Goal: Communication & Community: Answer question/provide support

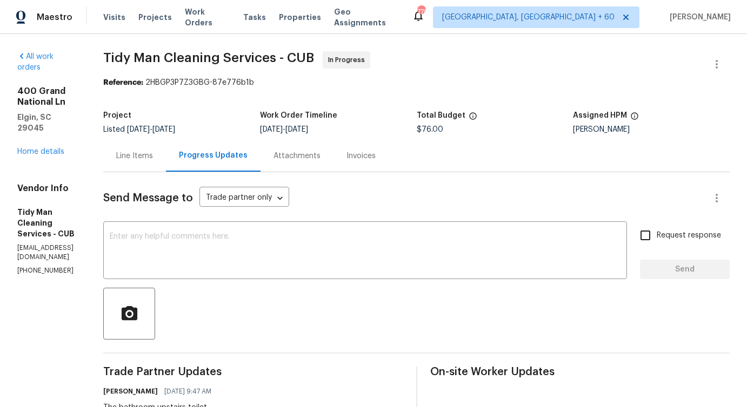
click at [143, 168] on div "Line Items" at bounding box center [134, 156] width 63 height 32
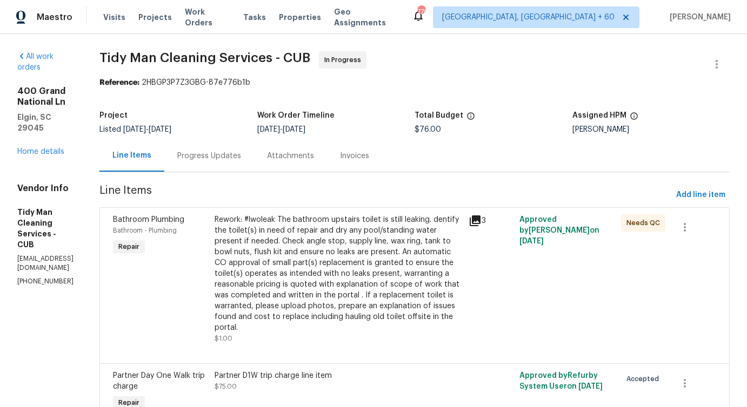
click at [226, 151] on div "Progress Updates" at bounding box center [209, 156] width 64 height 11
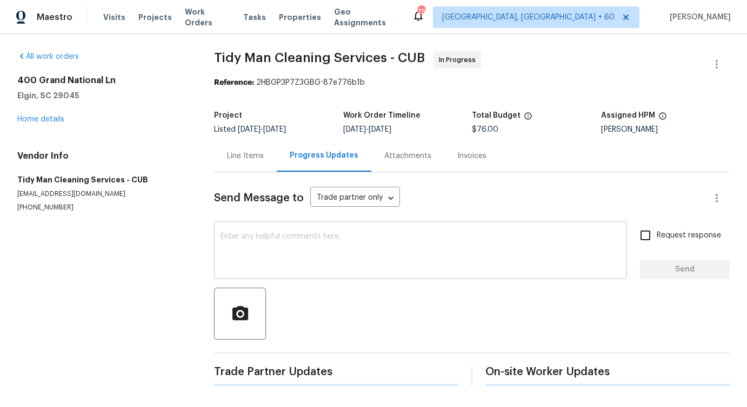
click at [266, 242] on textarea at bounding box center [420, 252] width 400 height 38
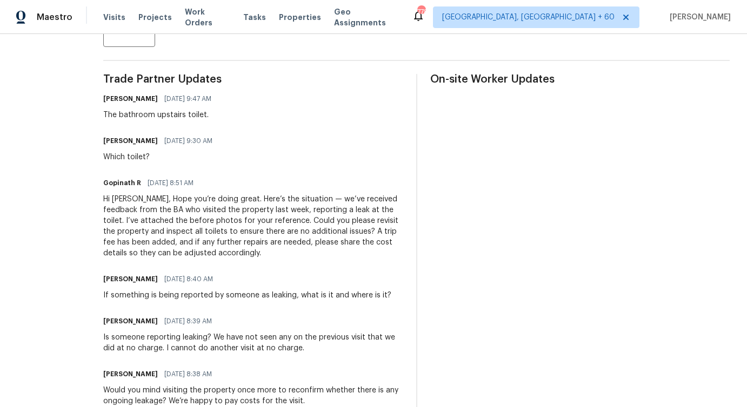
scroll to position [298, 0]
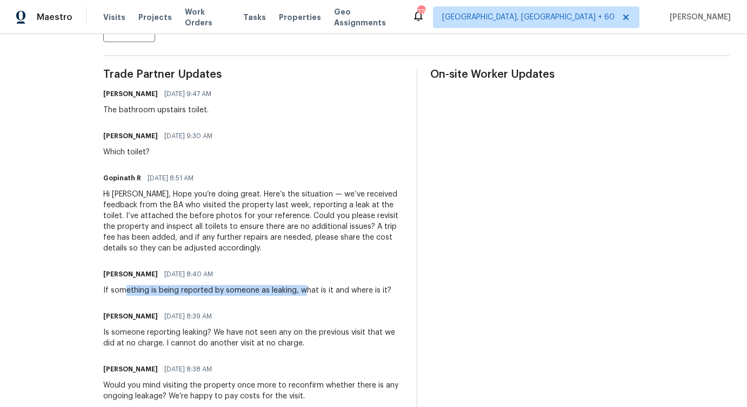
drag, startPoint x: 133, startPoint y: 292, endPoint x: 312, endPoint y: 293, distance: 179.4
click at [313, 293] on div "If something is being reported by someone as leaking, what is it and where is i…" at bounding box center [247, 290] width 288 height 11
click at [247, 312] on div "Carl Palmgren 10/14/2025 8:39 AM" at bounding box center [252, 316] width 299 height 15
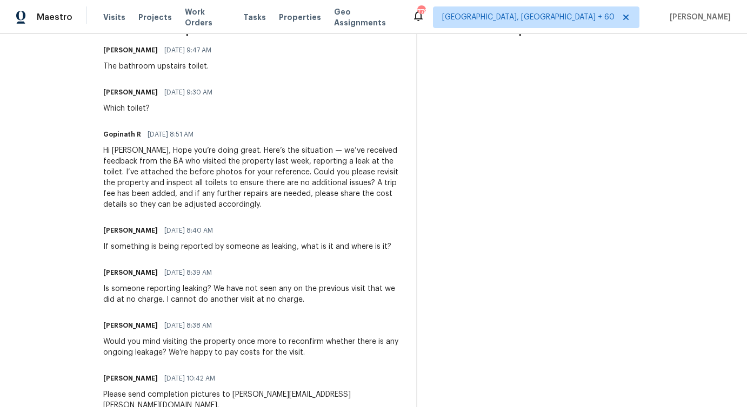
scroll to position [340, 0]
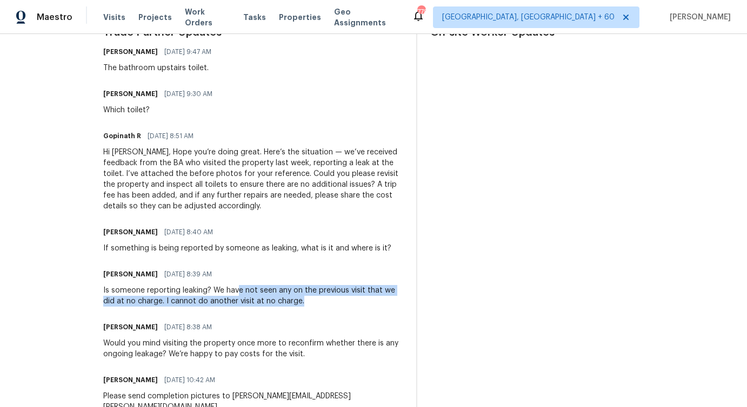
drag, startPoint x: 249, startPoint y: 292, endPoint x: 355, endPoint y: 297, distance: 106.0
click at [357, 297] on div "Is someone reporting leaking? We have not seen any on the previous visit that w…" at bounding box center [252, 296] width 299 height 22
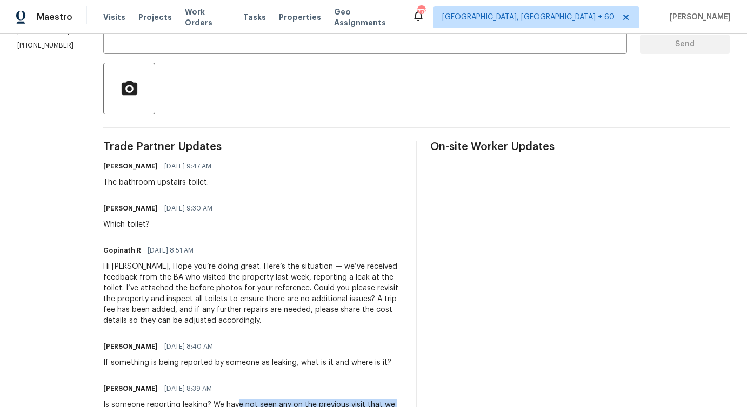
scroll to position [220, 0]
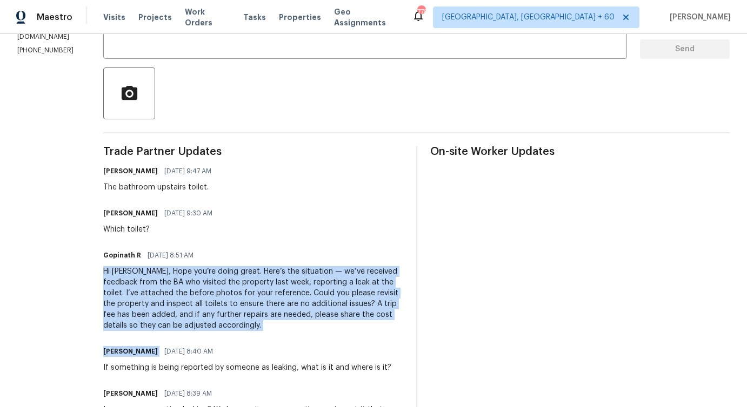
drag, startPoint x: 217, startPoint y: 265, endPoint x: 308, endPoint y: 339, distance: 117.1
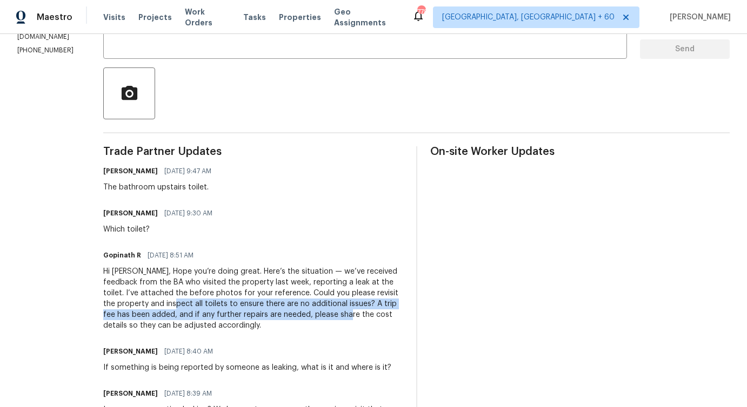
drag, startPoint x: 207, startPoint y: 306, endPoint x: 376, endPoint y: 317, distance: 168.4
click at [376, 317] on div "Hi Carl, Hope you’re doing great. Here’s the situation — we’ve received feedbac…" at bounding box center [252, 298] width 299 height 65
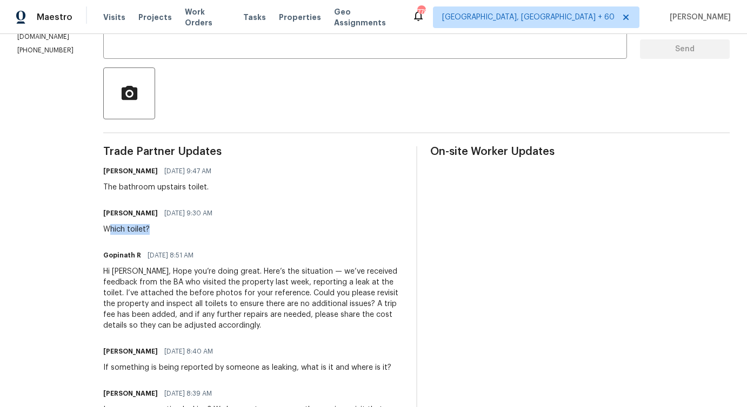
drag, startPoint x: 120, startPoint y: 230, endPoint x: 220, endPoint y: 231, distance: 99.4
click at [219, 231] on div "Which toilet?" at bounding box center [161, 229] width 116 height 11
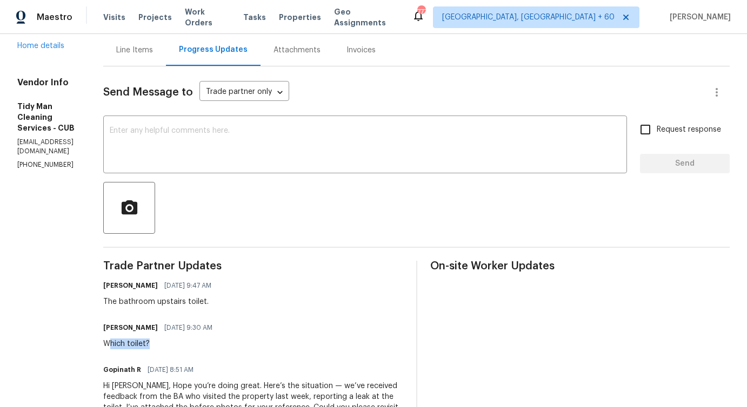
scroll to position [35, 0]
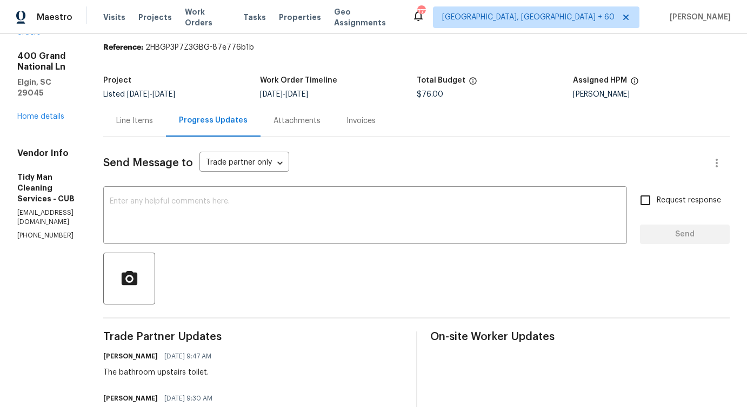
click at [143, 130] on div "Line Items" at bounding box center [134, 121] width 63 height 32
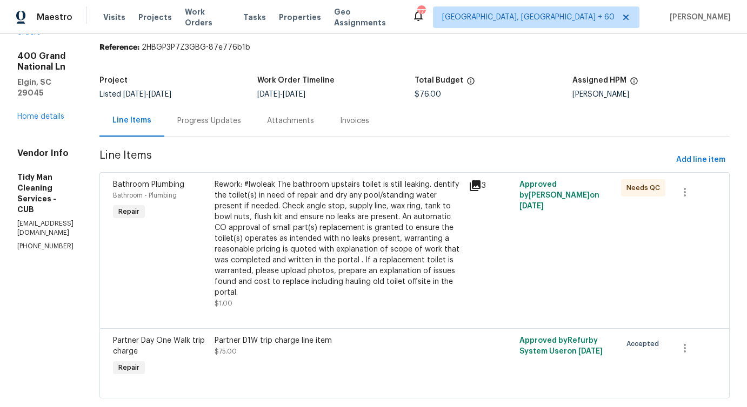
click at [218, 125] on div "Progress Updates" at bounding box center [209, 121] width 64 height 11
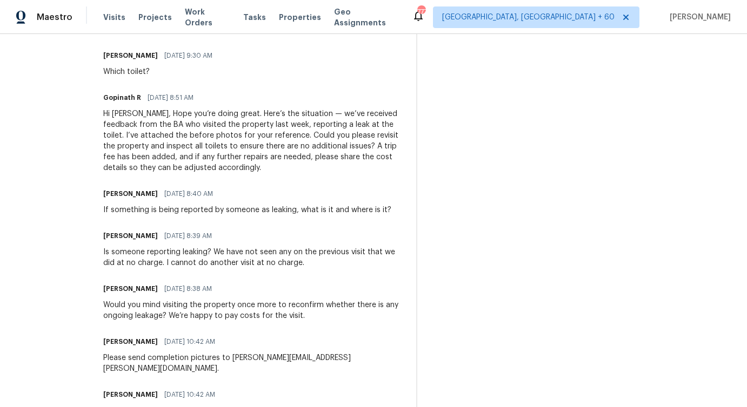
scroll to position [378, 0]
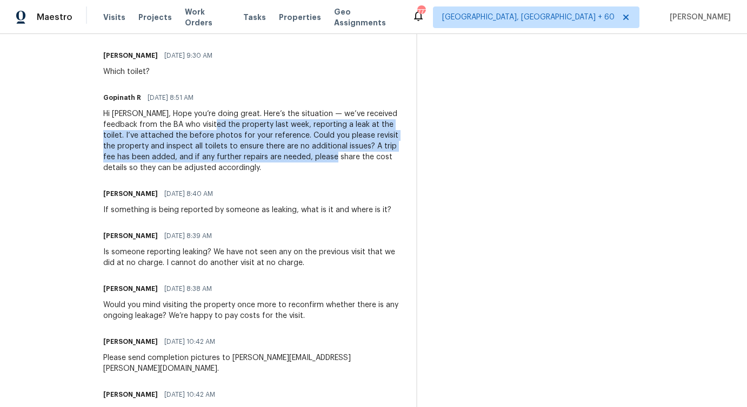
drag, startPoint x: 225, startPoint y: 123, endPoint x: 358, endPoint y: 153, distance: 136.7
click at [360, 155] on div "Hi Carl, Hope you’re doing great. Here’s the situation — we’ve received feedbac…" at bounding box center [252, 141] width 299 height 65
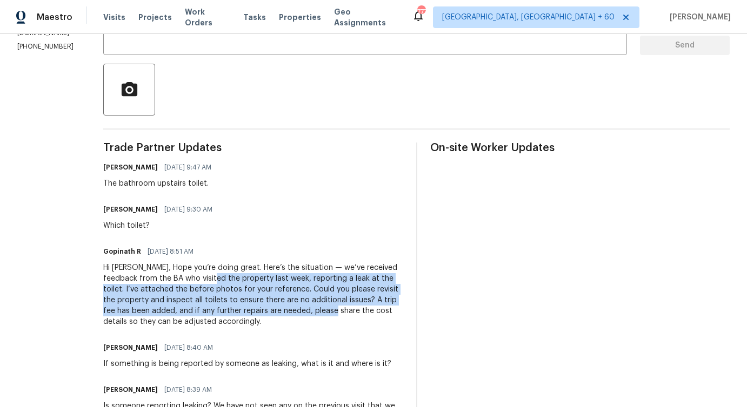
scroll to position [216, 0]
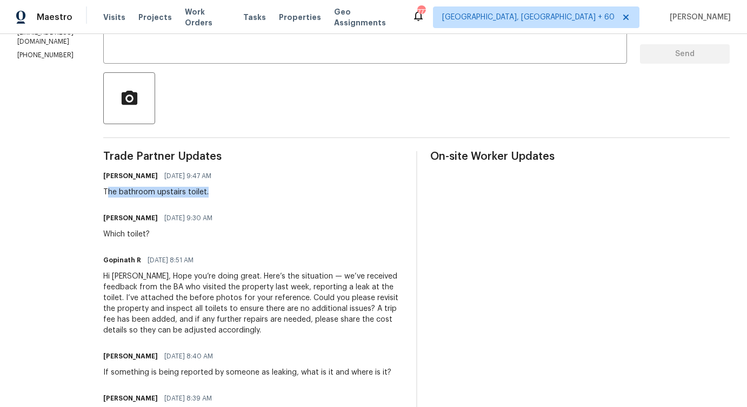
drag, startPoint x: 118, startPoint y: 193, endPoint x: 221, endPoint y: 190, distance: 103.3
click at [218, 190] on div "The bathroom upstairs toilet." at bounding box center [160, 192] width 115 height 11
click at [222, 47] on textarea at bounding box center [365, 36] width 511 height 38
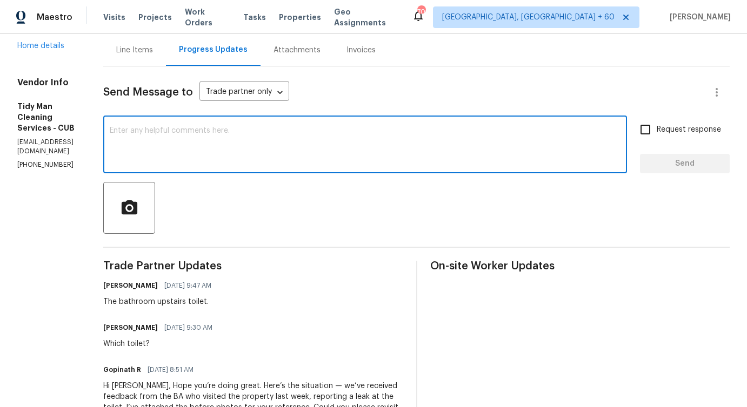
scroll to position [0, 0]
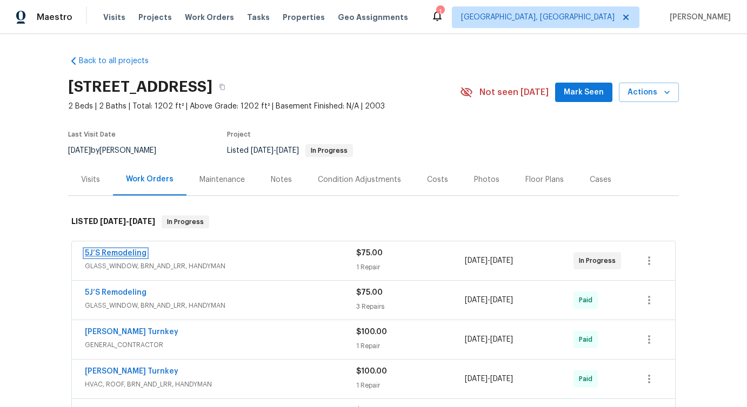
click at [125, 251] on link "5J’S Remodeling" at bounding box center [116, 254] width 62 height 8
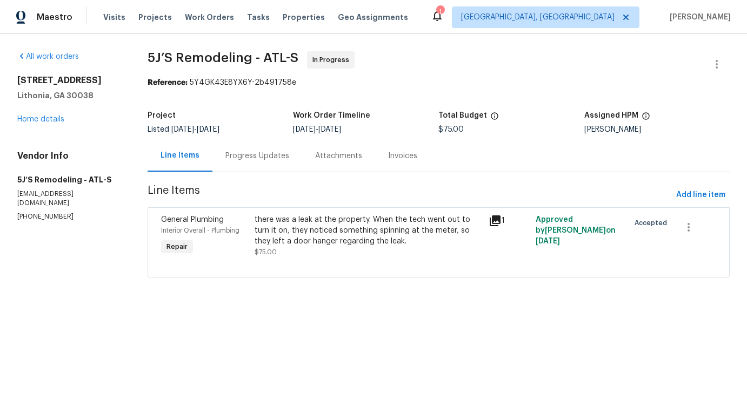
click at [251, 145] on div "Progress Updates" at bounding box center [257, 156] width 90 height 32
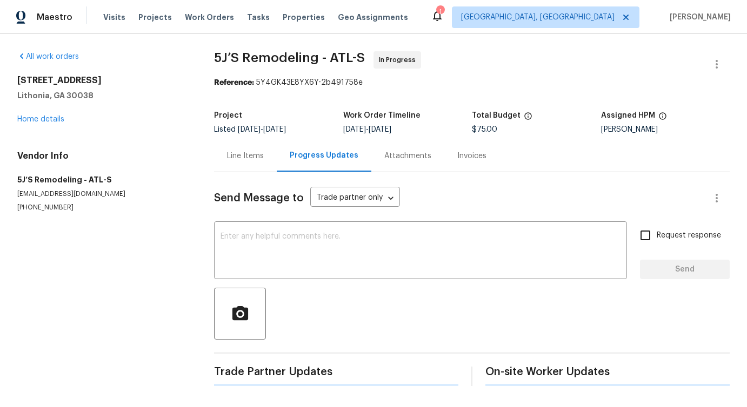
click at [268, 219] on div "Send Message to Trade partner only Trade partner only ​ x ​ Request response Se…" at bounding box center [471, 279] width 515 height 214
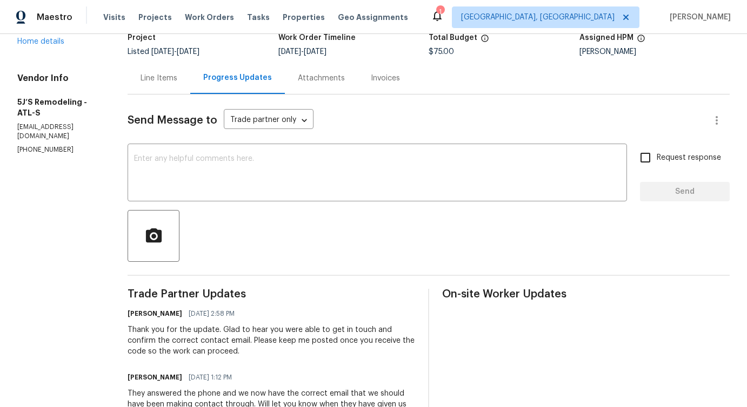
scroll to position [120, 0]
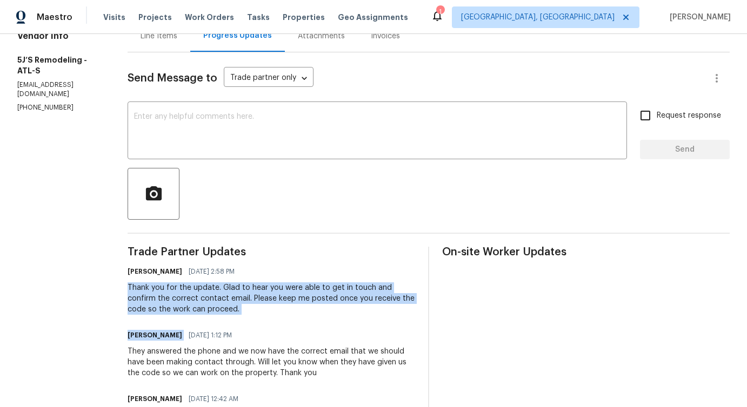
drag, startPoint x: 124, startPoint y: 292, endPoint x: 279, endPoint y: 323, distance: 158.2
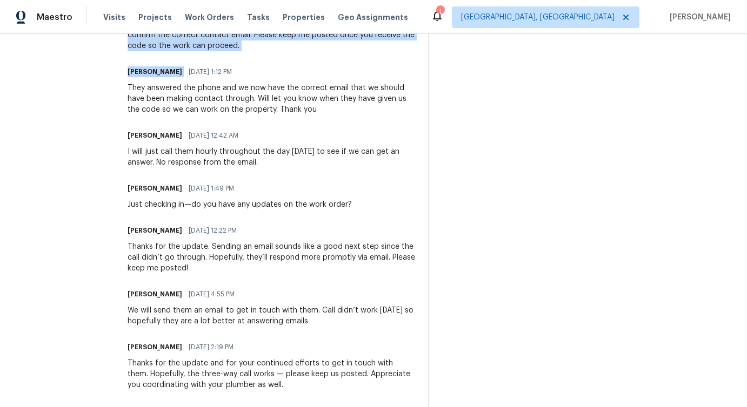
scroll to position [404, 0]
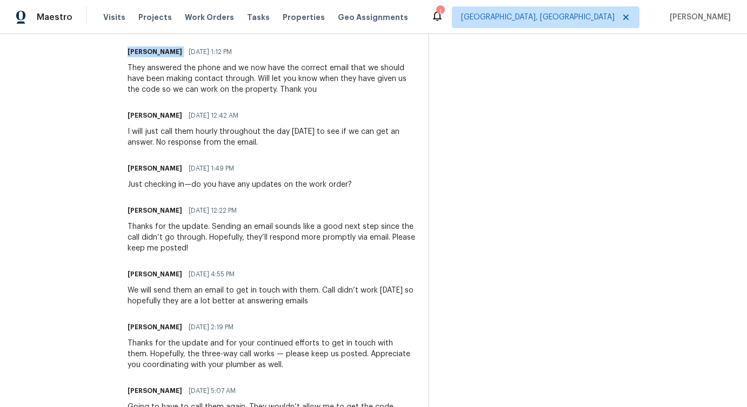
click at [243, 186] on div "Just checking in—do you have any updates on the work order?" at bounding box center [240, 184] width 224 height 11
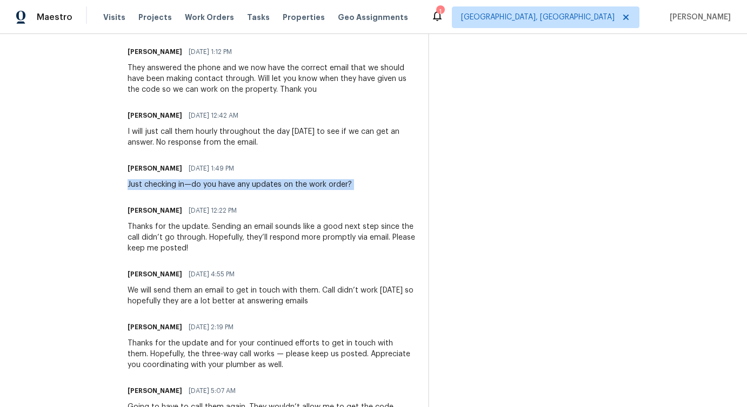
scroll to position [0, 0]
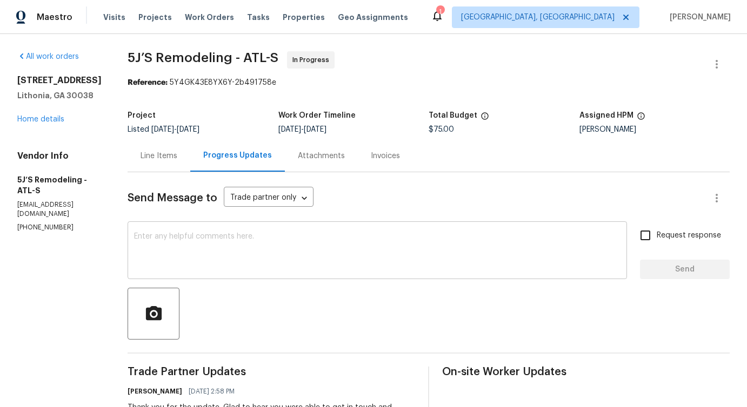
click at [247, 256] on textarea at bounding box center [377, 252] width 486 height 38
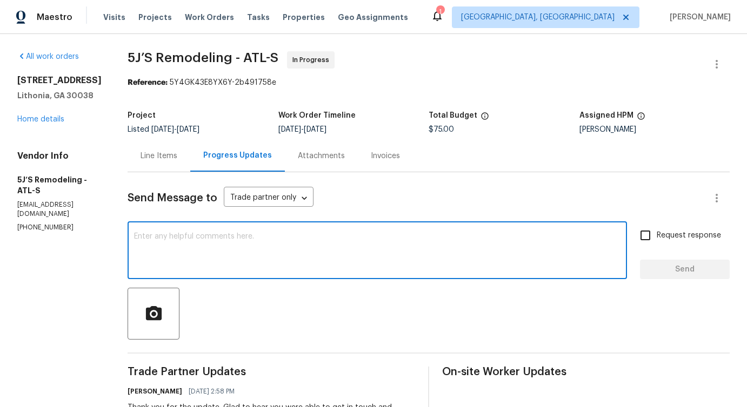
paste textarea "Would you kindly provide us with an update regarding the progress of the work o…"
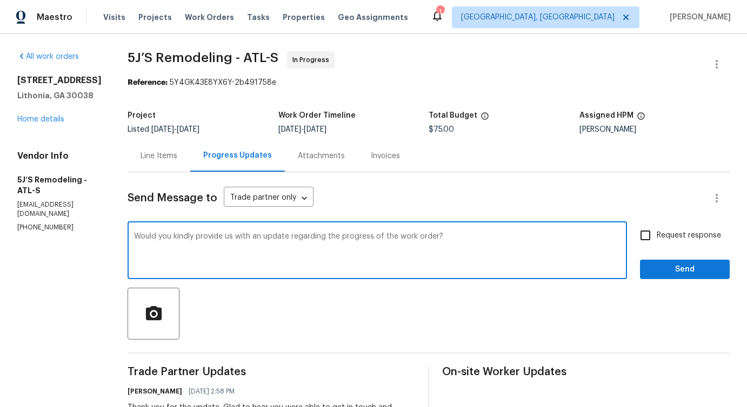
type textarea "Would you kindly provide us with an update regarding the progress of the work o…"
click at [665, 243] on label "Request response" at bounding box center [677, 235] width 87 height 23
click at [656, 243] on input "Request response" at bounding box center [645, 235] width 23 height 23
checkbox input "true"
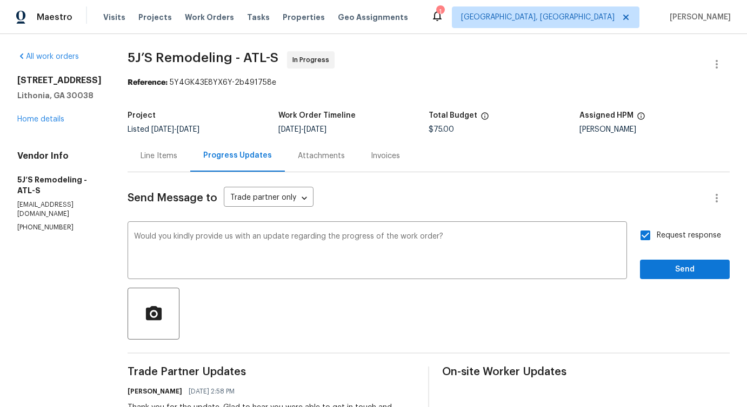
click at [665, 270] on span "Send" at bounding box center [684, 270] width 72 height 14
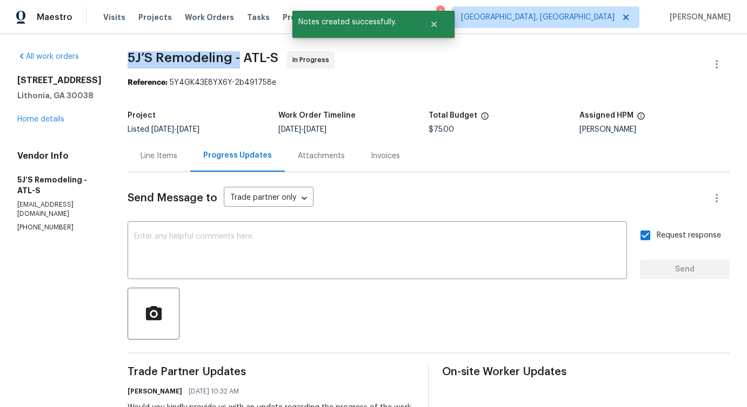
drag, startPoint x: 120, startPoint y: 58, endPoint x: 239, endPoint y: 62, distance: 118.4
copy span "5J’S Remodeling -"
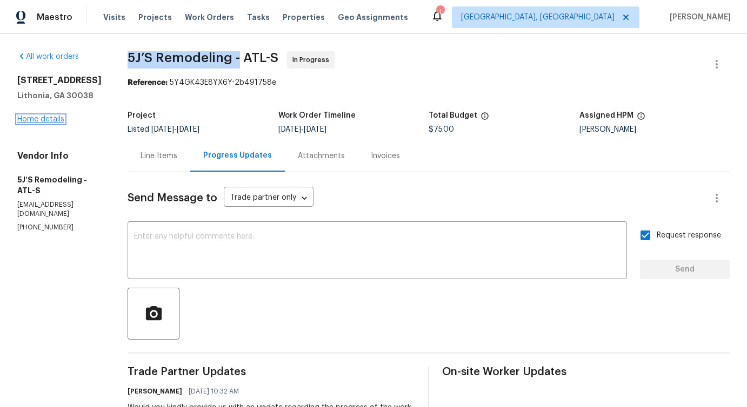
click at [45, 116] on link "Home details" at bounding box center [40, 120] width 47 height 8
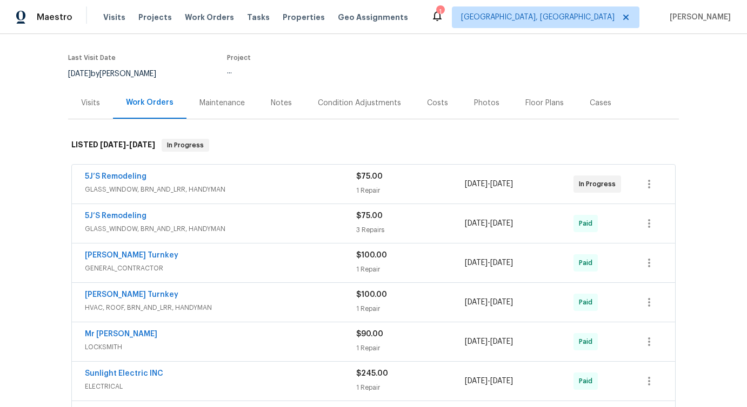
scroll to position [92, 0]
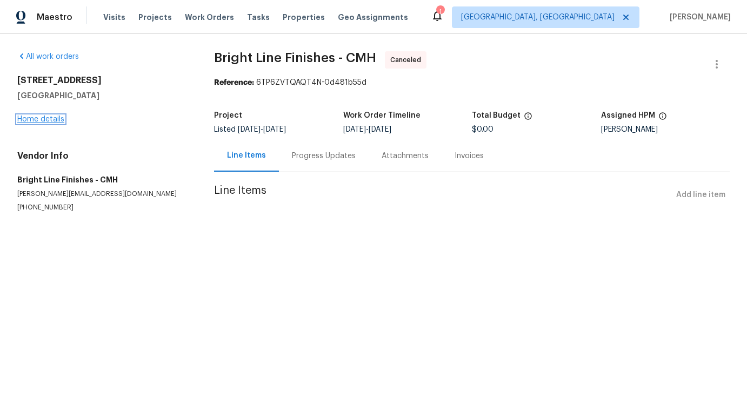
click at [37, 117] on link "Home details" at bounding box center [40, 120] width 47 height 8
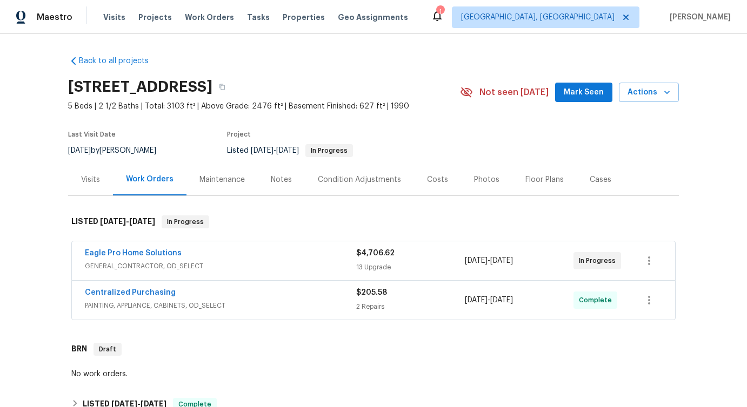
click at [159, 249] on span "Eagle Pro Home Solutions" at bounding box center [133, 253] width 97 height 11
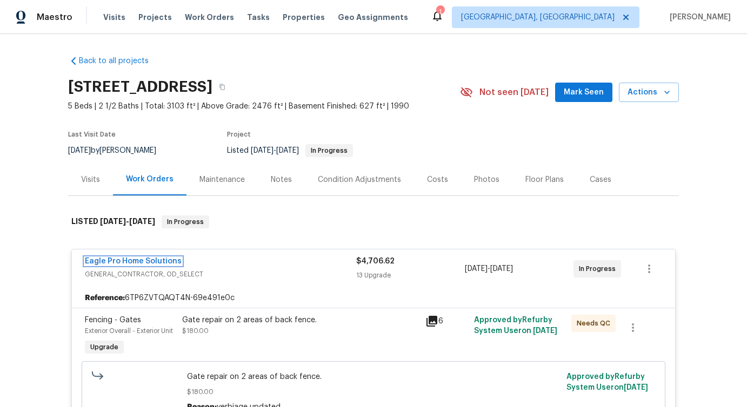
click at [145, 262] on link "Eagle Pro Home Solutions" at bounding box center [133, 262] width 97 height 8
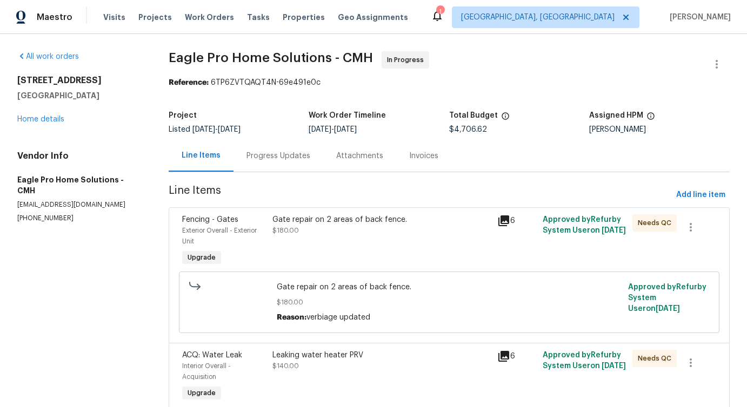
click at [289, 171] on div "Progress Updates" at bounding box center [278, 156] width 90 height 32
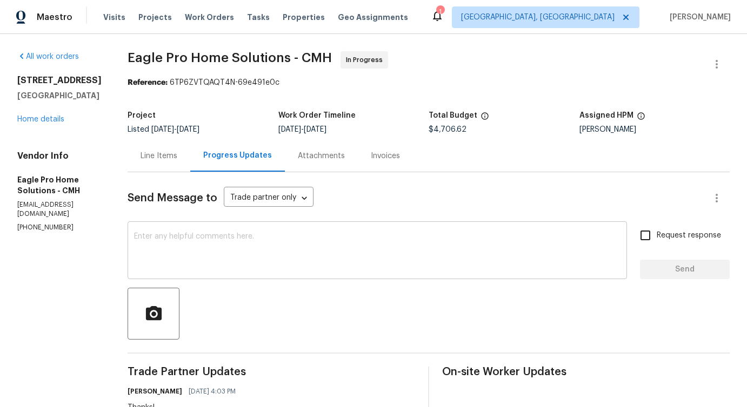
click at [282, 249] on textarea at bounding box center [377, 252] width 486 height 38
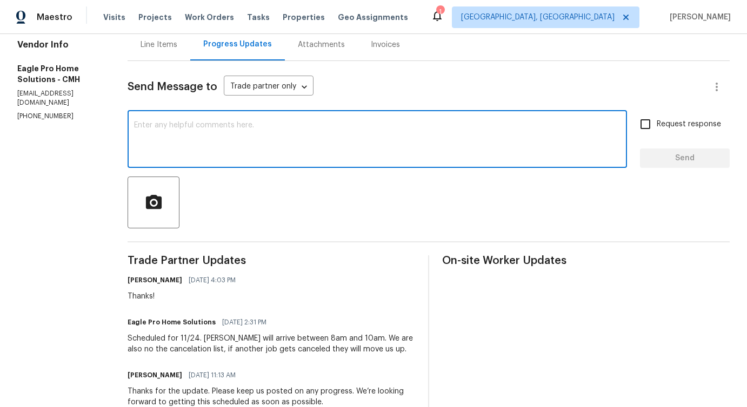
scroll to position [118, 0]
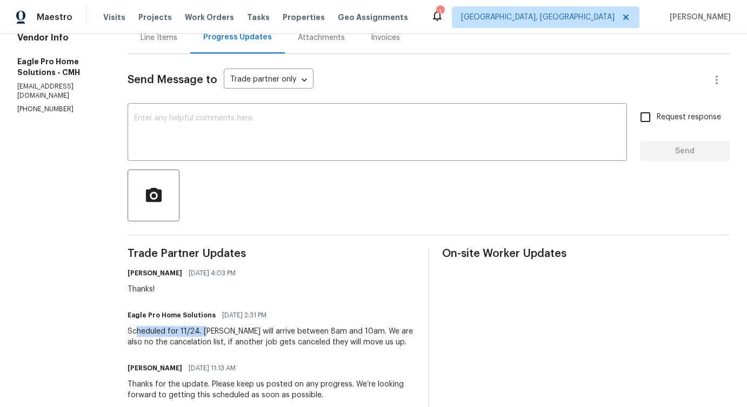
drag, startPoint x: 165, startPoint y: 332, endPoint x: 233, endPoint y: 332, distance: 68.6
click at [233, 332] on div "Scheduled for 11/24. Crew will arrive between 8am and 10am. We are also no the …" at bounding box center [271, 337] width 287 height 22
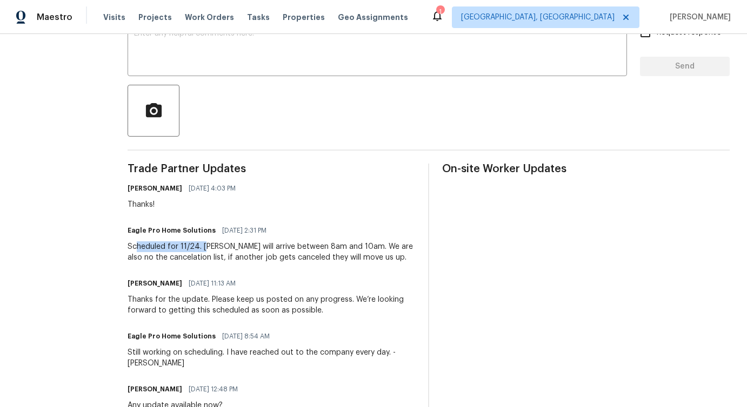
scroll to position [0, 0]
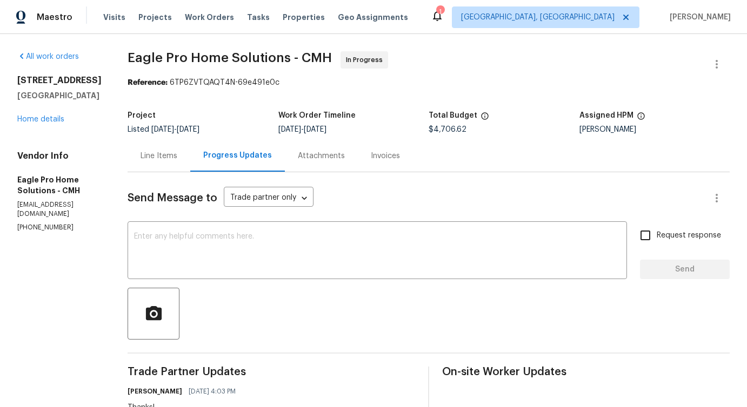
click at [540, 160] on div "Line Items Progress Updates Attachments Invoices" at bounding box center [429, 156] width 602 height 32
click at [229, 255] on textarea at bounding box center [377, 252] width 486 height 38
paste textarea "hope everything is on track with this work order."
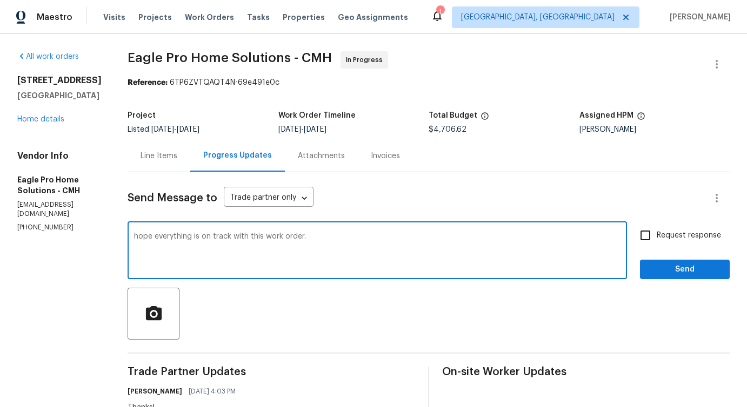
click at [167, 238] on textarea "hope everything is on track with this work order." at bounding box center [377, 252] width 486 height 38
click at [347, 233] on textarea "Hope everything is on track with this work order." at bounding box center [377, 252] width 486 height 38
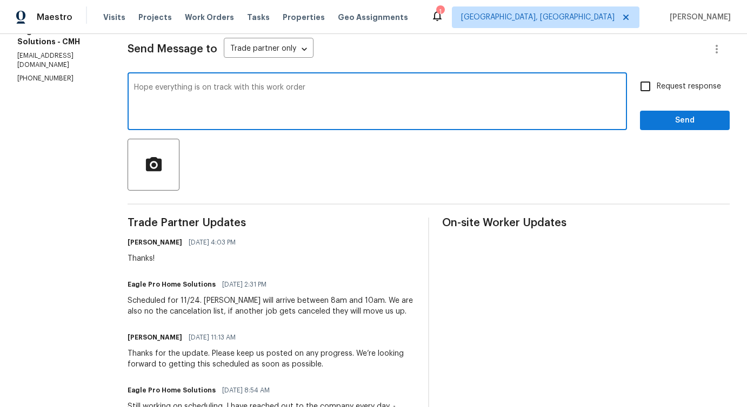
scroll to position [150, 0]
click at [310, 85] on textarea "Hope everything is on track with this work order" at bounding box center [377, 102] width 486 height 38
click at [0, 0] on div "Add a period o r d e r ." at bounding box center [0, 0] width 0 height 0
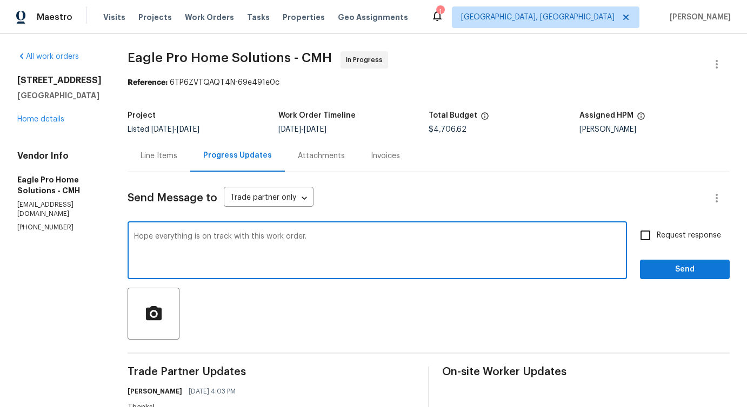
click at [204, 237] on textarea "Hope everything is on track with this work order." at bounding box center [377, 252] width 486 height 38
click at [412, 243] on textarea "Hope everything is on track with this work order." at bounding box center [377, 252] width 486 height 38
type textarea "Hope everything is on track with this work order?"
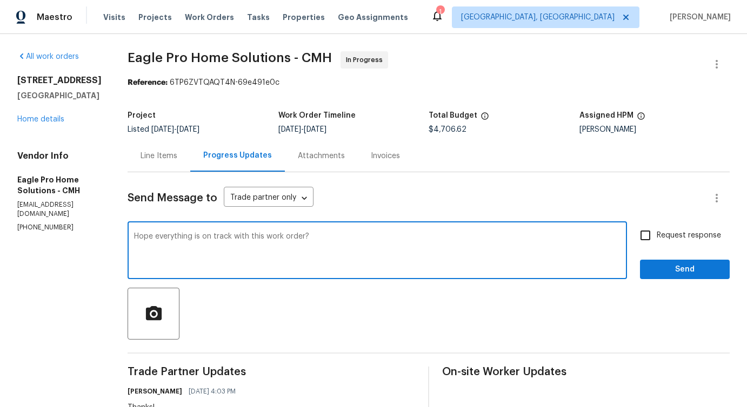
click at [661, 227] on label "Request response" at bounding box center [677, 235] width 87 height 23
click at [656, 227] on input "Request response" at bounding box center [645, 235] width 23 height 23
checkbox input "true"
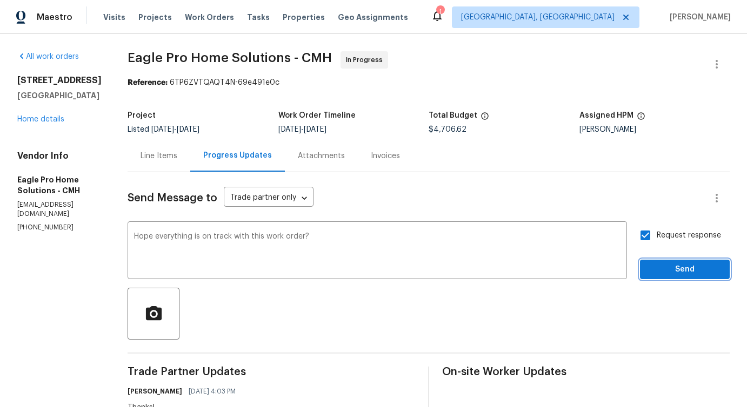
click at [660, 279] on button "Send" at bounding box center [685, 270] width 90 height 20
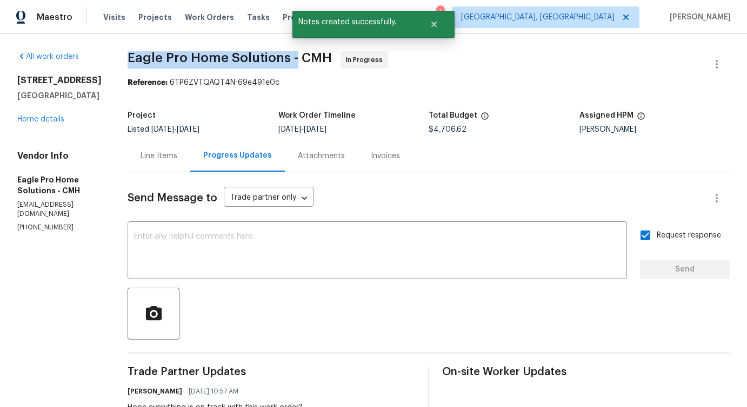
drag, startPoint x: 155, startPoint y: 53, endPoint x: 319, endPoint y: 61, distance: 165.0
click at [319, 61] on span "Eagle Pro Home Solutions - CMH" at bounding box center [230, 57] width 204 height 13
copy span "Eagle Pro Home Solutions -"
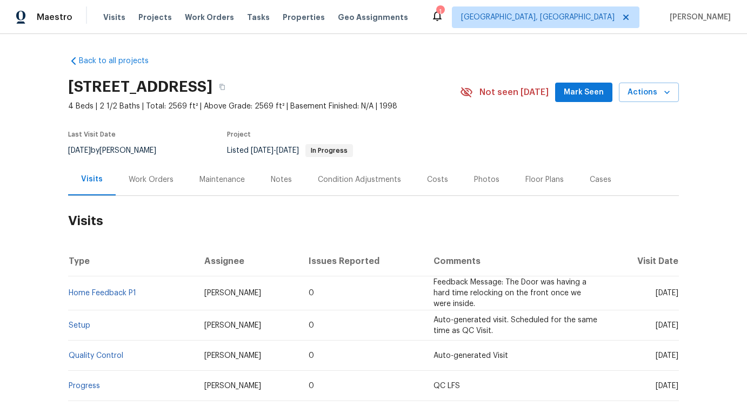
click at [160, 192] on div "Work Orders" at bounding box center [151, 180] width 71 height 32
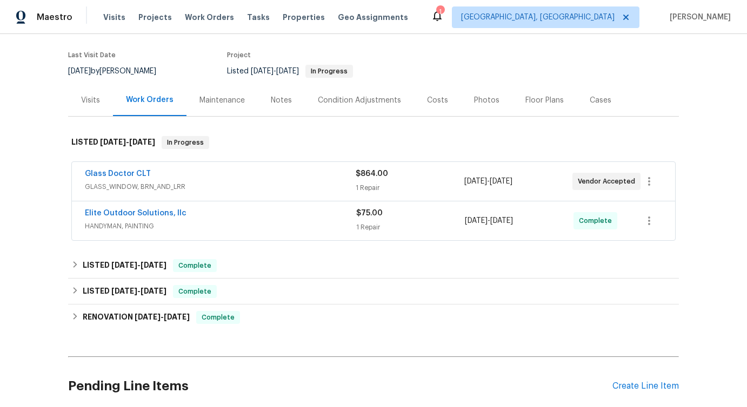
scroll to position [115, 0]
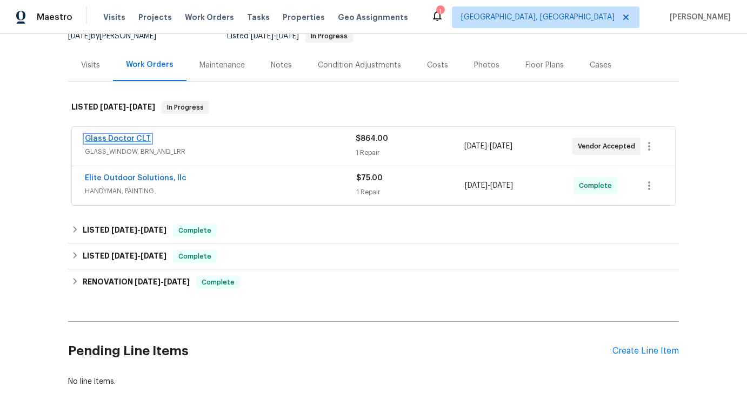
click at [110, 142] on link "Glass Doctor CLT" at bounding box center [118, 139] width 66 height 8
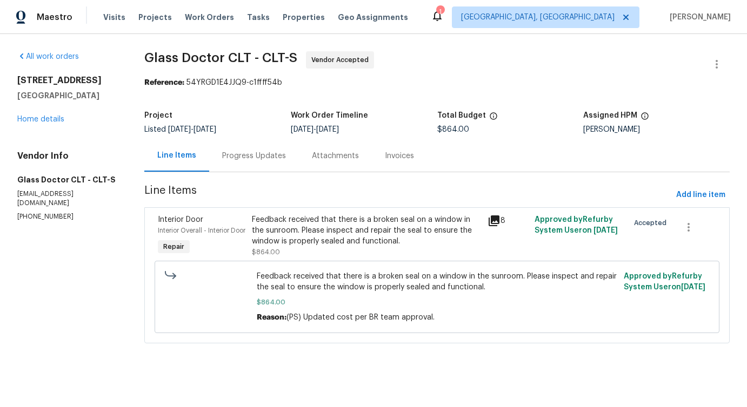
click at [243, 160] on div "Progress Updates" at bounding box center [254, 156] width 64 height 11
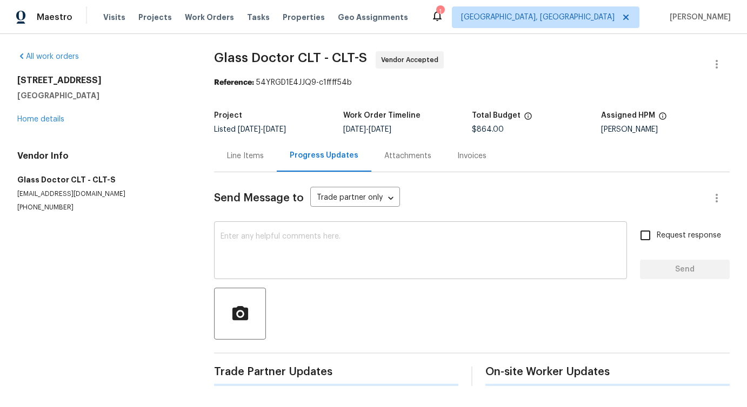
click at [273, 260] on textarea at bounding box center [420, 252] width 400 height 38
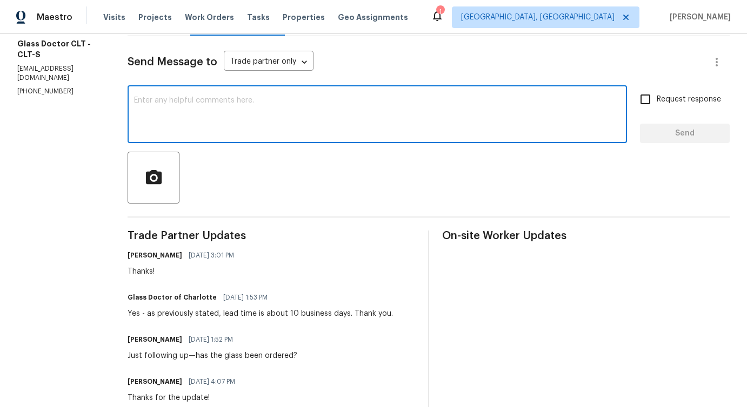
scroll to position [262, 0]
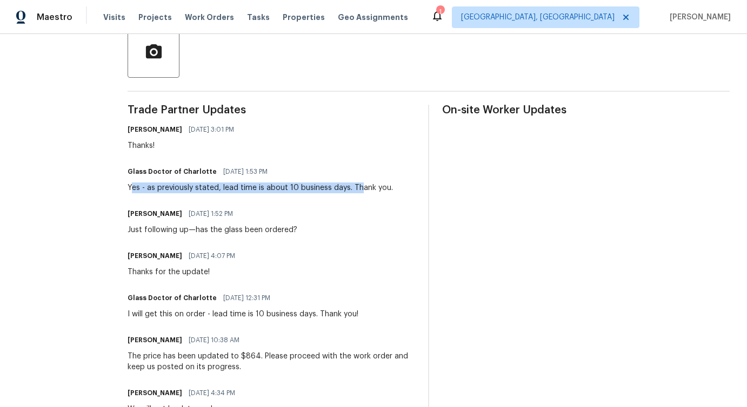
drag, startPoint x: 123, startPoint y: 190, endPoint x: 348, endPoint y: 189, distance: 225.3
click at [348, 189] on div "Yes - as previously stated, lead time is about 10 business days. Thank you." at bounding box center [260, 188] width 265 height 11
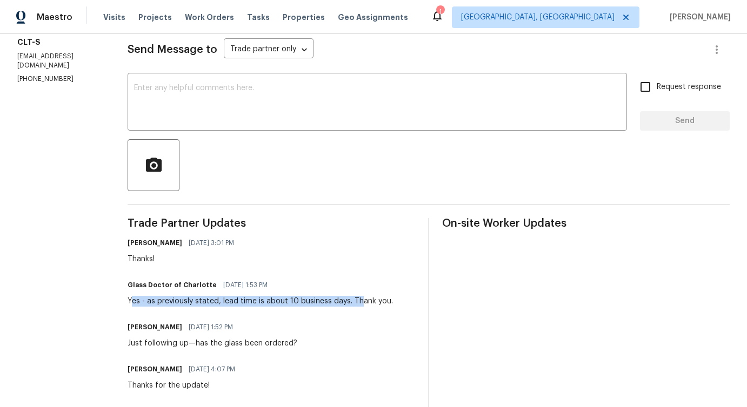
scroll to position [0, 0]
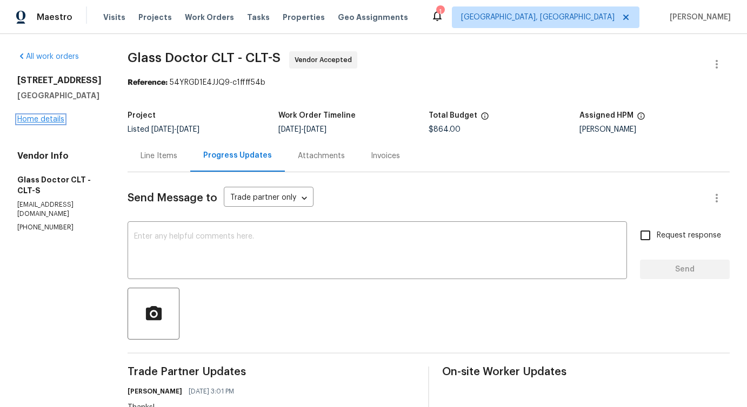
click at [49, 123] on link "Home details" at bounding box center [40, 120] width 47 height 8
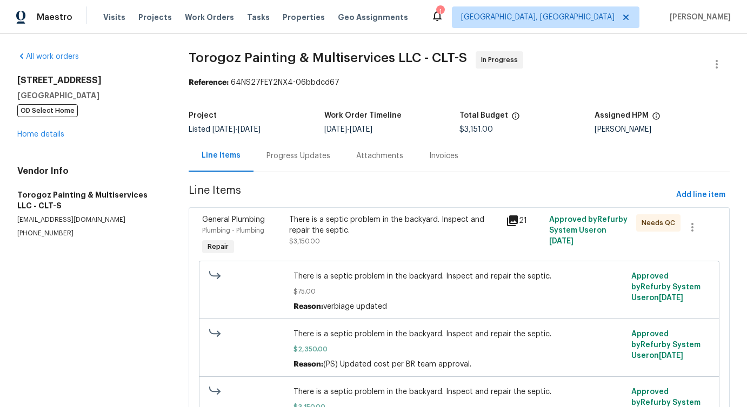
click at [320, 158] on div "Progress Updates" at bounding box center [298, 156] width 64 height 11
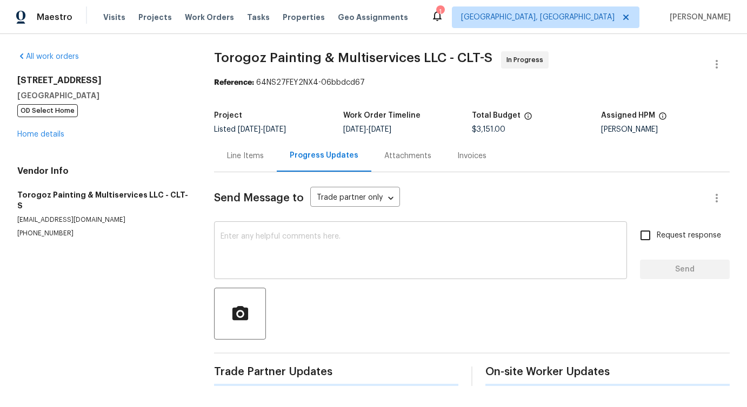
click at [317, 245] on textarea at bounding box center [420, 252] width 400 height 38
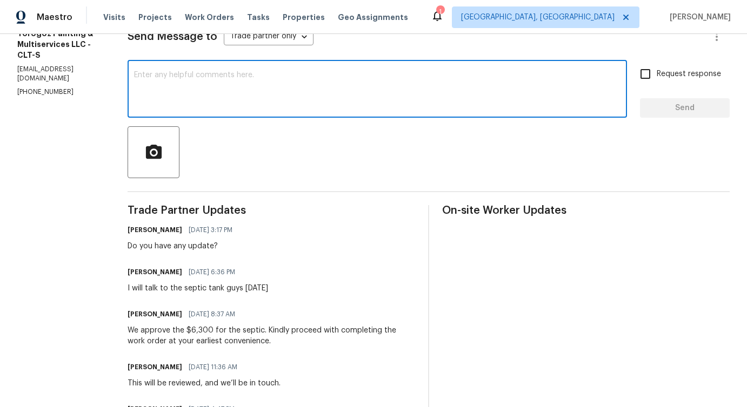
scroll to position [164, 0]
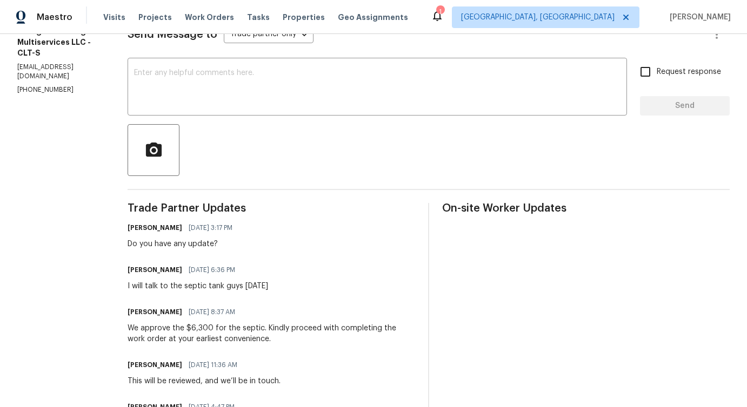
click at [44, 85] on p "(704) 218-9374" at bounding box center [59, 89] width 84 height 9
copy p "(704) 218-9374"
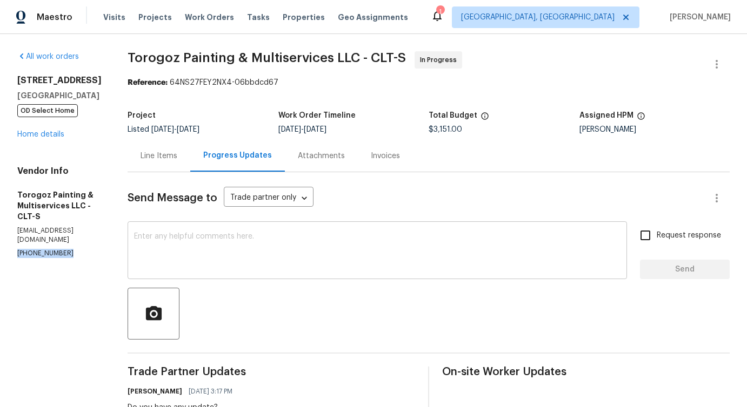
click at [339, 245] on textarea at bounding box center [377, 252] width 486 height 38
paste textarea "Although we couldn’t reach you at (919) 397-1674, we left a voicemail requestin…"
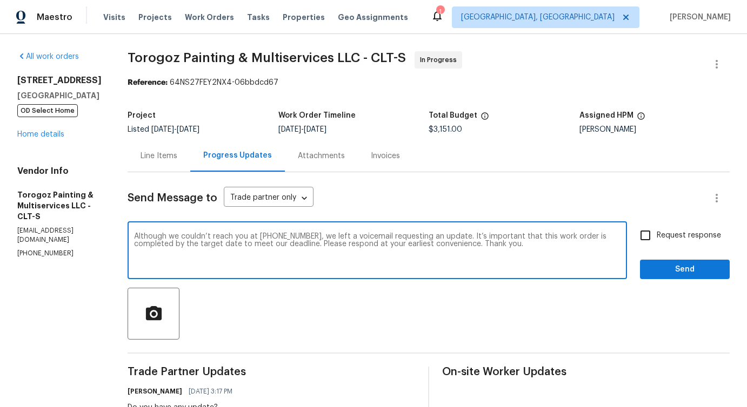
click at [28, 249] on p "(704) 218-9374" at bounding box center [59, 253] width 84 height 9
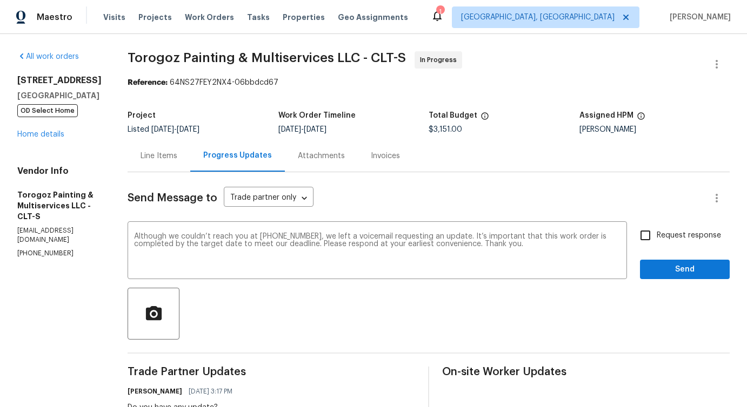
click at [28, 249] on p "(704) 218-9374" at bounding box center [59, 253] width 84 height 9
copy p "(704) 218-9374"
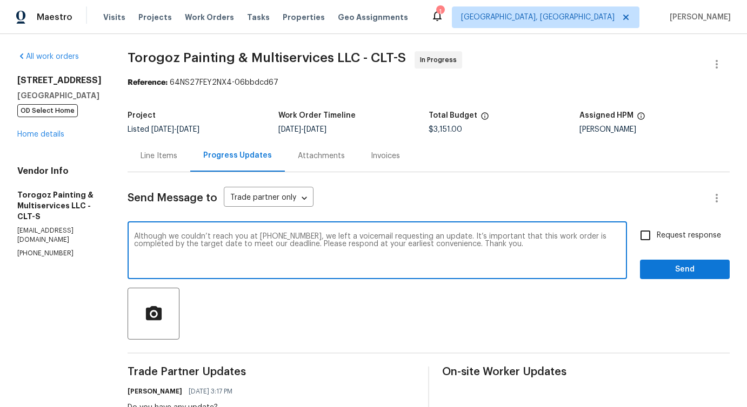
drag, startPoint x: 284, startPoint y: 237, endPoint x: 331, endPoint y: 239, distance: 47.1
click at [331, 239] on textarea "Although we couldn’t reach you at (919) 397-1674, we left a voicemail requestin…" at bounding box center [377, 252] width 486 height 38
click at [301, 238] on textarea "Although we couldn’t reach you at (919) 397-1674, we left a voicemail requestin…" at bounding box center [377, 252] width 486 height 38
drag, startPoint x: 283, startPoint y: 237, endPoint x: 333, endPoint y: 238, distance: 49.7
click at [333, 238] on textarea "Although we couldn’t reach you at (919) 397-1674, we left a voicemail requestin…" at bounding box center [377, 252] width 486 height 38
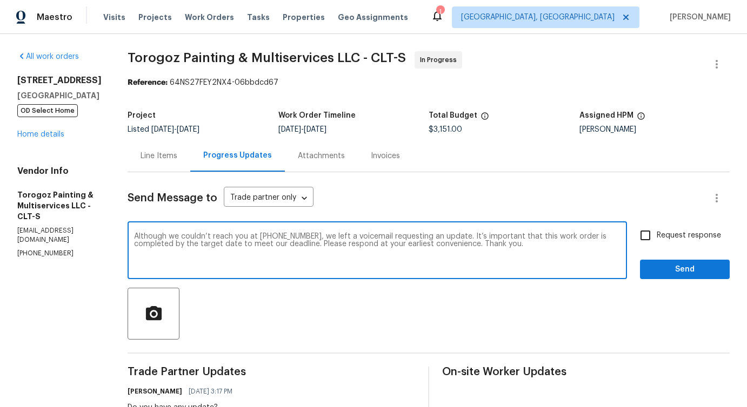
paste textarea "704) 218-9374"
type textarea "Although we couldn’t reach you at (704) 218-9374, we left a voicemail requestin…"
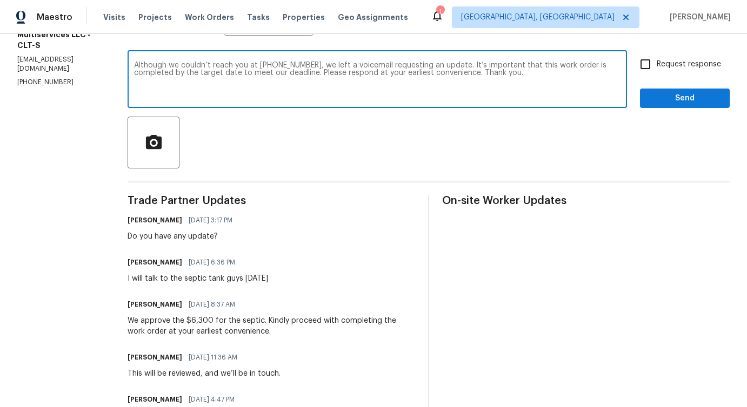
scroll to position [172, 0]
click at [640, 71] on input "Request response" at bounding box center [645, 63] width 23 height 23
checkbox input "true"
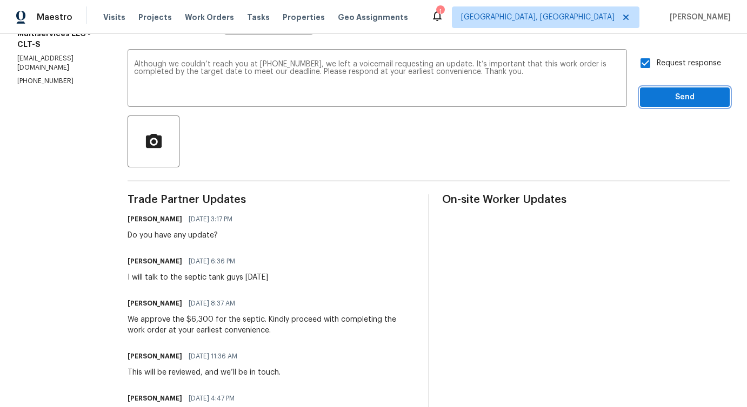
click at [659, 97] on span "Send" at bounding box center [684, 98] width 72 height 14
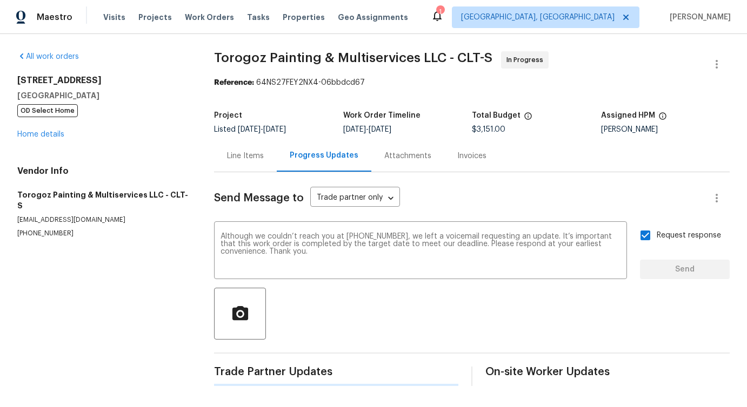
scroll to position [0, 0]
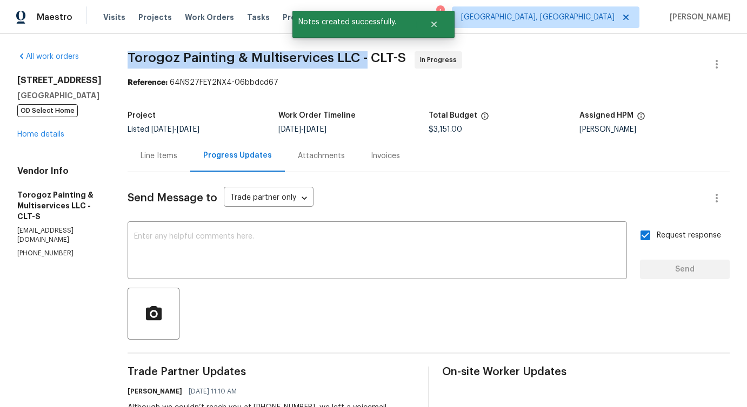
drag, startPoint x: 146, startPoint y: 50, endPoint x: 390, endPoint y: 59, distance: 244.4
copy span "Torogoz Painting & Multiservices LLC -"
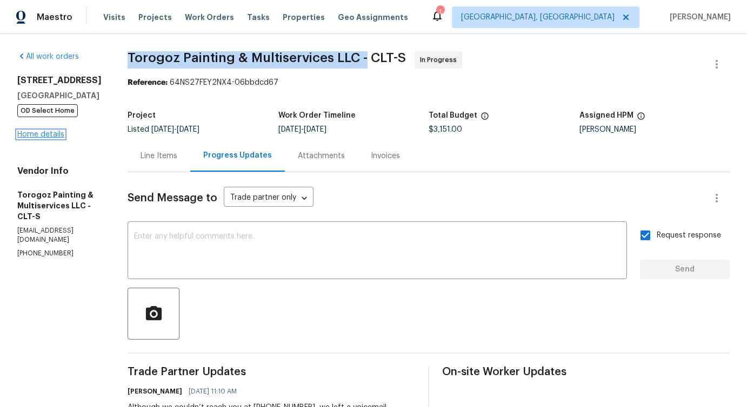
click at [51, 135] on link "Home details" at bounding box center [40, 135] width 47 height 8
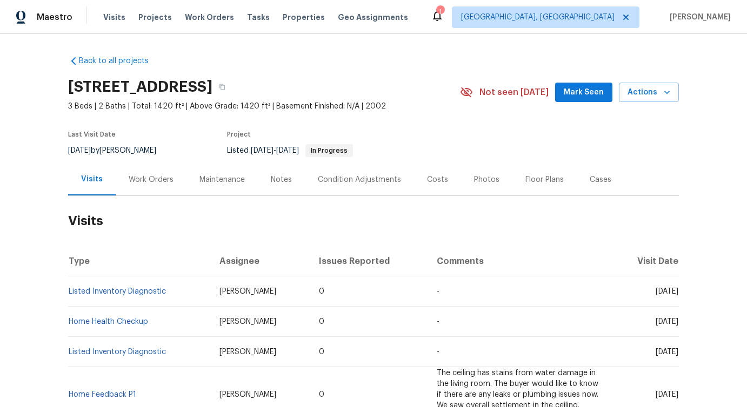
click at [144, 188] on div "Work Orders" at bounding box center [151, 180] width 71 height 32
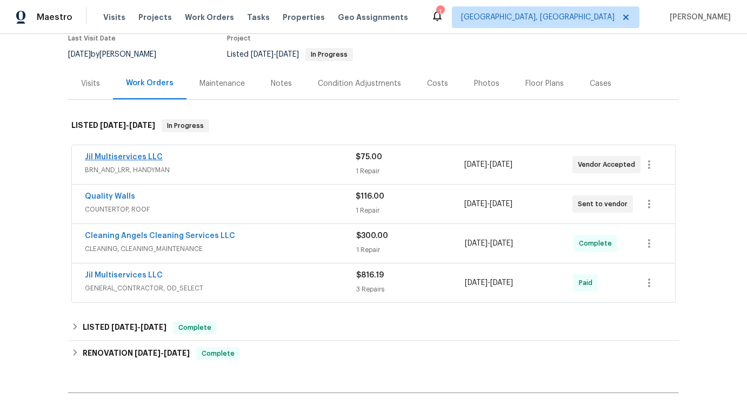
scroll to position [98, 0]
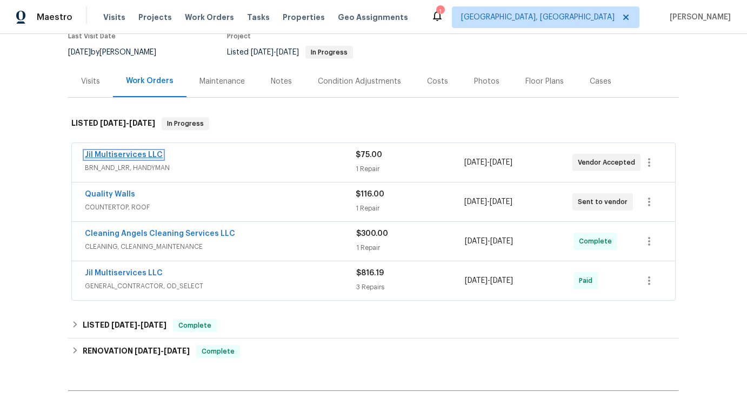
click at [121, 154] on link "Jil Multiservices LLC" at bounding box center [124, 155] width 78 height 8
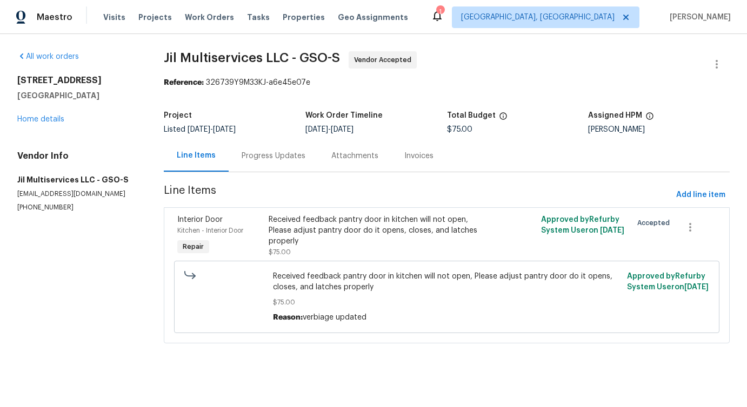
click at [262, 163] on div "Progress Updates" at bounding box center [274, 156] width 90 height 32
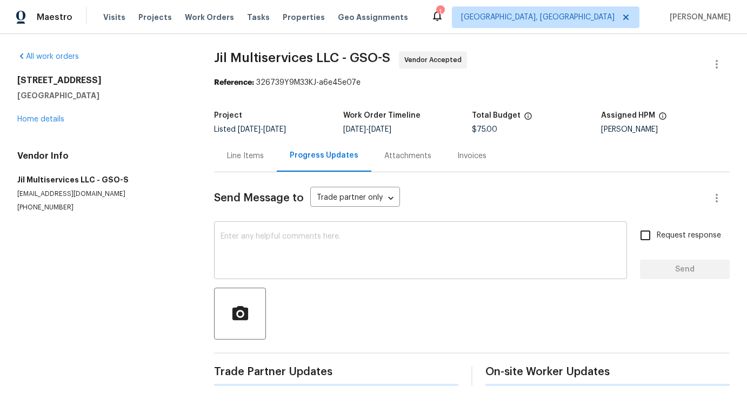
click at [271, 268] on textarea at bounding box center [420, 252] width 400 height 38
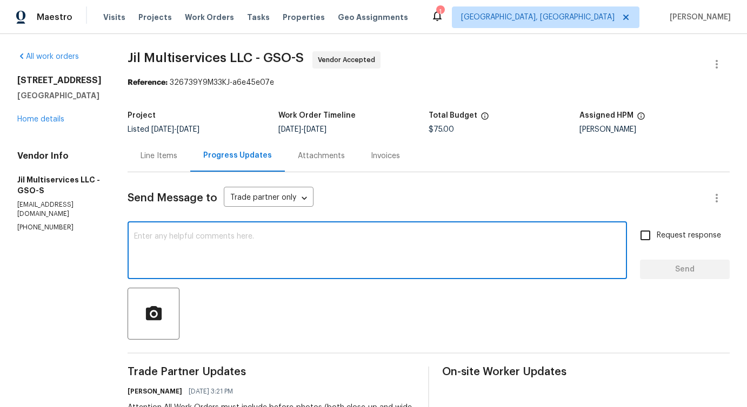
click at [315, 224] on div "Send Message to Trade partner only Trade partner only ​ x ​ Request response Se…" at bounding box center [429, 363] width 602 height 383
click at [272, 237] on textarea at bounding box center [377, 252] width 486 height 38
paste textarea "Thank you for accepting the work order. Could you please provide the scheduled …"
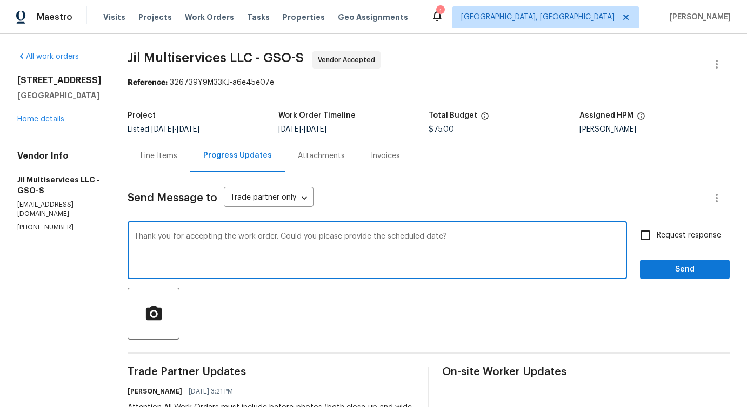
type textarea "Thank you for accepting the work order. Could you please provide the scheduled …"
click at [654, 236] on input "Request response" at bounding box center [645, 235] width 23 height 23
checkbox input "true"
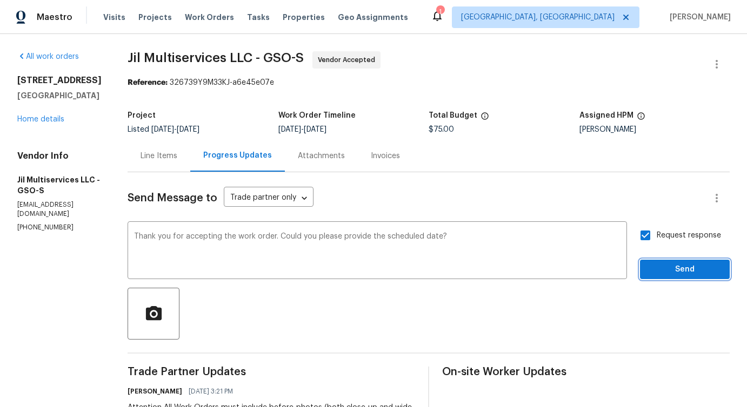
click at [662, 267] on span "Send" at bounding box center [684, 270] width 72 height 14
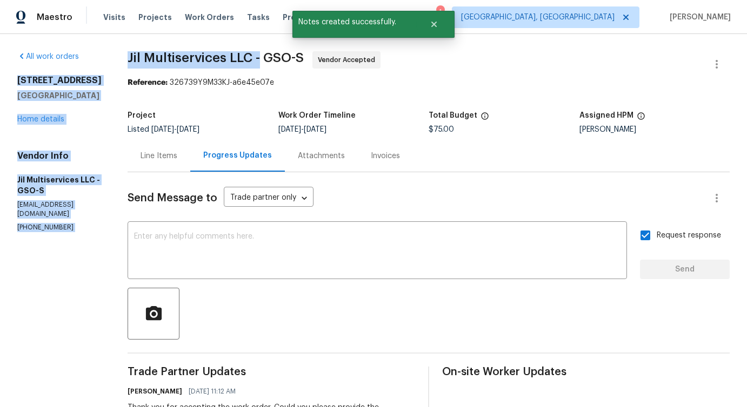
drag, startPoint x: 118, startPoint y: 60, endPoint x: 266, endPoint y: 59, distance: 147.5
click at [266, 59] on div "All work orders 301 Bedford Park Dr Winston Salem, NC 27107 Home details Vendor…" at bounding box center [373, 329] width 747 height 591
click at [162, 63] on span "Jil Multiservices LLC - GSO-S" at bounding box center [216, 57] width 176 height 13
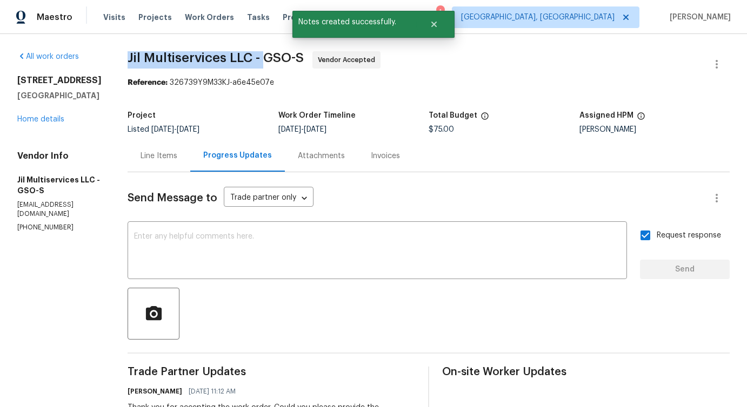
drag, startPoint x: 127, startPoint y: 54, endPoint x: 268, endPoint y: 54, distance: 141.0
click at [268, 54] on div "All work orders 301 Bedford Park Dr Winston Salem, NC 27107 Home details Vendor…" at bounding box center [373, 329] width 747 height 591
copy span "Jil Multiservices LLC -"
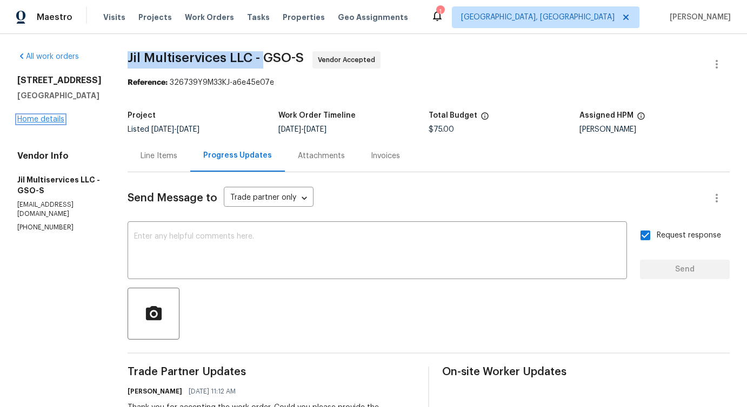
click at [30, 123] on link "Home details" at bounding box center [40, 120] width 47 height 8
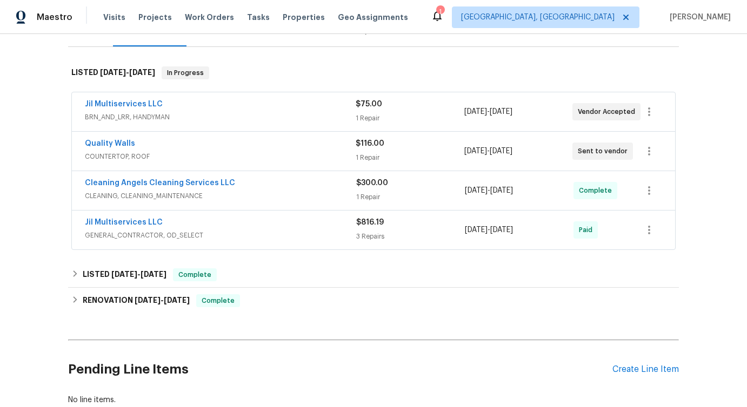
scroll to position [162, 0]
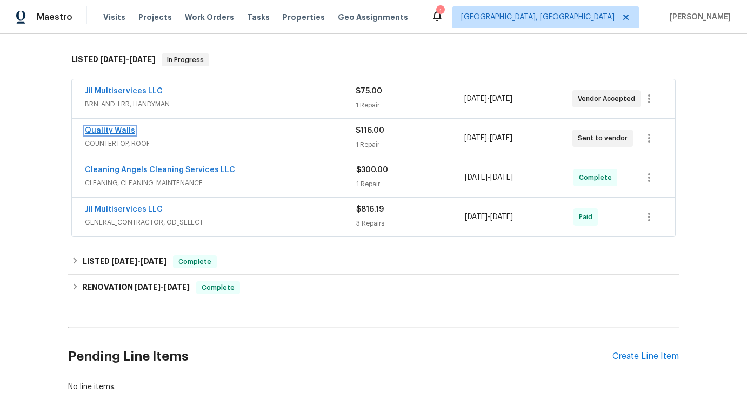
click at [110, 131] on link "Quality Walls" at bounding box center [110, 131] width 50 height 8
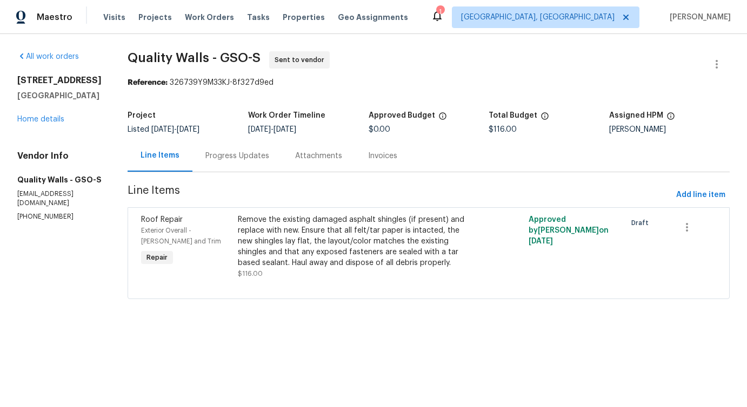
click at [240, 166] on div "Progress Updates" at bounding box center [237, 156] width 90 height 32
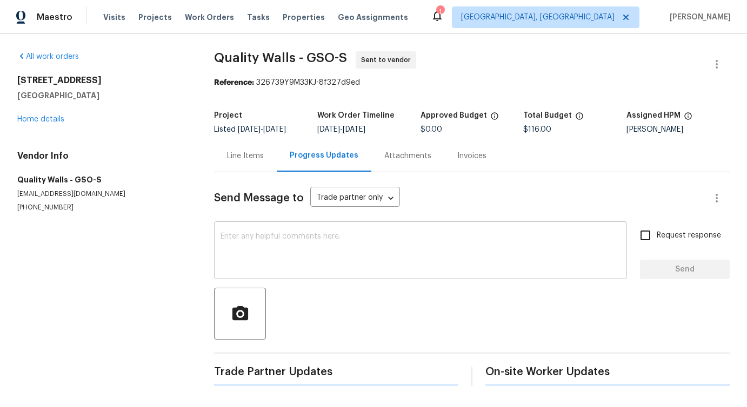
click at [270, 242] on textarea at bounding box center [420, 252] width 400 height 38
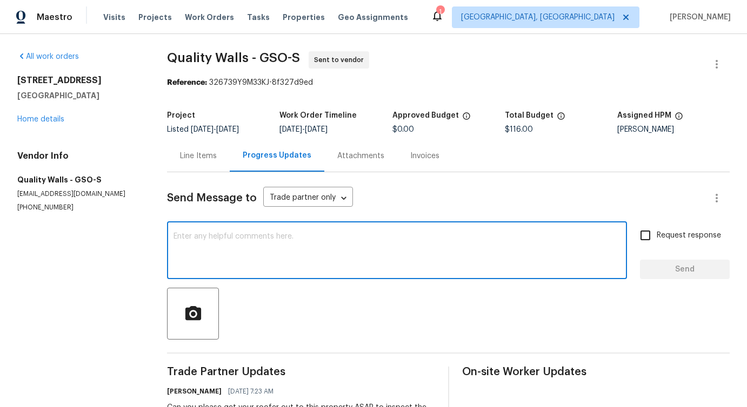
scroll to position [58, 0]
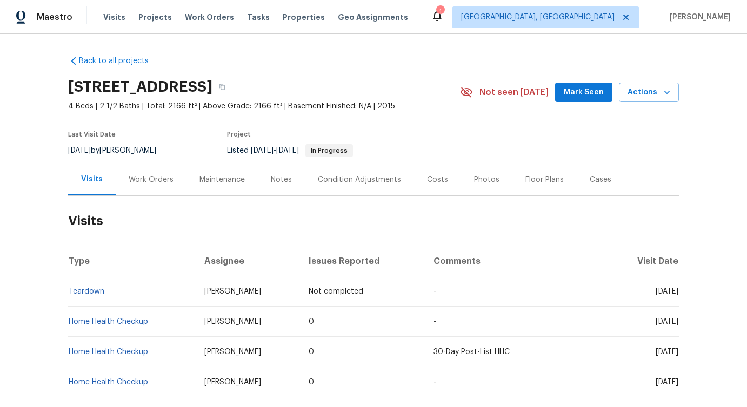
click at [142, 183] on div "Work Orders" at bounding box center [151, 180] width 45 height 11
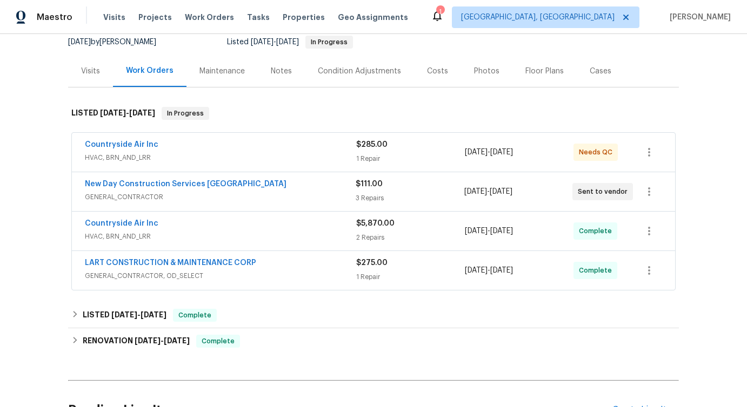
scroll to position [109, 0]
click at [131, 144] on link "Countryside Air Inc" at bounding box center [121, 144] width 73 height 8
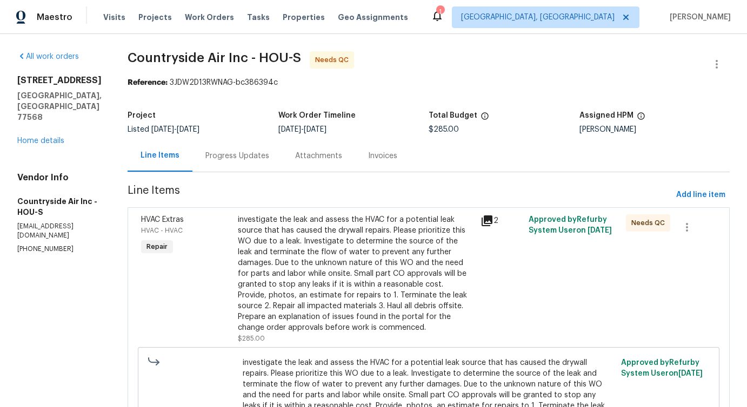
click at [243, 161] on div "Progress Updates" at bounding box center [237, 156] width 64 height 11
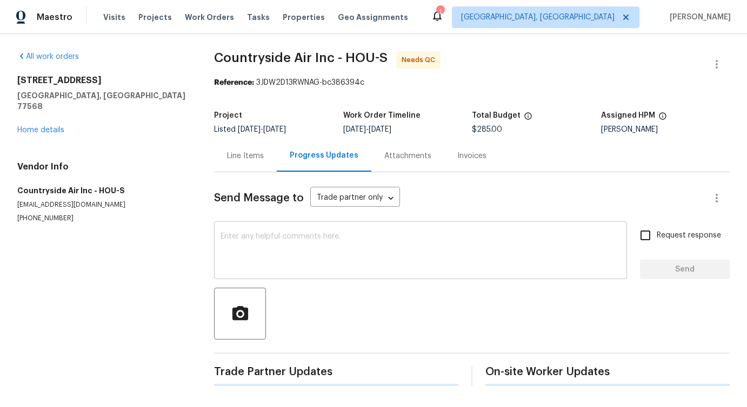
click at [267, 249] on textarea at bounding box center [420, 252] width 400 height 38
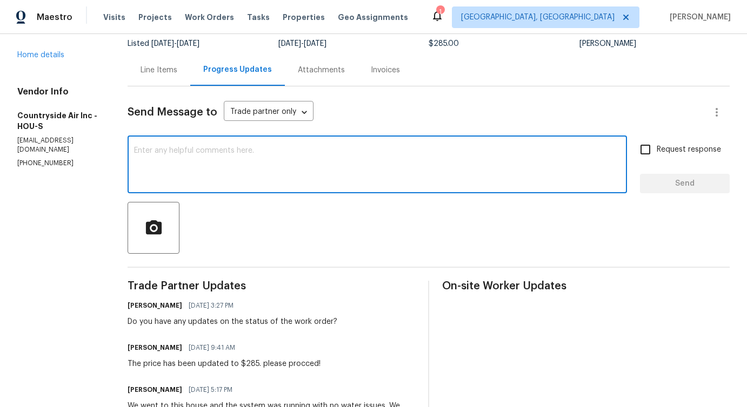
scroll to position [160, 0]
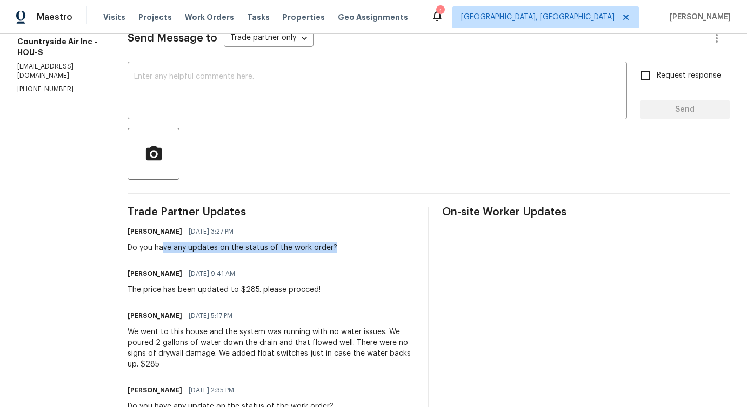
drag, startPoint x: 162, startPoint y: 250, endPoint x: 366, endPoint y: 250, distance: 204.2
click at [366, 250] on div "[PERSON_NAME] [DATE] 3:27 PM Do you have any updates on the status of the work …" at bounding box center [271, 238] width 287 height 29
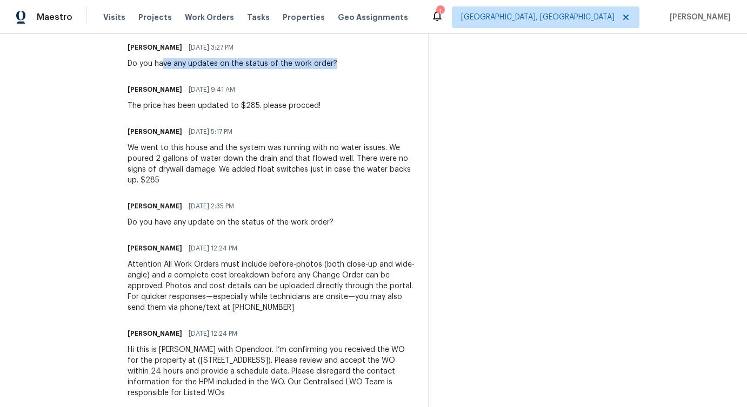
scroll to position [0, 0]
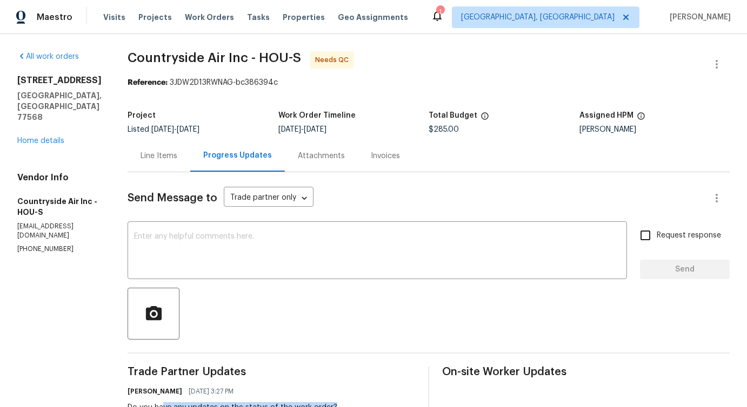
click at [156, 157] on div "Line Items" at bounding box center [158, 156] width 37 height 11
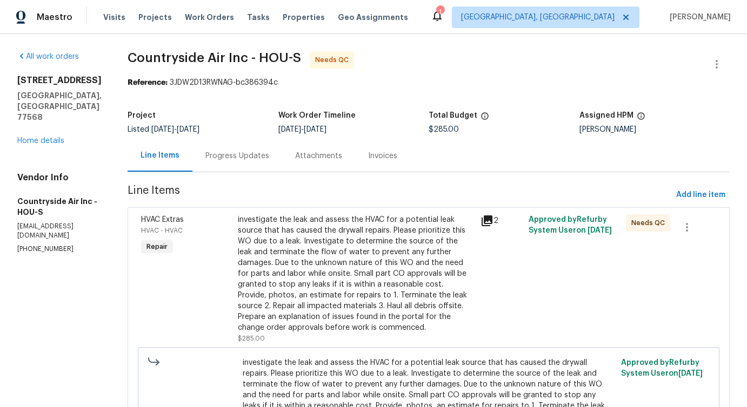
click at [332, 266] on div "investigate the leak and assess the HVAC for a potential leak source that has c…" at bounding box center [356, 274] width 236 height 119
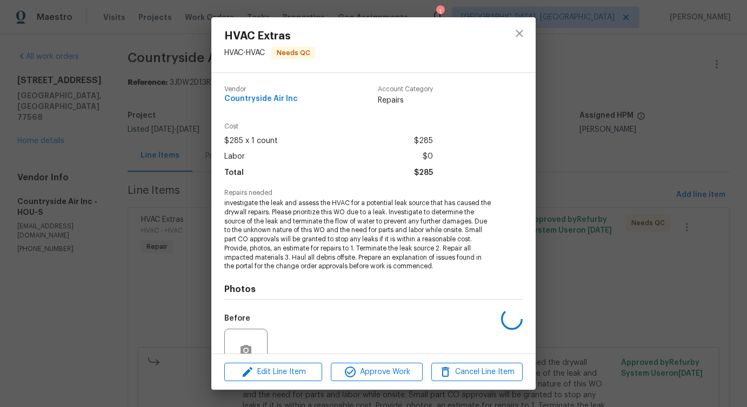
scroll to position [99, 0]
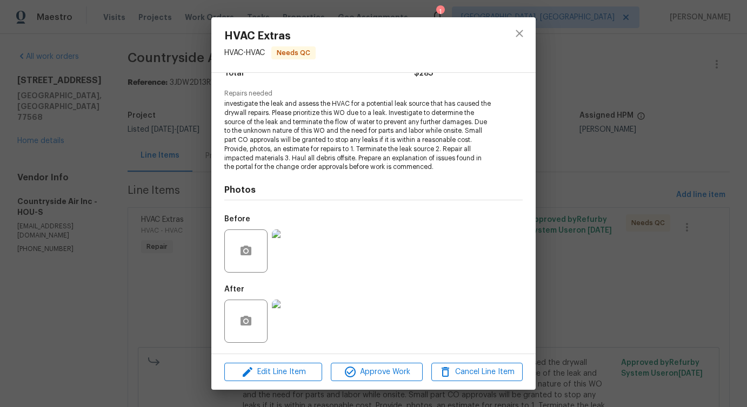
click at [299, 251] on img at bounding box center [293, 251] width 43 height 43
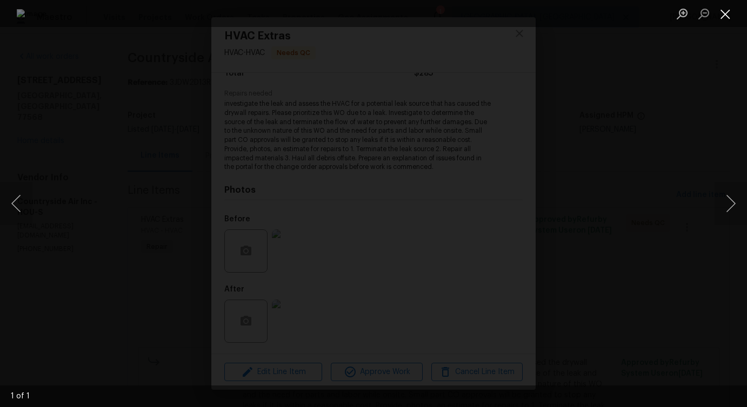
click at [727, 12] on button "Close lightbox" at bounding box center [725, 13] width 22 height 19
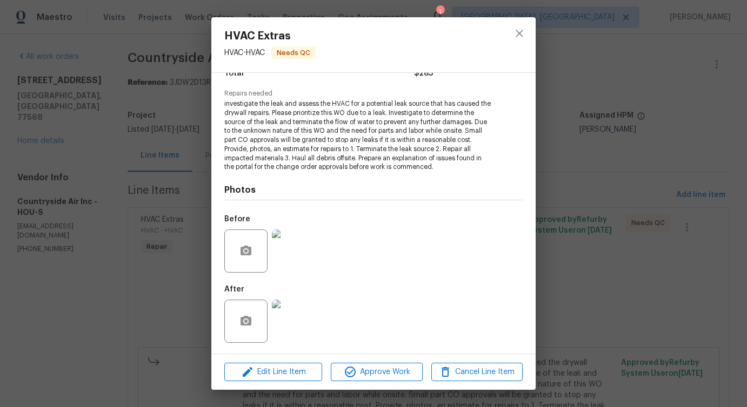
click at [312, 306] on img at bounding box center [293, 321] width 43 height 43
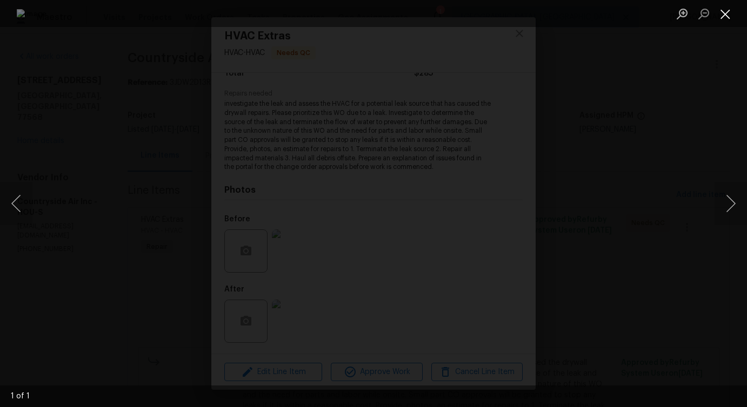
click at [726, 18] on button "Close lightbox" at bounding box center [725, 13] width 22 height 19
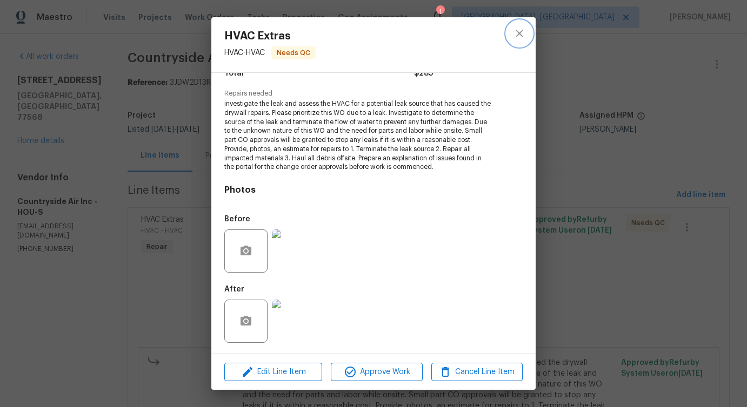
click at [521, 37] on icon "close" at bounding box center [519, 33] width 13 height 13
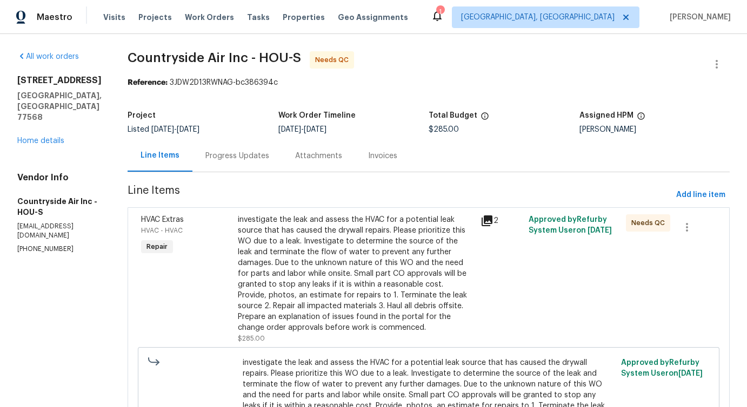
click at [241, 157] on div "Progress Updates" at bounding box center [237, 156] width 64 height 11
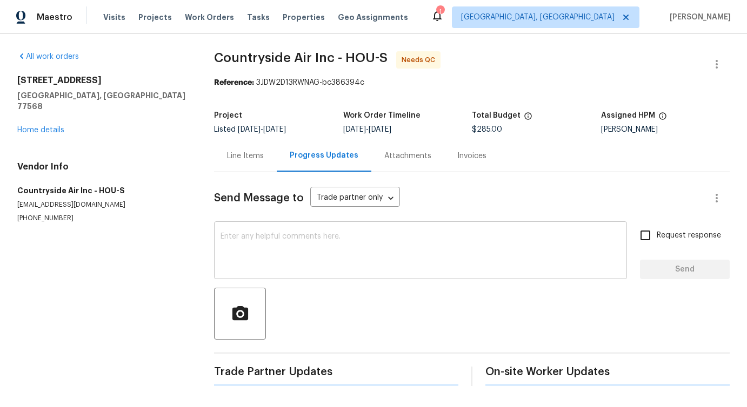
click at [269, 259] on textarea at bounding box center [420, 252] width 400 height 38
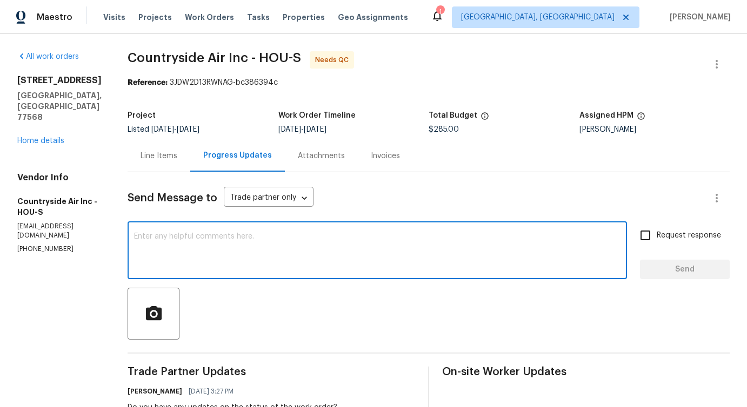
click at [167, 157] on div "Line Items" at bounding box center [158, 156] width 37 height 11
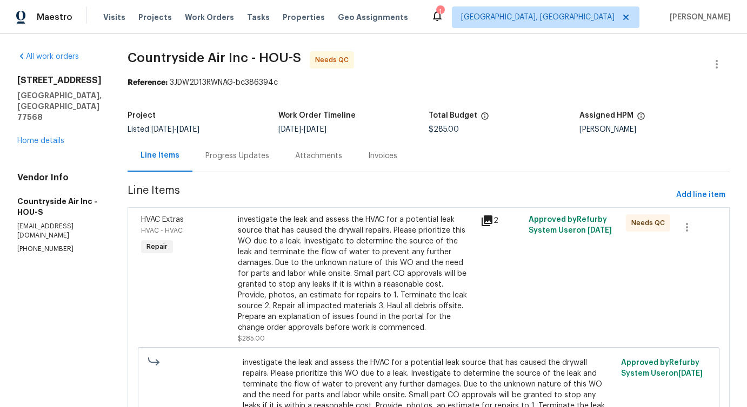
click at [41, 245] on p "(281) 346-2848" at bounding box center [59, 249] width 84 height 9
click at [57, 245] on p "(281) 346-2848" at bounding box center [59, 249] width 84 height 9
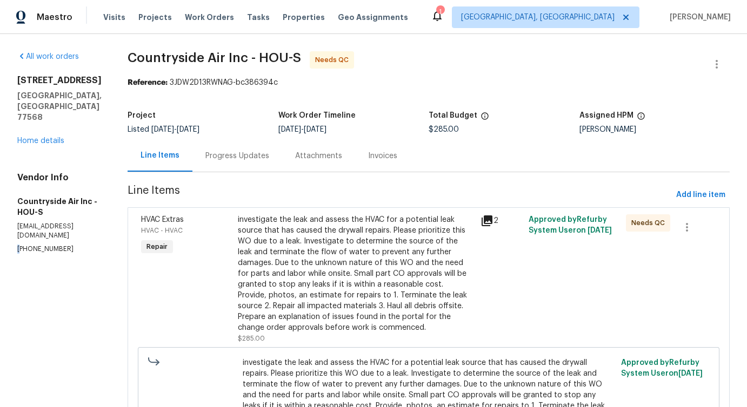
click at [57, 245] on p "(281) 346-2848" at bounding box center [59, 249] width 84 height 9
copy p "(281) 346-2848"
click at [230, 152] on div "Progress Updates" at bounding box center [237, 156] width 64 height 11
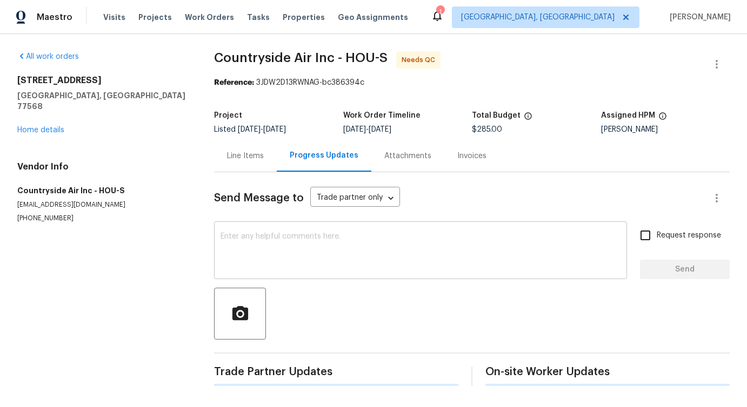
click at [287, 261] on textarea at bounding box center [420, 252] width 400 height 38
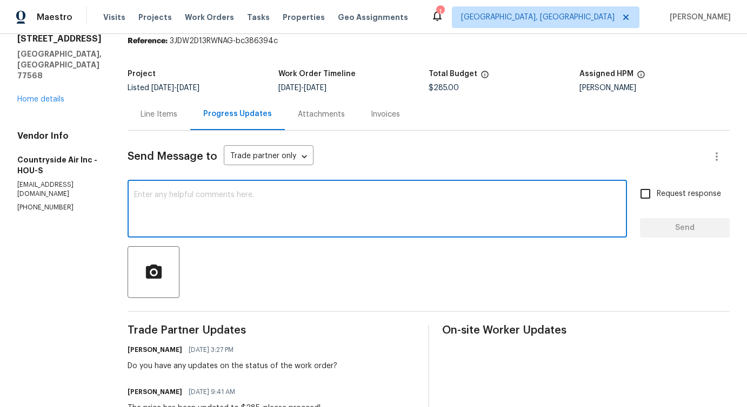
scroll to position [43, 0]
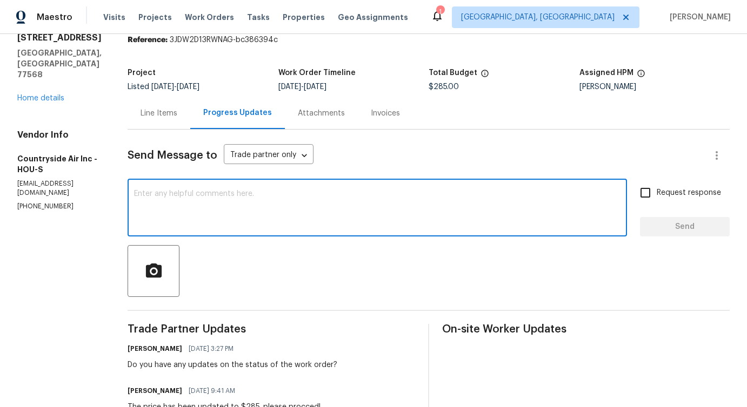
click at [268, 225] on textarea at bounding box center [377, 209] width 486 height 38
paste textarea "Although we were unable to reach you when we tried calling this number (404) 21…"
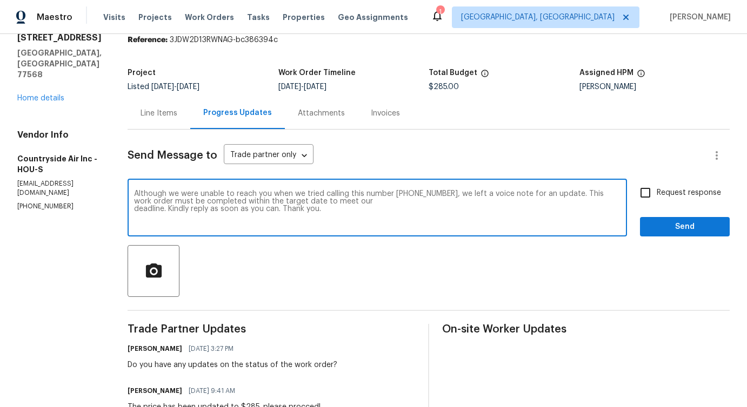
click at [36, 202] on p "(281) 346-2848" at bounding box center [59, 206] width 84 height 9
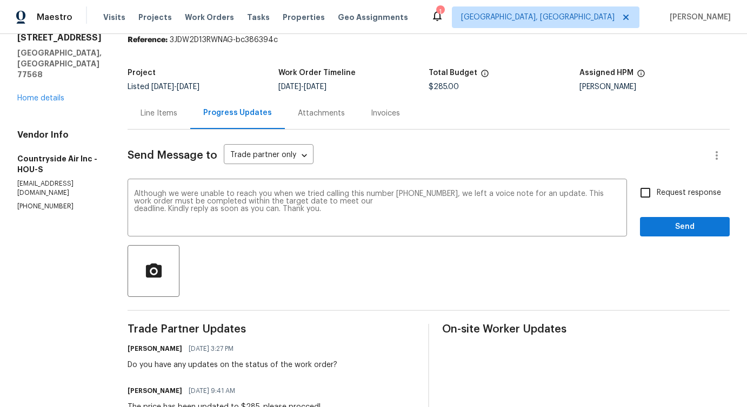
click at [36, 202] on p "(281) 346-2848" at bounding box center [59, 206] width 84 height 9
copy p "(281) 346-2848"
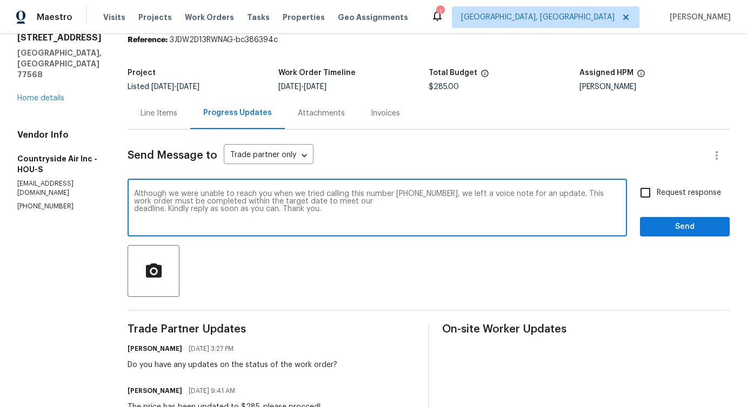
drag, startPoint x: 392, startPoint y: 194, endPoint x: 444, endPoint y: 196, distance: 51.9
click at [444, 196] on textarea "Although we were unable to reach you when we tried calling this number (404) 21…" at bounding box center [377, 209] width 486 height 38
paste textarea "2816824711"
click at [536, 196] on textarea "Although we were unable to reach you when we tried calling this number 28168247…" at bounding box center [377, 209] width 486 height 38
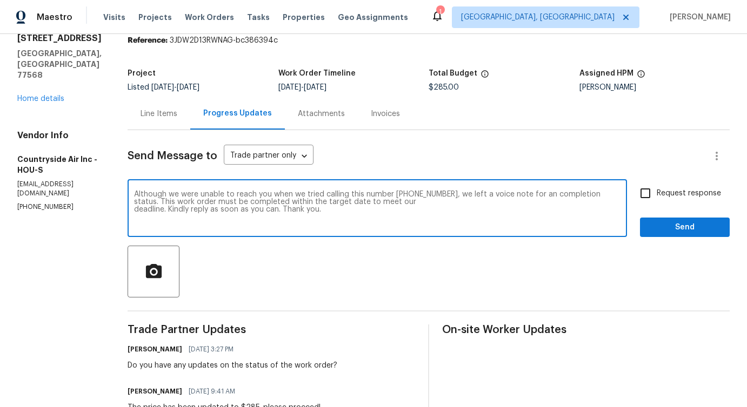
scroll to position [0, 0]
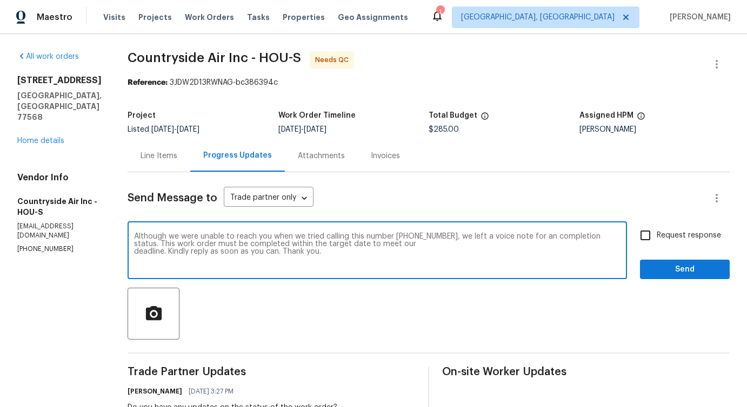
drag, startPoint x: 131, startPoint y: 236, endPoint x: 345, endPoint y: 238, distance: 213.4
click at [346, 238] on div "Although we were unable to reach you when we tried calling this number 28168247…" at bounding box center [377, 251] width 499 height 55
click at [354, 259] on textarea "Although we were unable to reach you when we tried calling this number 28168247…" at bounding box center [377, 252] width 486 height 38
click at [0, 0] on span "m" at bounding box center [0, 0] width 0 height 0
click at [0, 0] on div "a" at bounding box center [0, 0] width 0 height 0
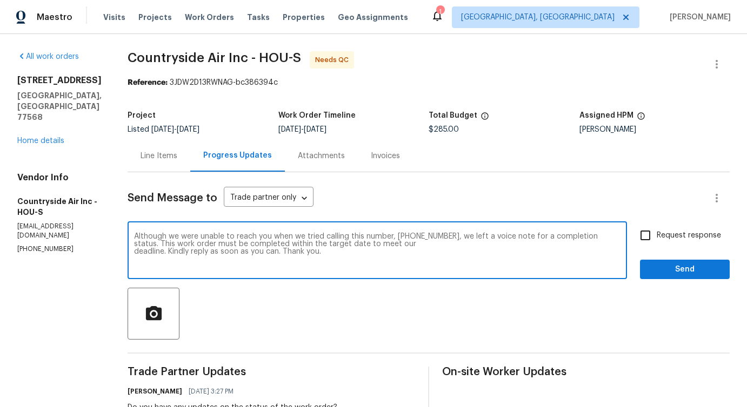
click at [567, 237] on textarea "Although we were unable to reach you when we tried calling this number, 2816824…" at bounding box center [377, 252] width 486 height 38
type textarea "Although we were unable to reach you when we tried calling this number, 2816824…"
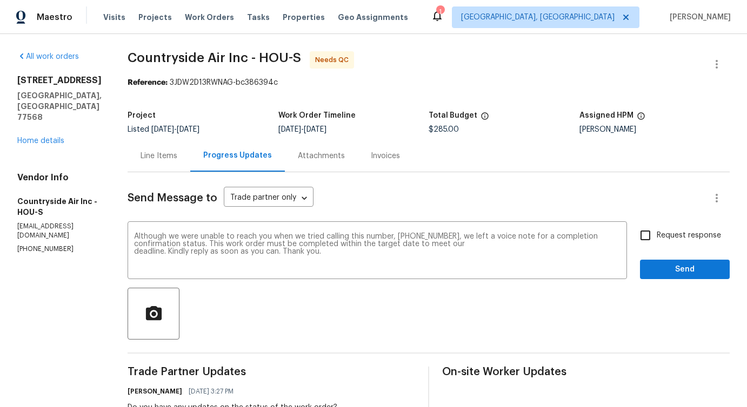
click at [662, 239] on span "Request response" at bounding box center [688, 235] width 64 height 11
click at [656, 239] on input "Request response" at bounding box center [645, 235] width 23 height 23
checkbox input "true"
click at [666, 266] on span "Send" at bounding box center [684, 270] width 72 height 14
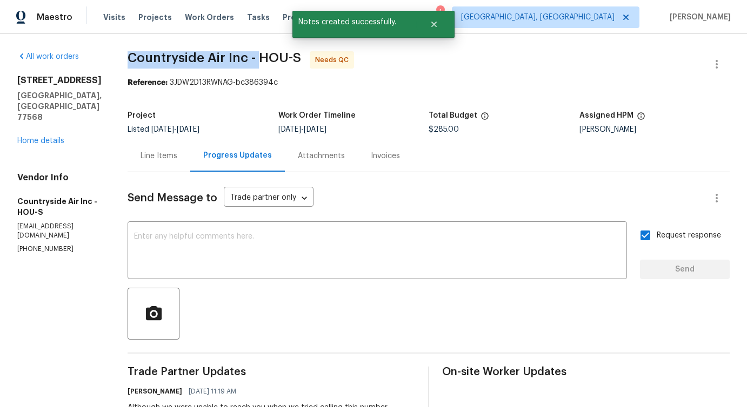
drag, startPoint x: 125, startPoint y: 52, endPoint x: 254, endPoint y: 61, distance: 129.9
copy span "Countryside Air Inc -"
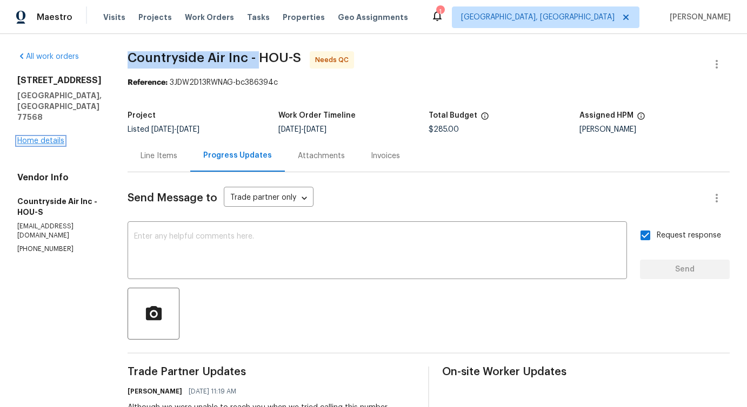
click at [56, 137] on link "Home details" at bounding box center [40, 141] width 47 height 8
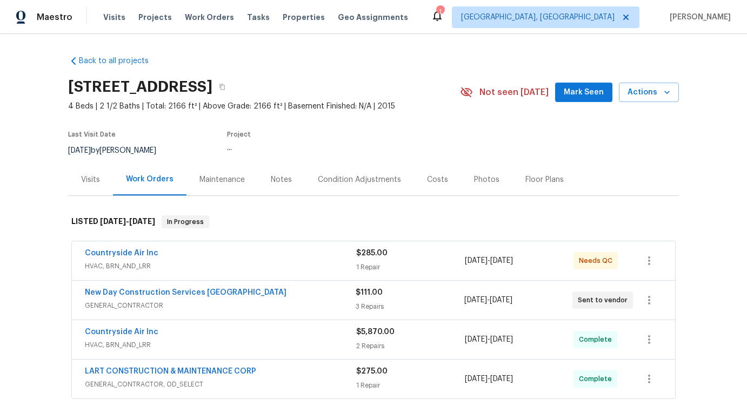
scroll to position [53, 0]
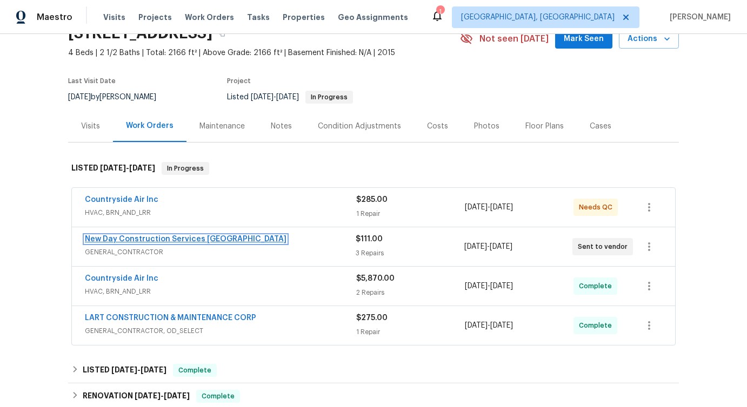
click at [152, 241] on link "New Day Construction Services UB" at bounding box center [186, 240] width 202 height 8
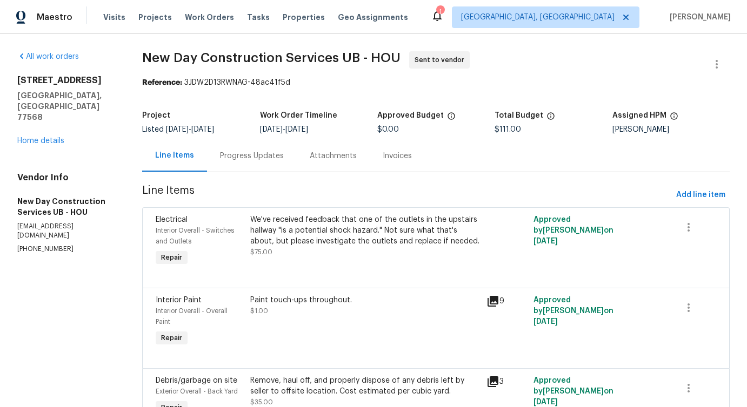
click at [246, 166] on div "Progress Updates" at bounding box center [252, 156] width 90 height 32
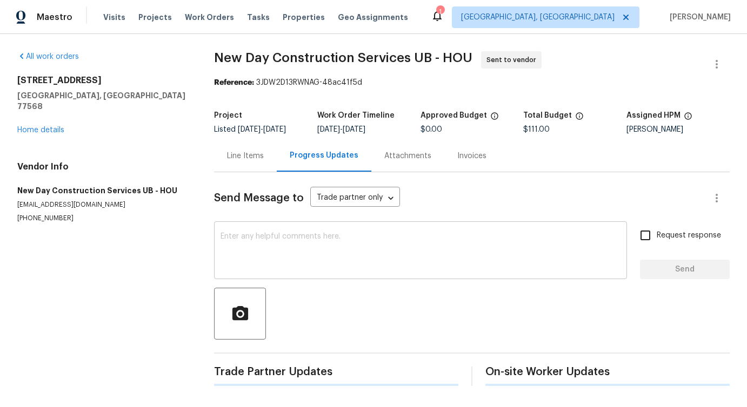
click at [267, 245] on textarea at bounding box center [420, 252] width 400 height 38
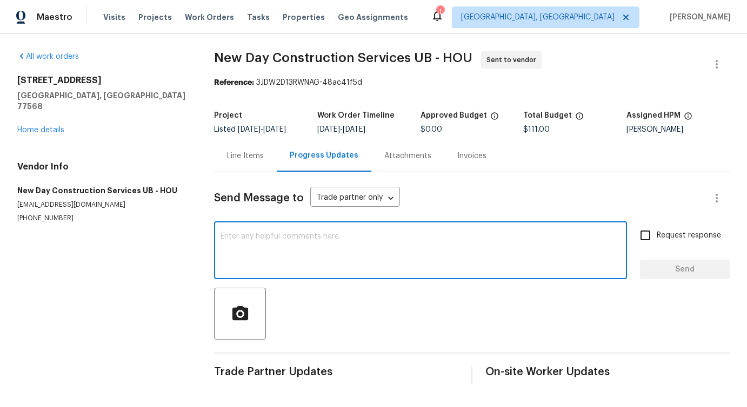
scroll to position [2, 0]
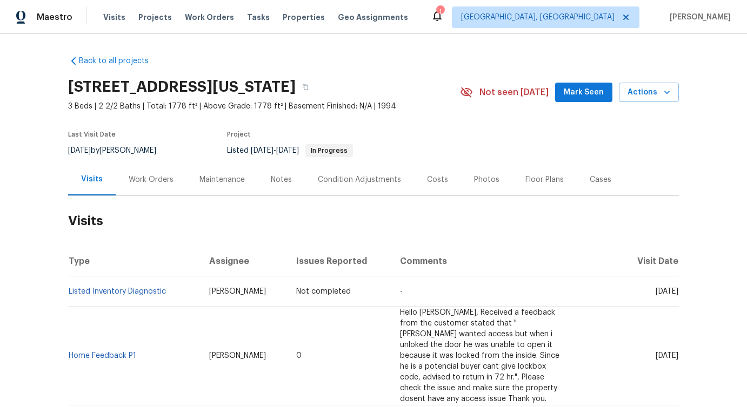
click at [144, 181] on div "Work Orders" at bounding box center [151, 180] width 45 height 11
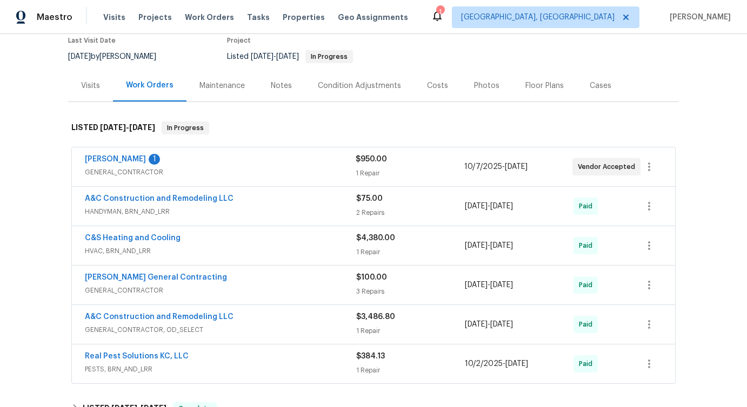
scroll to position [135, 0]
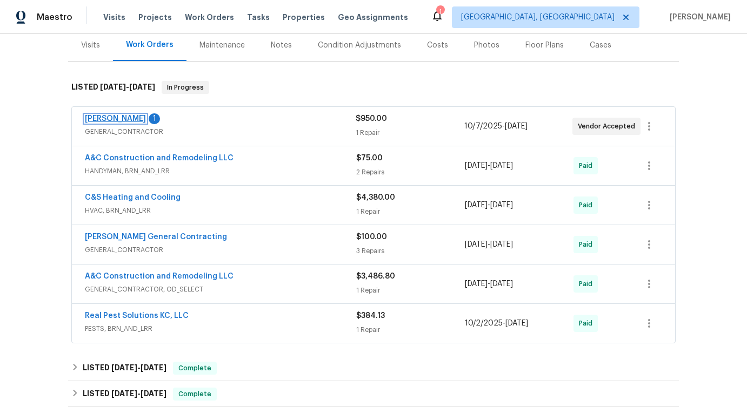
click at [118, 120] on link "[PERSON_NAME]" at bounding box center [115, 119] width 61 height 8
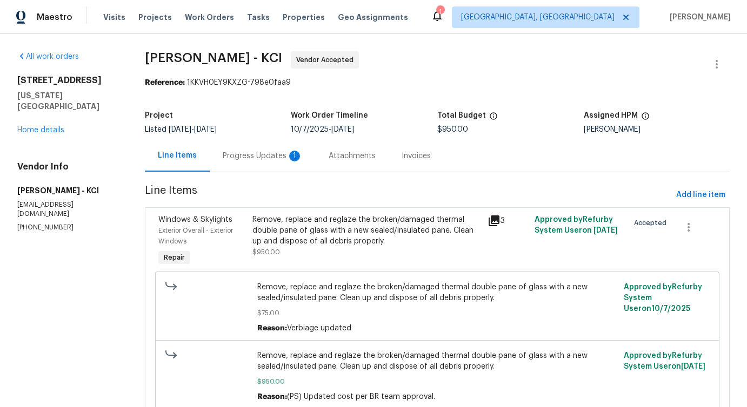
click at [257, 156] on div "Progress Updates 1" at bounding box center [263, 156] width 80 height 11
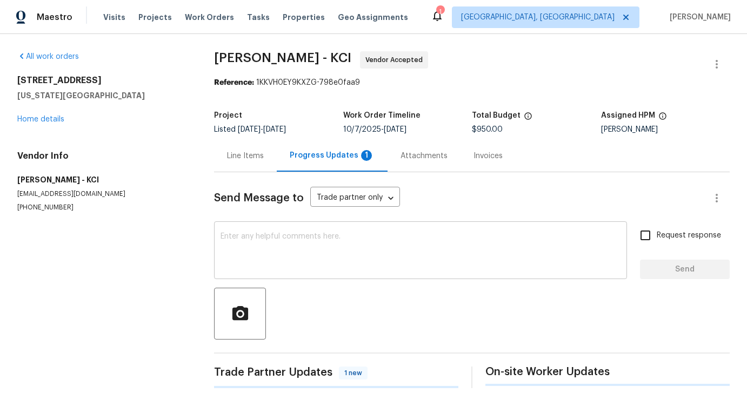
click at [279, 249] on textarea at bounding box center [420, 252] width 400 height 38
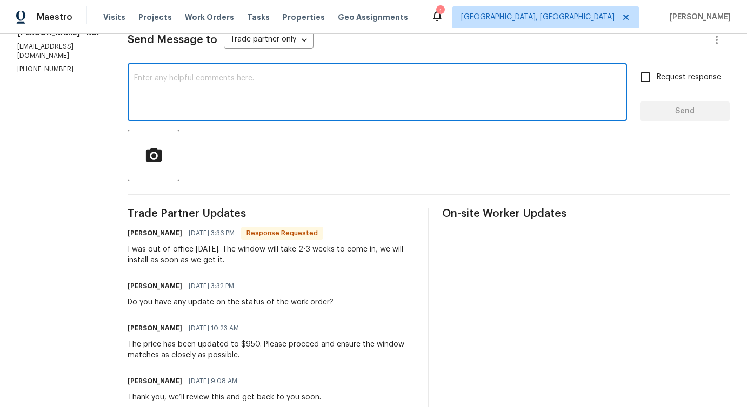
scroll to position [176, 0]
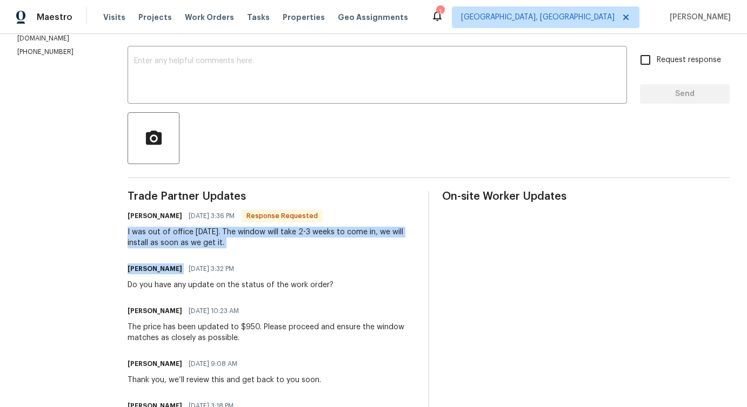
drag, startPoint x: 120, startPoint y: 237, endPoint x: 272, endPoint y: 259, distance: 153.5
click at [273, 259] on div "All work orders [STREET_ADDRESS][US_STATE] Home details Vendor Info [PERSON_NAM…" at bounding box center [373, 392] width 747 height 1068
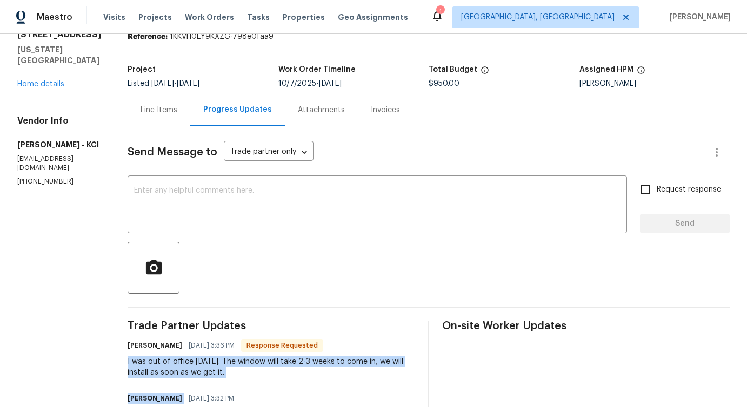
scroll to position [0, 0]
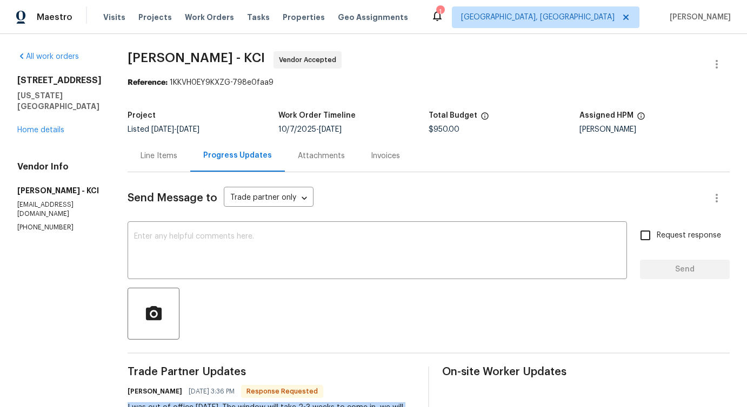
click at [158, 158] on div "Line Items" at bounding box center [158, 156] width 37 height 11
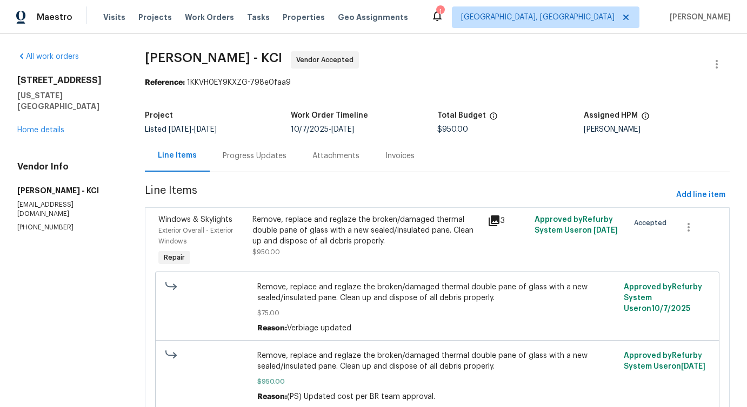
click at [242, 163] on div "Progress Updates" at bounding box center [255, 156] width 90 height 32
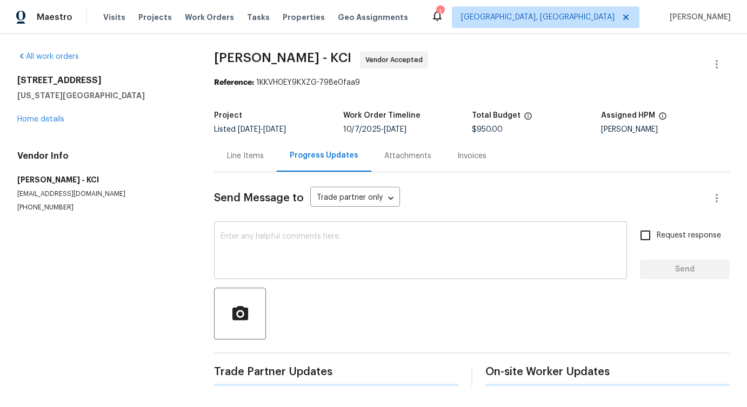
click at [274, 248] on textarea at bounding box center [420, 252] width 400 height 38
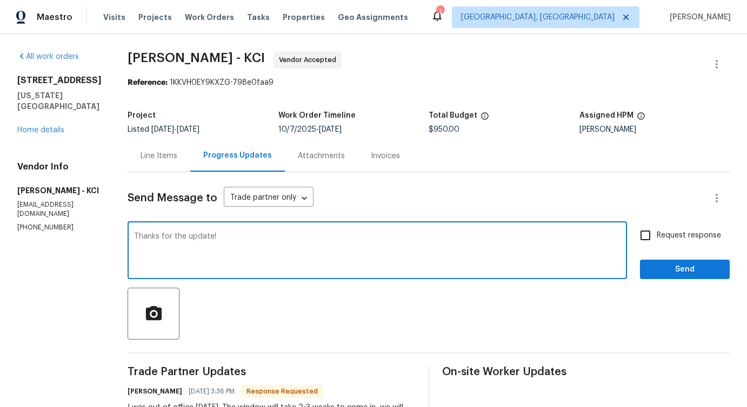
type textarea "Thanks for the update!"
click at [687, 274] on span "Send" at bounding box center [684, 270] width 72 height 14
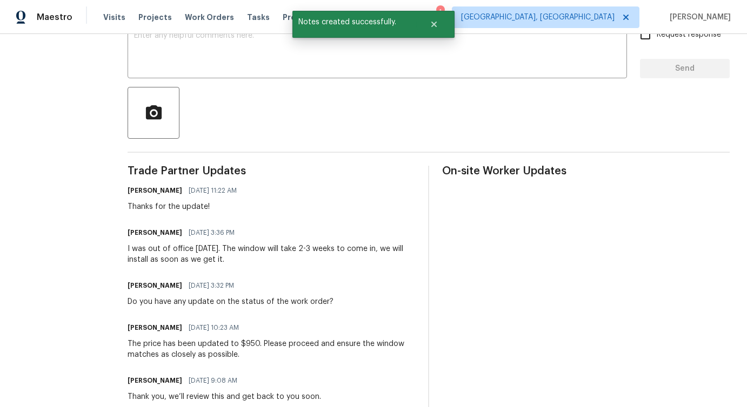
scroll to position [329, 0]
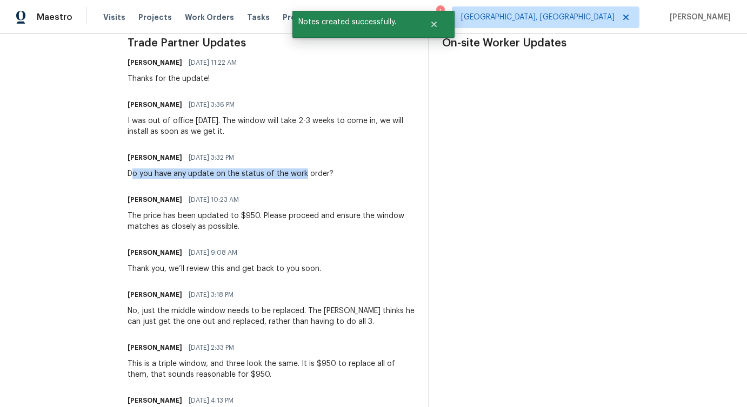
drag, startPoint x: 135, startPoint y: 177, endPoint x: 301, endPoint y: 177, distance: 166.4
click at [301, 177] on div "Do you have any update on the status of the work order?" at bounding box center [231, 174] width 206 height 11
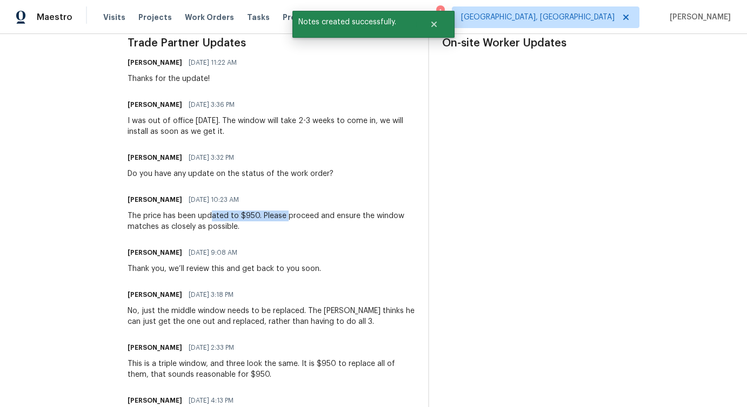
drag, startPoint x: 217, startPoint y: 215, endPoint x: 286, endPoint y: 215, distance: 68.6
click at [286, 215] on div "The price has been updated to $950. Please proceed and ensure the window matche…" at bounding box center [271, 222] width 287 height 22
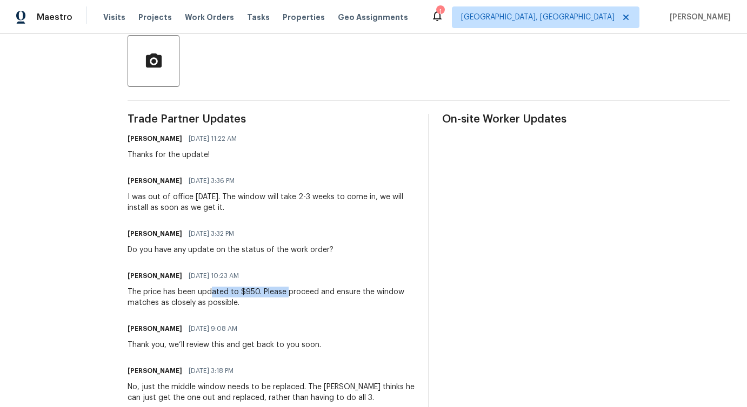
scroll to position [246, 0]
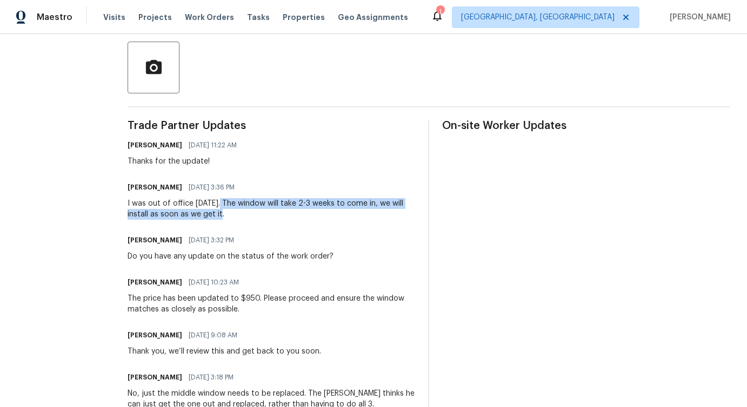
drag, startPoint x: 215, startPoint y: 201, endPoint x: 230, endPoint y: 218, distance: 22.2
click at [230, 218] on div "I was out of office [DATE]. The window will take 2-3 weeks to come in, we will …" at bounding box center [271, 209] width 287 height 22
copy div "The window will take 2-3 weeks to come in, we will install as soon as we get it."
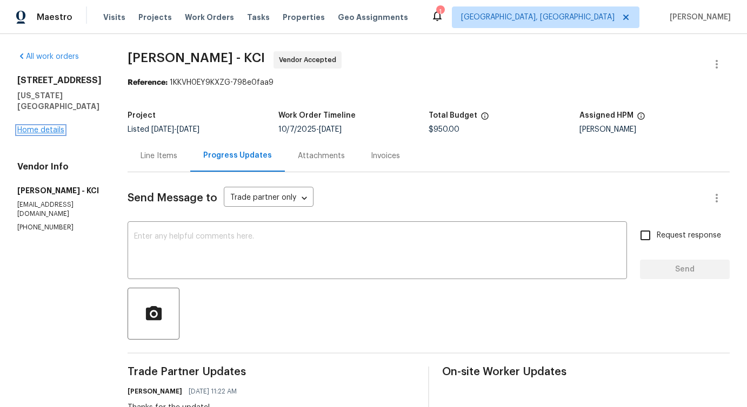
click at [48, 126] on link "Home details" at bounding box center [40, 130] width 47 height 8
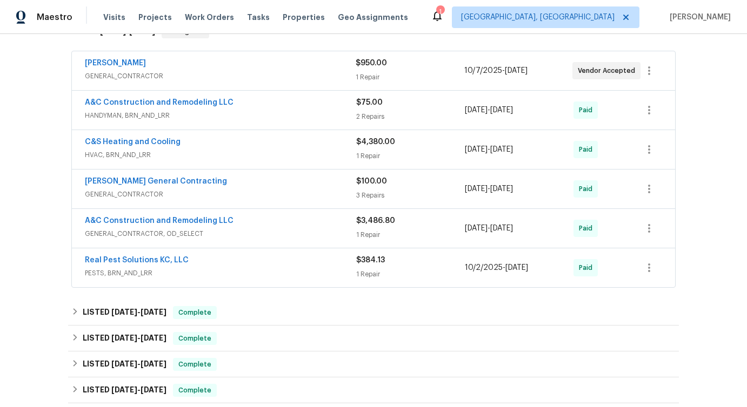
scroll to position [197, 0]
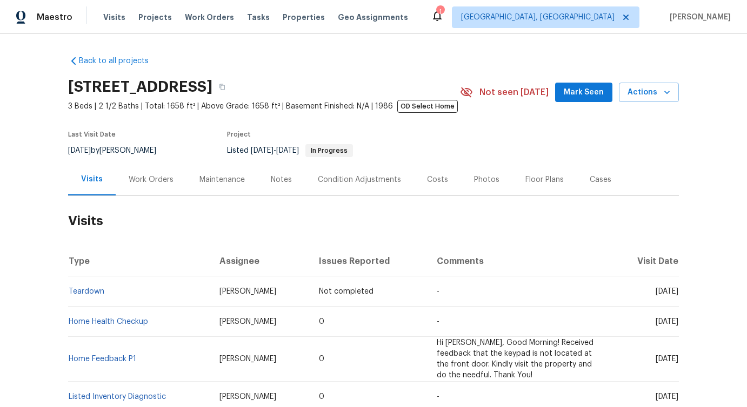
click at [136, 191] on div "Work Orders" at bounding box center [151, 180] width 71 height 32
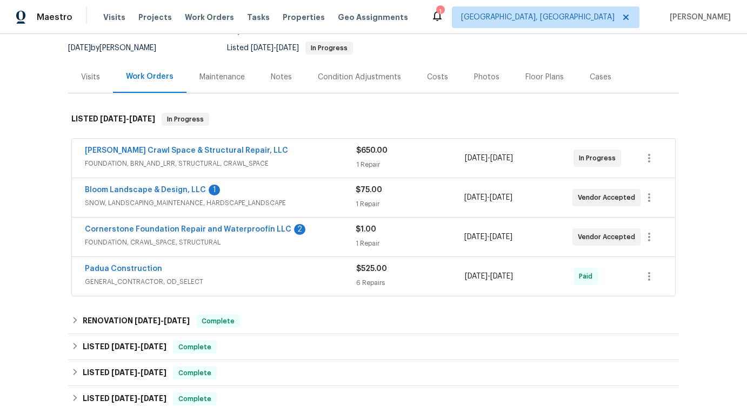
scroll to position [109, 0]
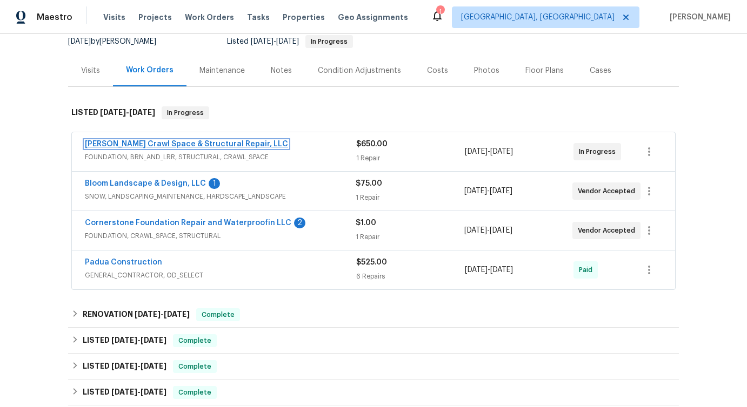
click at [179, 144] on link "Falcone Crawl Space & Structural Repair, LLC" at bounding box center [186, 144] width 203 height 8
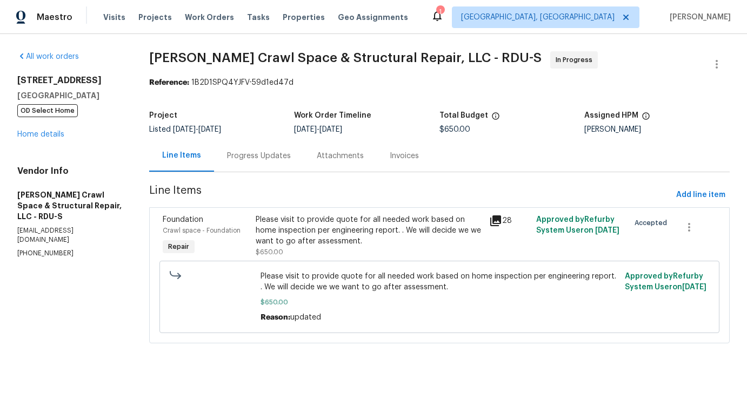
click at [263, 162] on div "Progress Updates" at bounding box center [259, 156] width 90 height 32
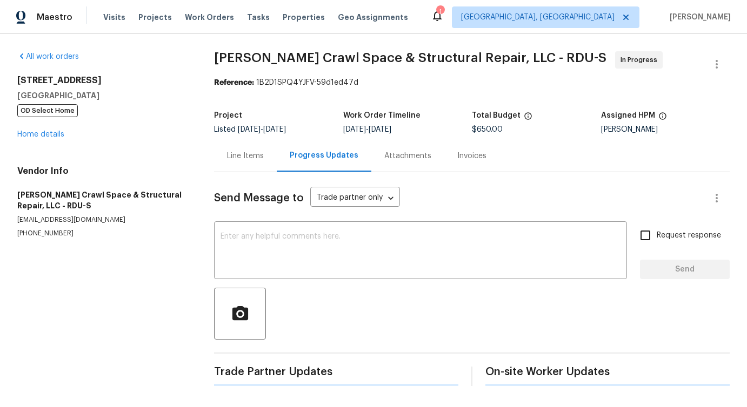
click at [286, 223] on div "Send Message to Trade partner only Trade partner only ​ x ​ Request response Se…" at bounding box center [471, 279] width 515 height 214
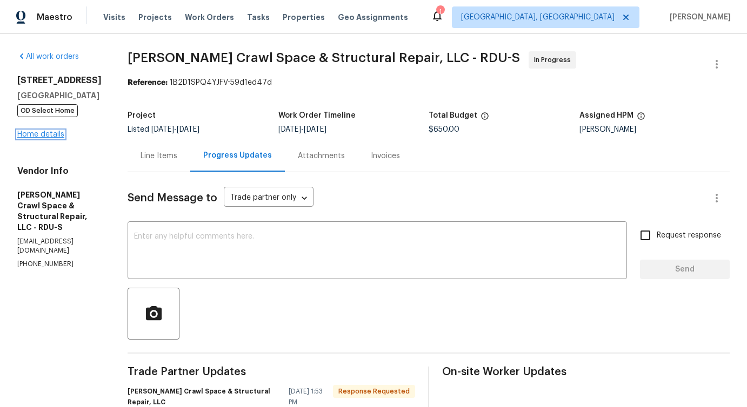
click at [48, 133] on link "Home details" at bounding box center [40, 135] width 47 height 8
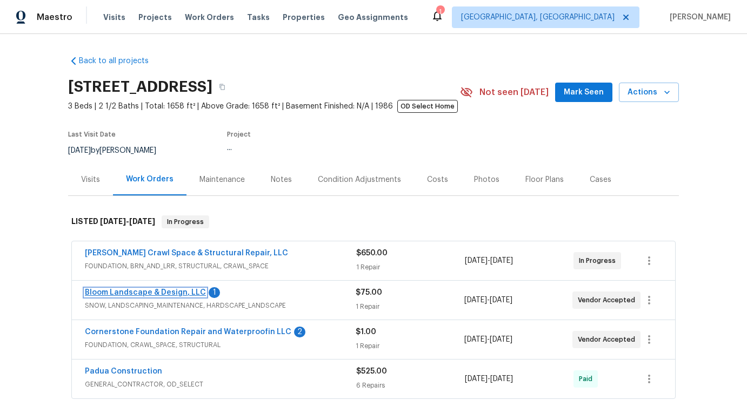
click at [113, 294] on link "Bloom Landscape & Design, LLC" at bounding box center [145, 293] width 121 height 8
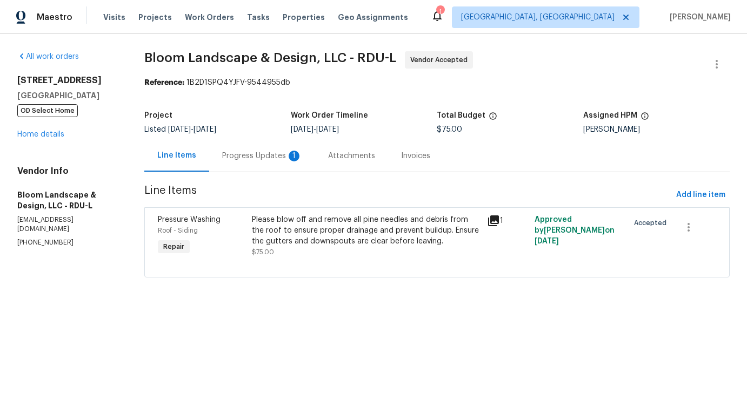
click at [249, 155] on div "Progress Updates 1" at bounding box center [262, 156] width 80 height 11
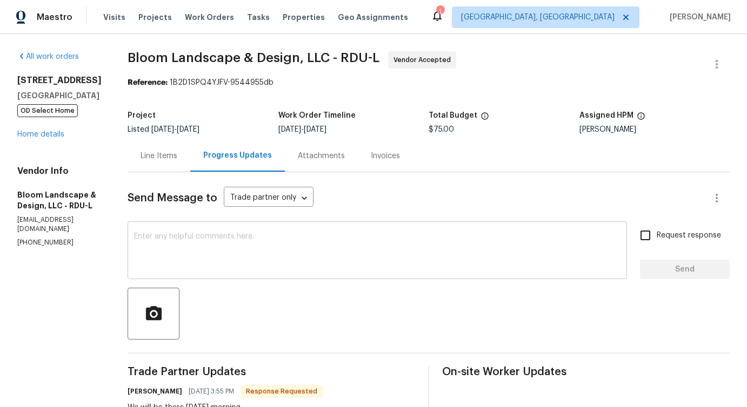
click at [267, 256] on textarea at bounding box center [377, 252] width 486 height 38
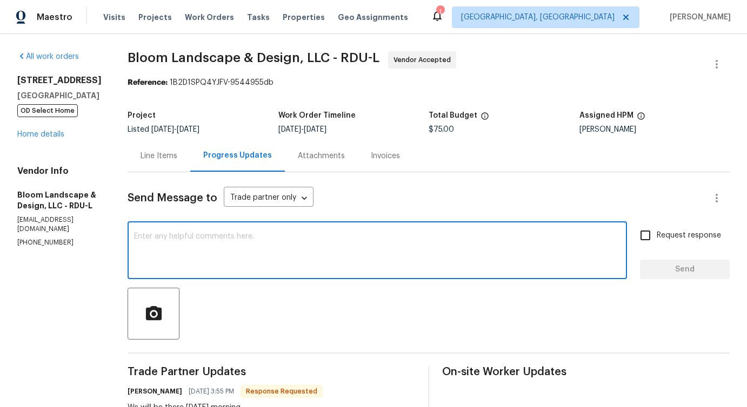
click at [257, 268] on textarea at bounding box center [377, 252] width 486 height 38
type textarea "Thanks for the update!"
click at [657, 276] on button "Send" at bounding box center [685, 270] width 90 height 20
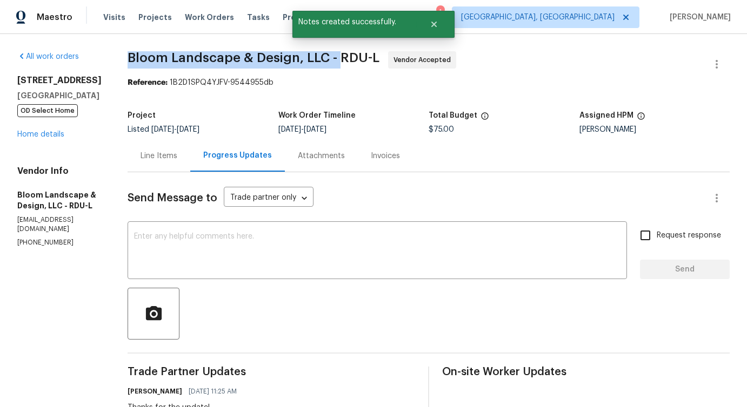
drag, startPoint x: 131, startPoint y: 54, endPoint x: 346, endPoint y: 54, distance: 215.6
click at [346, 54] on div "All work orders 14 W Bridlewood Trl Durham, NC 27713 OD Select Home Home detail…" at bounding box center [373, 345] width 747 height 622
copy span "Bloom Landscape & Design, LLC -"
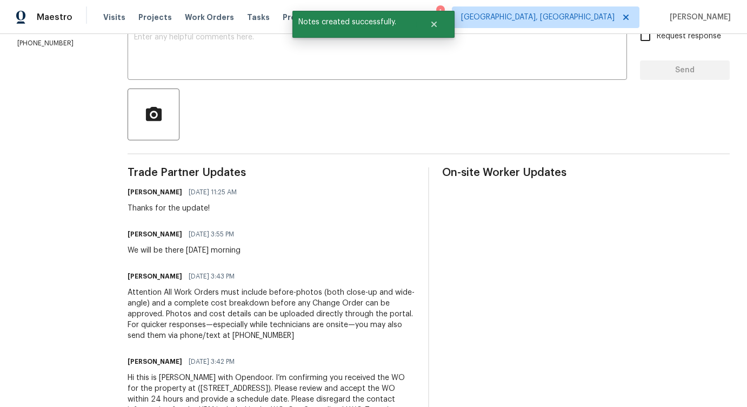
scroll to position [200, 0]
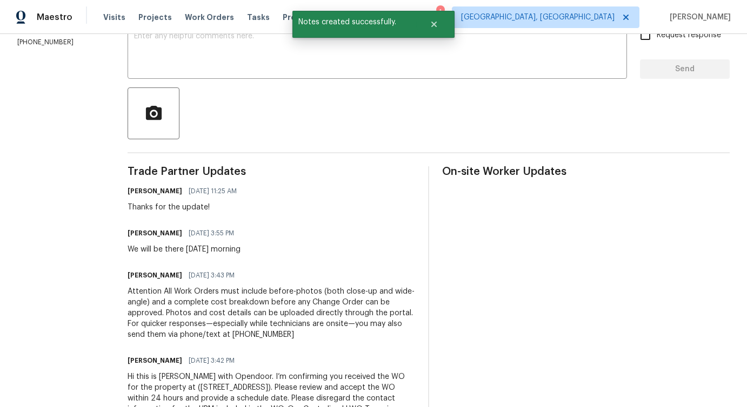
drag, startPoint x: 194, startPoint y: 251, endPoint x: 282, endPoint y: 251, distance: 87.5
click at [282, 251] on div "Leila Castillo 10/13/2025 3:55 PM We will be there Wednesday morning" at bounding box center [271, 240] width 287 height 29
copy div "Wednesday morning"
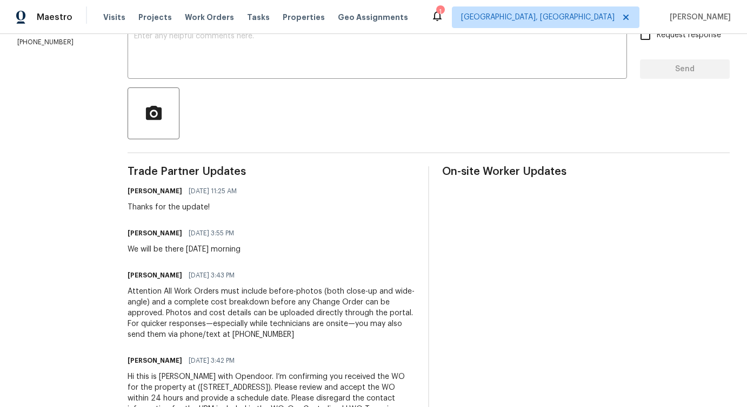
scroll to position [0, 0]
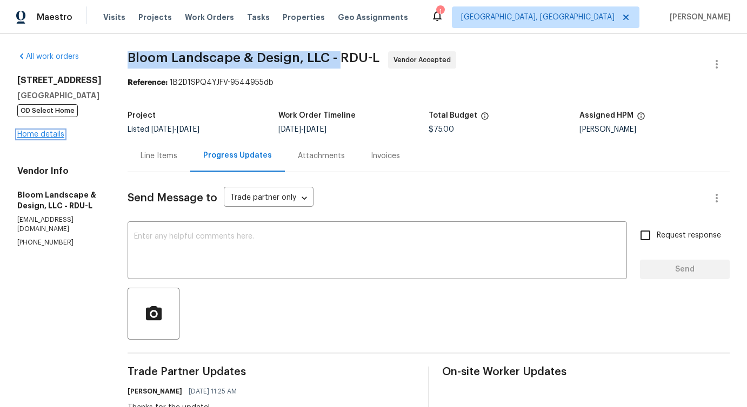
click at [37, 134] on link "Home details" at bounding box center [40, 135] width 47 height 8
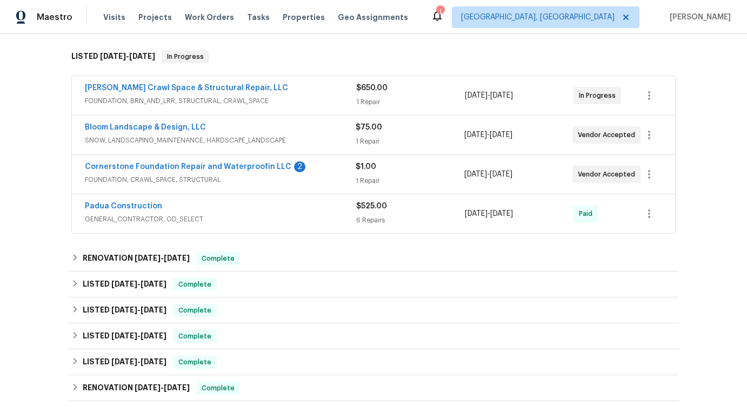
scroll to position [165, 0]
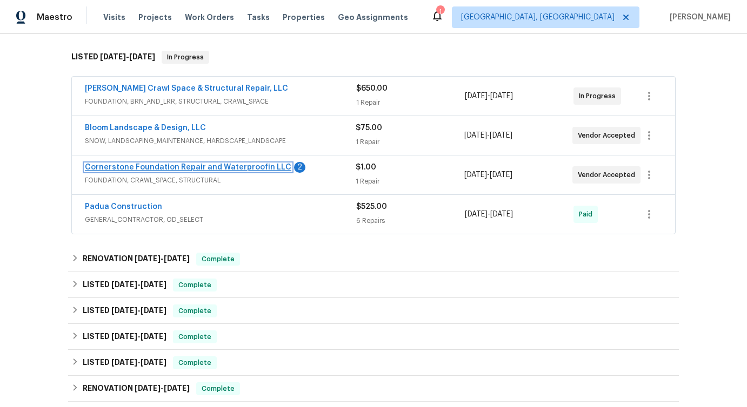
click at [136, 169] on link "Cornerstone Foundation Repair and Waterproofin LLC" at bounding box center [188, 168] width 206 height 8
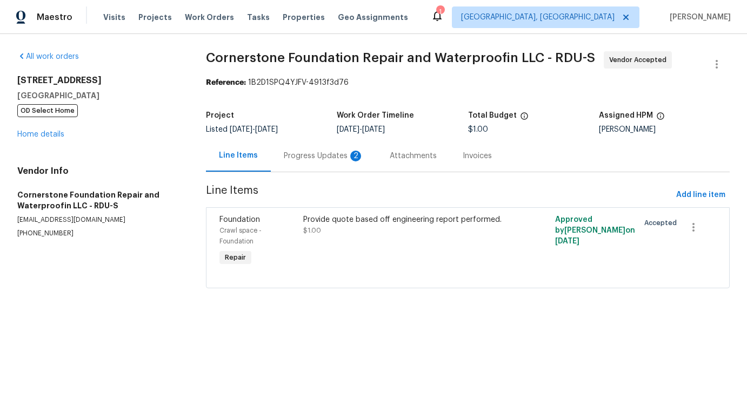
click at [284, 160] on div "Progress Updates 2" at bounding box center [324, 156] width 80 height 11
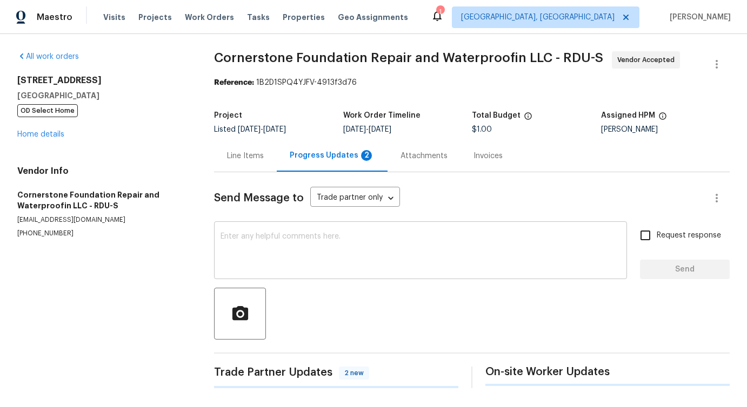
click at [312, 246] on textarea at bounding box center [420, 252] width 400 height 38
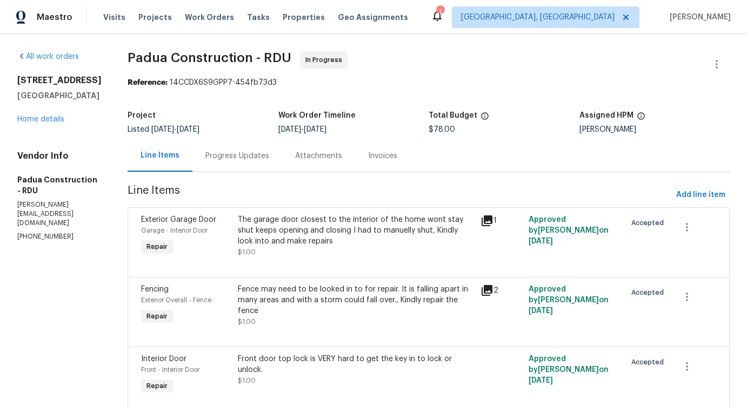
click at [200, 165] on div "Progress Updates" at bounding box center [237, 156] width 90 height 32
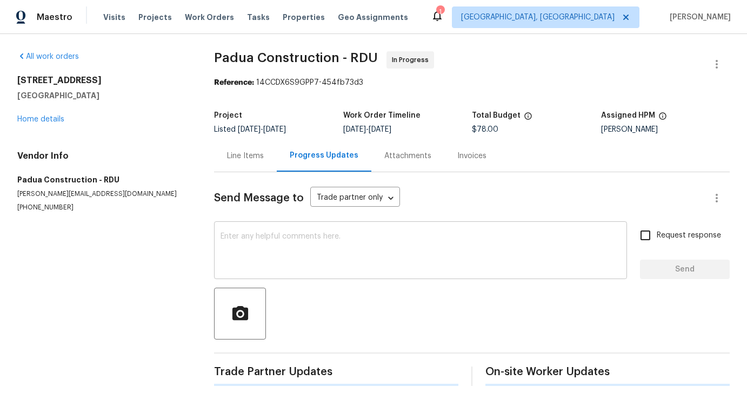
click at [227, 251] on textarea at bounding box center [420, 252] width 400 height 38
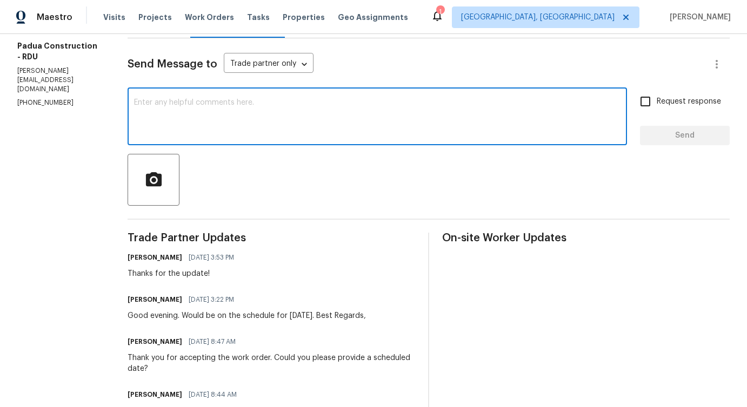
scroll to position [281, 0]
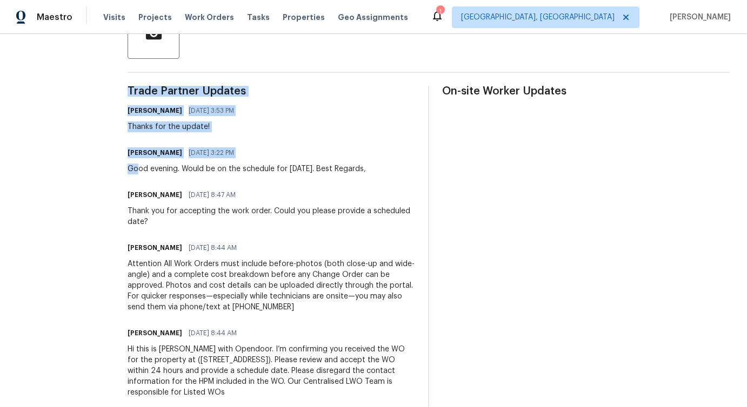
drag, startPoint x: 132, startPoint y: 172, endPoint x: 420, endPoint y: 172, distance: 288.0
click at [420, 172] on div "Trade Partner Updates [PERSON_NAME] [DATE] 3:53 PM Thanks for the update! [PERS…" at bounding box center [429, 248] width 602 height 325
click at [347, 171] on div "Good evening. Would be on the schedule for [DATE]. Best Regards," at bounding box center [247, 169] width 238 height 11
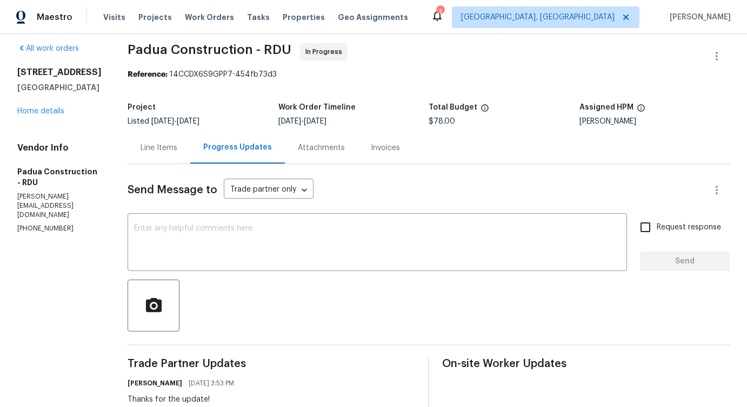
scroll to position [0, 0]
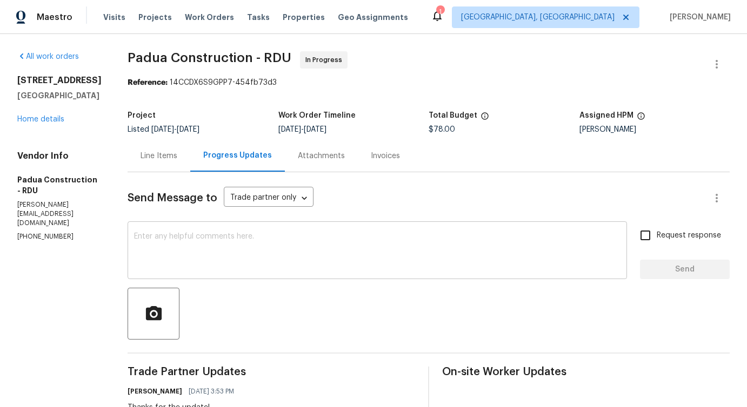
click at [282, 249] on textarea at bounding box center [377, 252] width 486 height 38
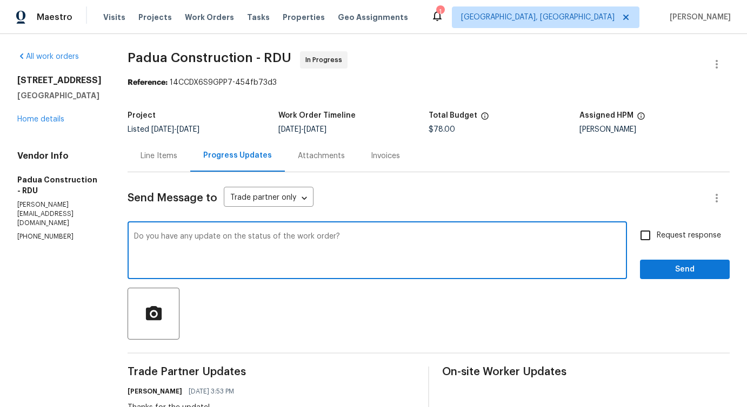
type textarea "Do you have any update on the status of the work order?"
click at [659, 241] on span "Request response" at bounding box center [688, 235] width 64 height 11
click at [656, 241] on input "Request response" at bounding box center [645, 235] width 23 height 23
checkbox input "true"
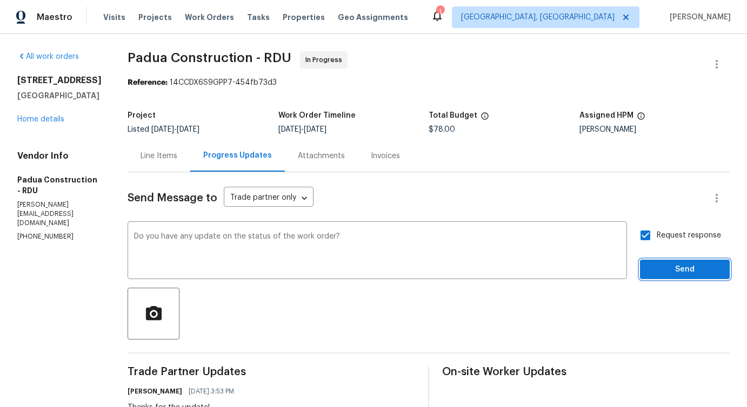
click at [666, 266] on span "Send" at bounding box center [684, 270] width 72 height 14
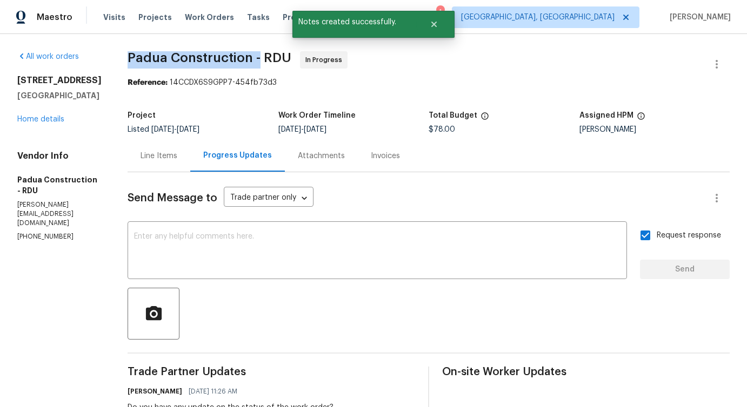
drag, startPoint x: 120, startPoint y: 58, endPoint x: 246, endPoint y: 59, distance: 126.4
click at [246, 59] on span "Padua Construction - RDU" at bounding box center [210, 57] width 164 height 13
copy span "Padua Construction -"
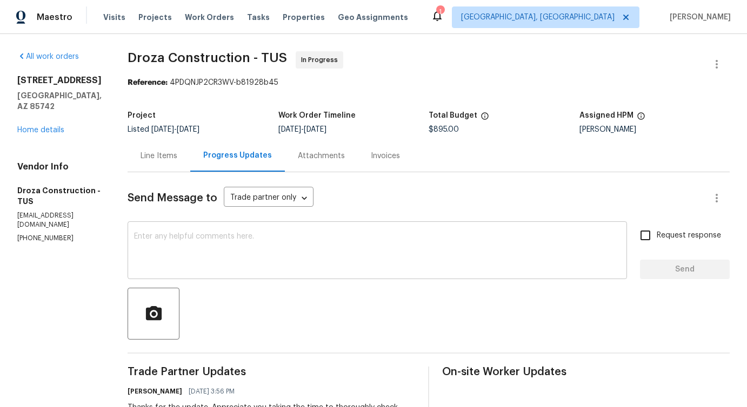
click at [207, 272] on div "x ​" at bounding box center [377, 251] width 499 height 55
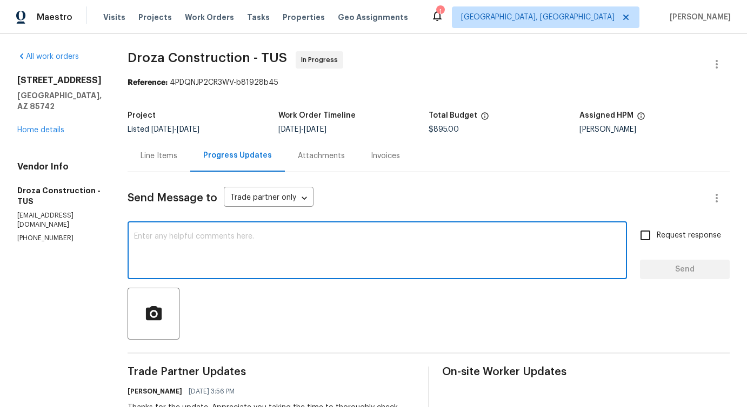
scroll to position [99, 0]
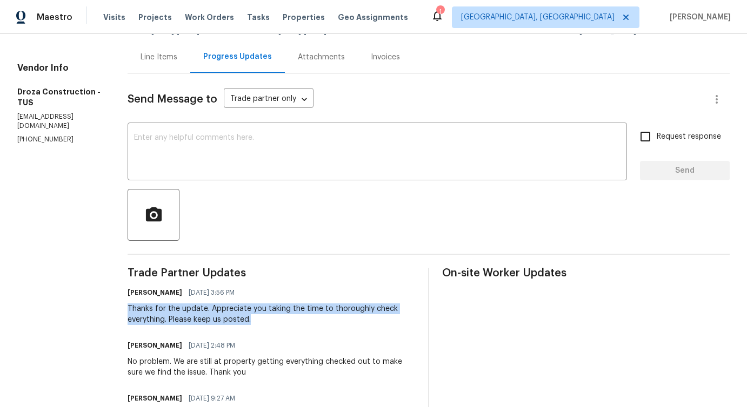
drag, startPoint x: 129, startPoint y: 314, endPoint x: 282, endPoint y: 325, distance: 153.3
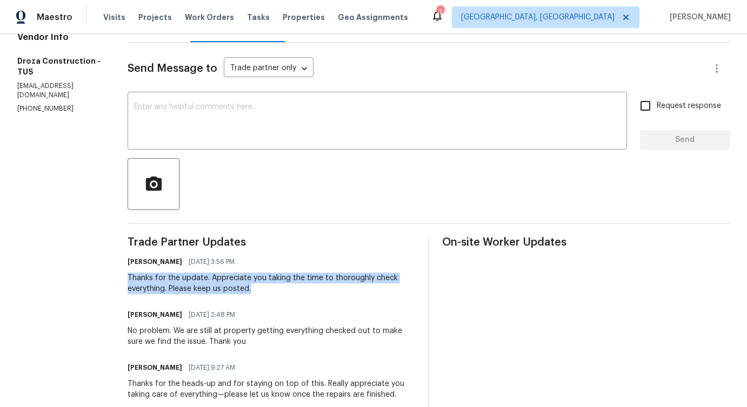
scroll to position [133, 0]
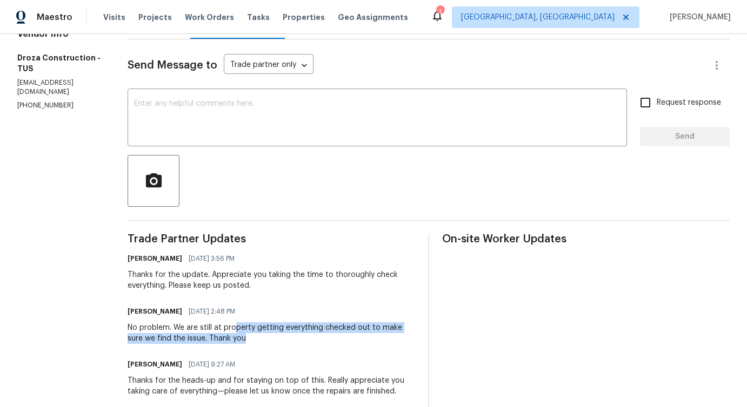
drag, startPoint x: 244, startPoint y: 328, endPoint x: 299, endPoint y: 343, distance: 57.2
click at [299, 343] on div "No problem. We are still at property getting everything checked out to make sur…" at bounding box center [271, 334] width 287 height 22
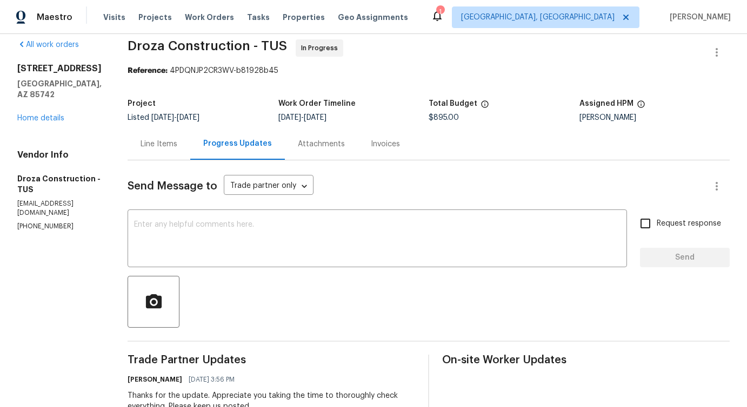
scroll to position [0, 0]
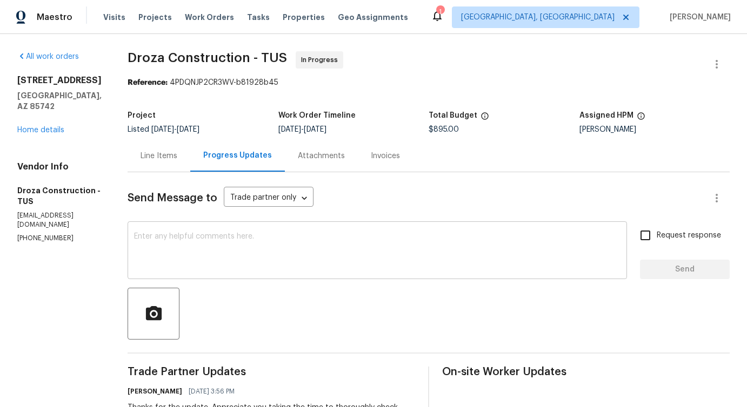
click at [234, 256] on textarea at bounding box center [377, 252] width 486 height 38
paste textarea "Would you kindly provide us with an update regarding the progress of the work o…"
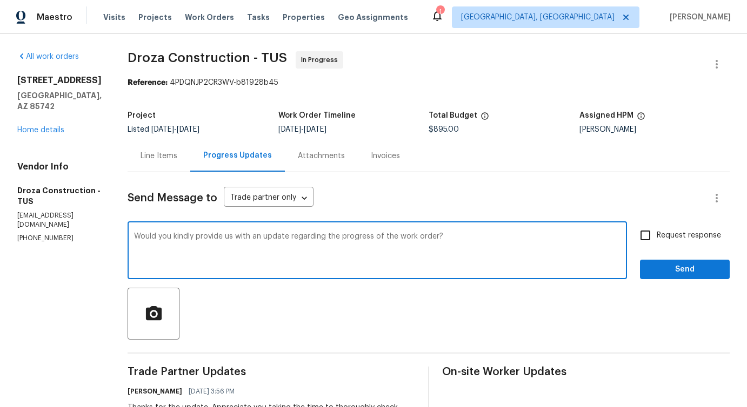
type textarea "Would you kindly provide us with an update regarding the progress of the work o…"
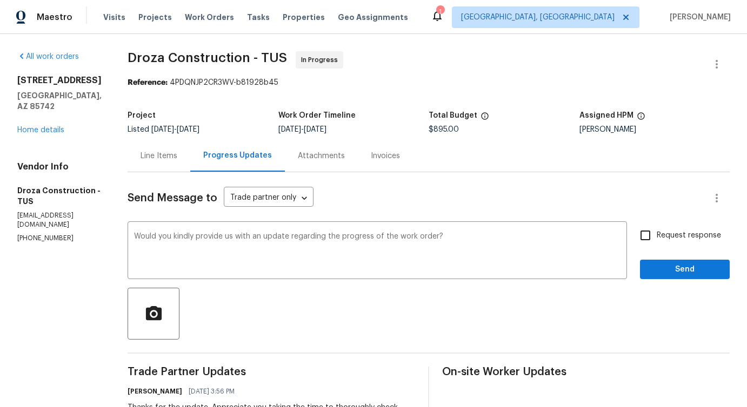
click at [659, 237] on span "Request response" at bounding box center [688, 235] width 64 height 11
click at [656, 237] on input "Request response" at bounding box center [645, 235] width 23 height 23
checkbox input "true"
click at [662, 262] on button "Send" at bounding box center [685, 270] width 90 height 20
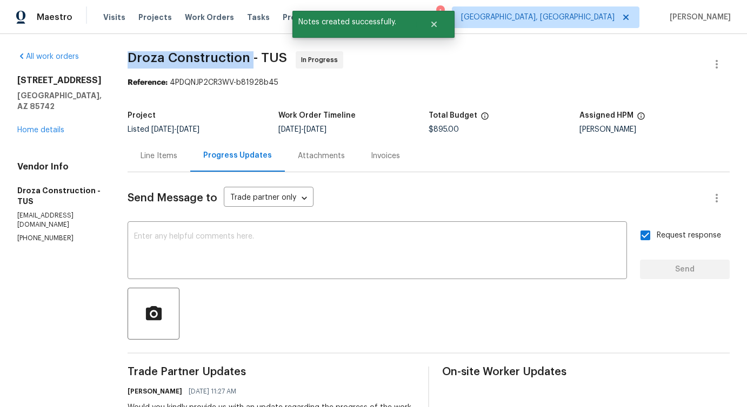
drag, startPoint x: 137, startPoint y: 58, endPoint x: 261, endPoint y: 60, distance: 123.8
click at [261, 60] on span "Droza Construction - TUS" at bounding box center [207, 57] width 159 height 13
click at [193, 59] on span "Droza Construction - TUS" at bounding box center [207, 57] width 159 height 13
drag, startPoint x: 136, startPoint y: 57, endPoint x: 265, endPoint y: 57, distance: 129.1
click at [265, 57] on span "Droza Construction - TUS" at bounding box center [207, 57] width 159 height 13
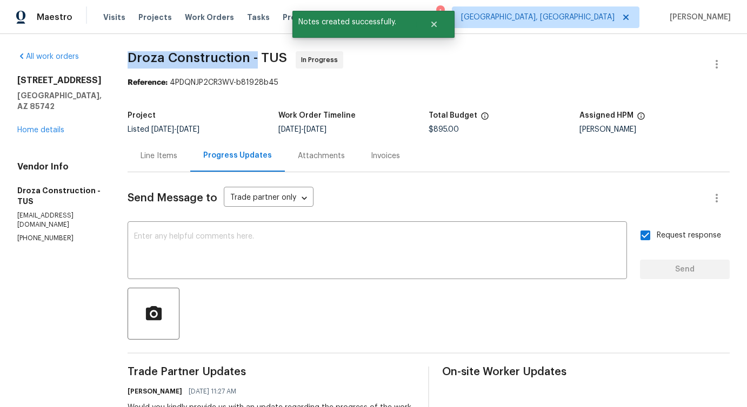
copy span "Droza Construction -"
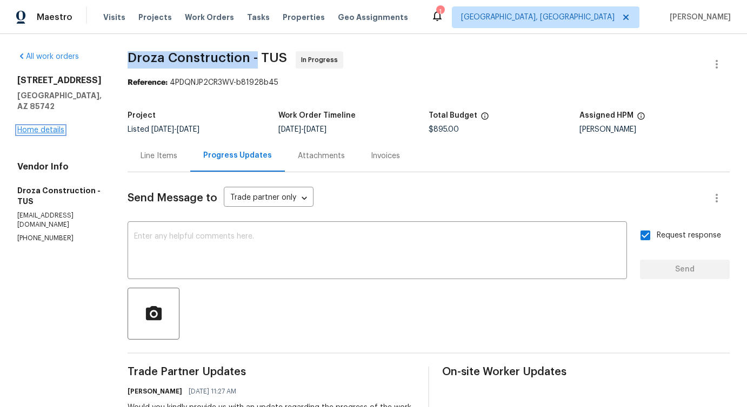
click at [51, 132] on link "Home details" at bounding box center [40, 130] width 47 height 8
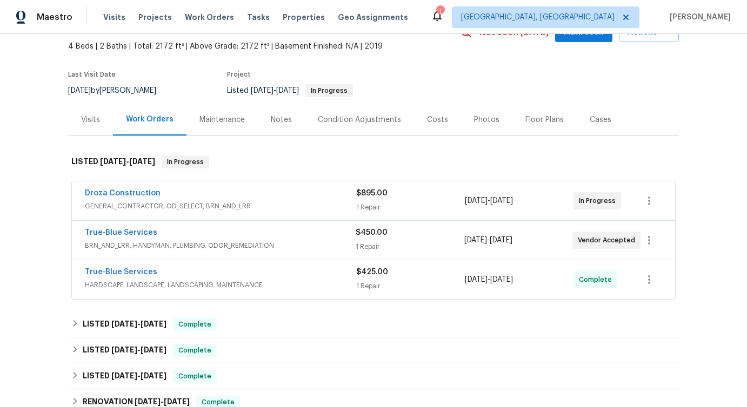
scroll to position [61, 0]
click at [108, 235] on link "True-Blue Services" at bounding box center [121, 233] width 72 height 8
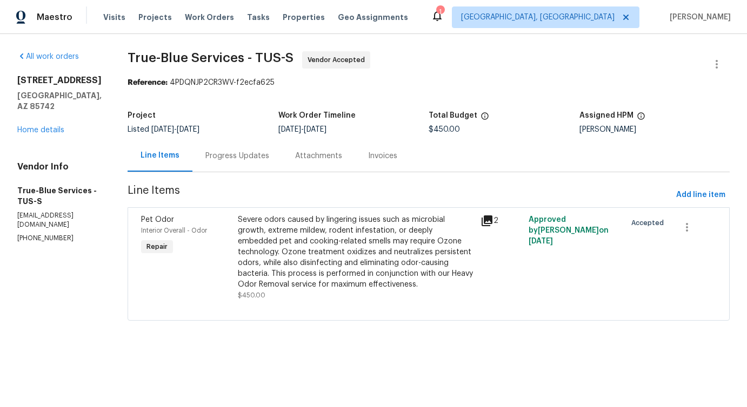
click at [253, 158] on div "Progress Updates" at bounding box center [237, 156] width 64 height 11
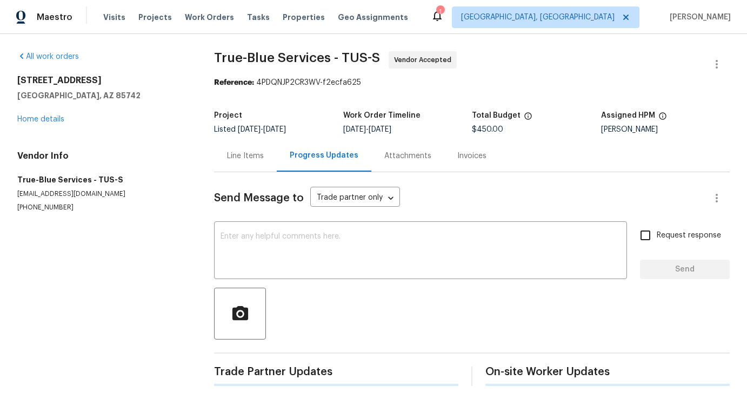
click at [281, 247] on textarea at bounding box center [420, 252] width 400 height 38
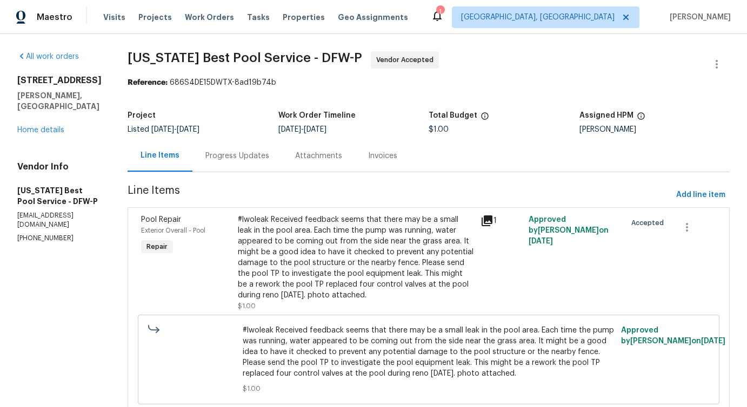
click at [219, 155] on div "Progress Updates" at bounding box center [237, 156] width 64 height 11
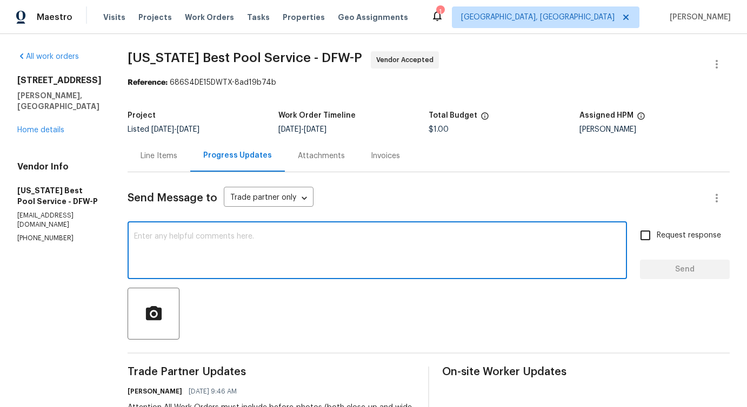
click at [239, 234] on textarea at bounding box center [377, 252] width 486 height 38
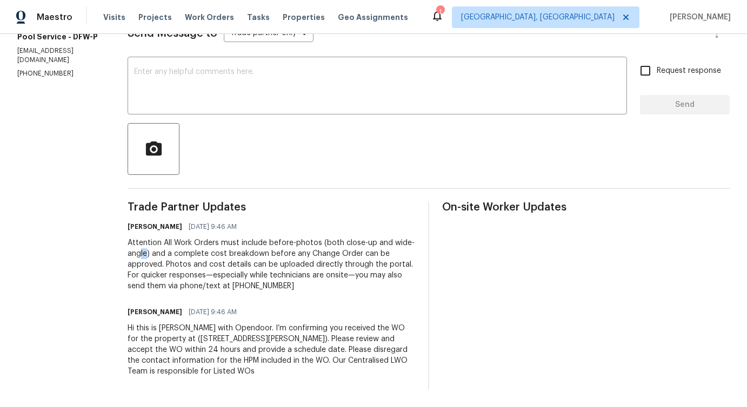
drag, startPoint x: 131, startPoint y: 251, endPoint x: 141, endPoint y: 252, distance: 10.3
click at [141, 251] on div "Attention All Work Orders must include before-photos (both close-up and wide-an…" at bounding box center [271, 265] width 287 height 54
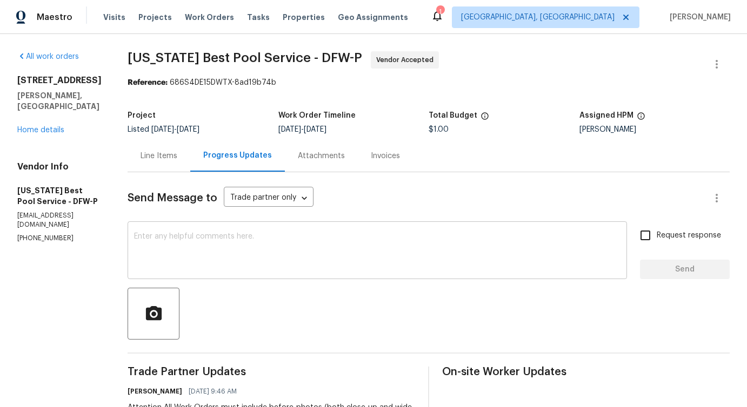
click at [197, 227] on div "x ​" at bounding box center [377, 251] width 499 height 55
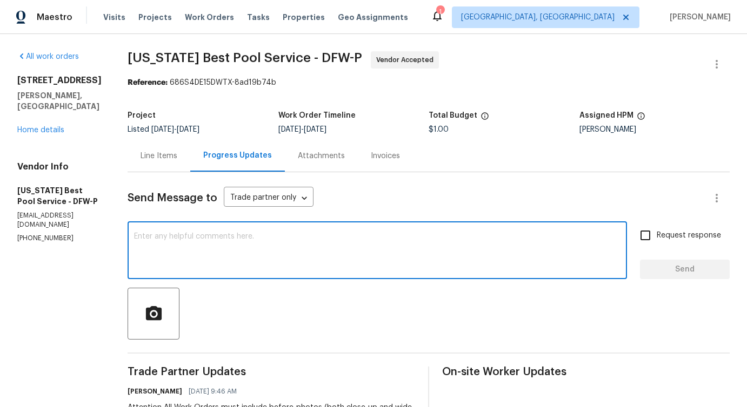
paste textarea "Thank you for accepting the work order. Could you please provide the scheduled …"
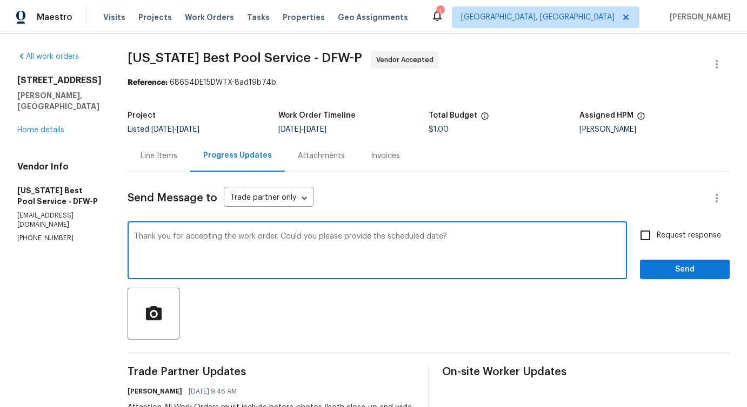
type textarea "Thank you for accepting the work order. Could you please provide the scheduled …"
click at [658, 233] on span "Request response" at bounding box center [688, 235] width 64 height 11
click at [656, 233] on input "Request response" at bounding box center [645, 235] width 23 height 23
checkbox input "true"
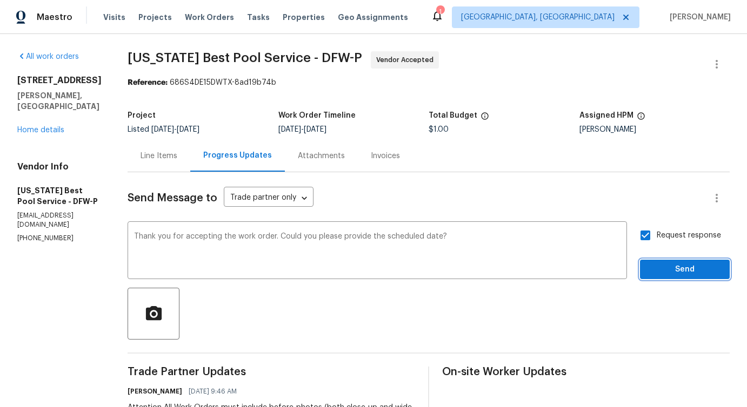
click at [665, 275] on span "Send" at bounding box center [684, 270] width 72 height 14
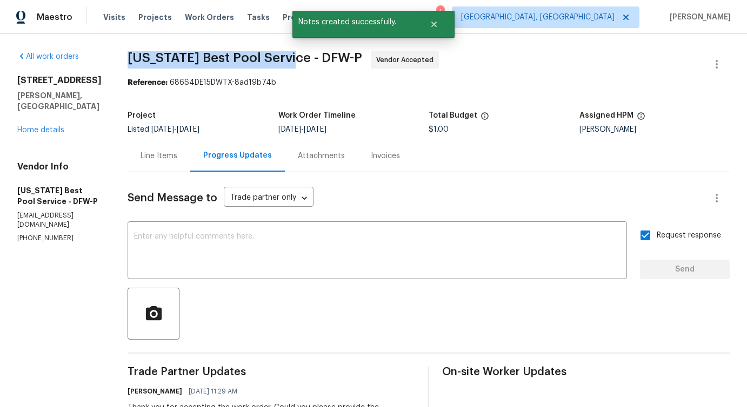
drag, startPoint x: 108, startPoint y: 56, endPoint x: 272, endPoint y: 57, distance: 164.3
click at [272, 57] on div "All work orders 8801 Falcon Crest Dr McKinney, TX 75072 Home details Vendor Inf…" at bounding box center [373, 329] width 747 height 591
copy span "Texas Best Pool Service -"
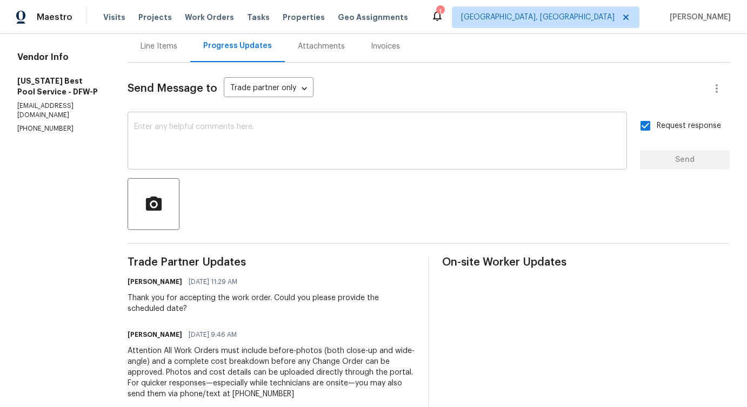
scroll to position [138, 0]
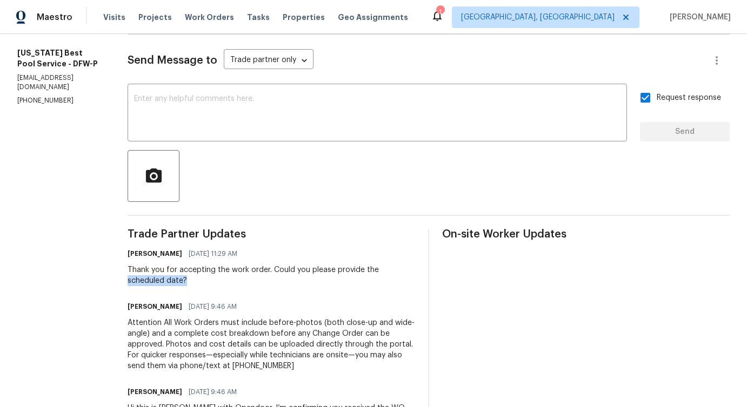
drag, startPoint x: 368, startPoint y: 269, endPoint x: 377, endPoint y: 276, distance: 10.8
click at [377, 276] on div "Thank you for accepting the work order. Could you please provide the scheduled …" at bounding box center [271, 276] width 287 height 22
copy div "scheduled date?"
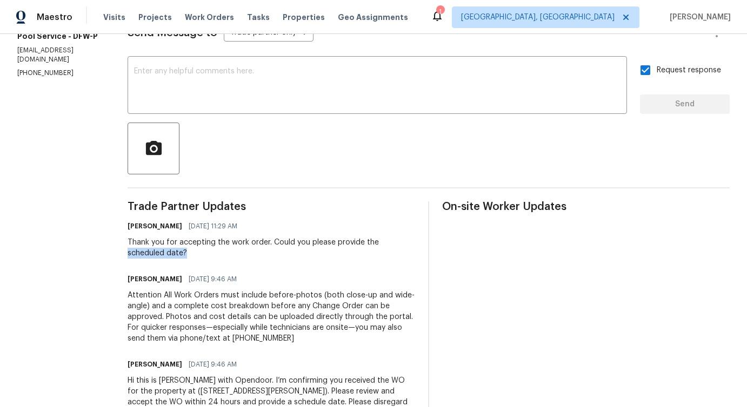
scroll to position [0, 0]
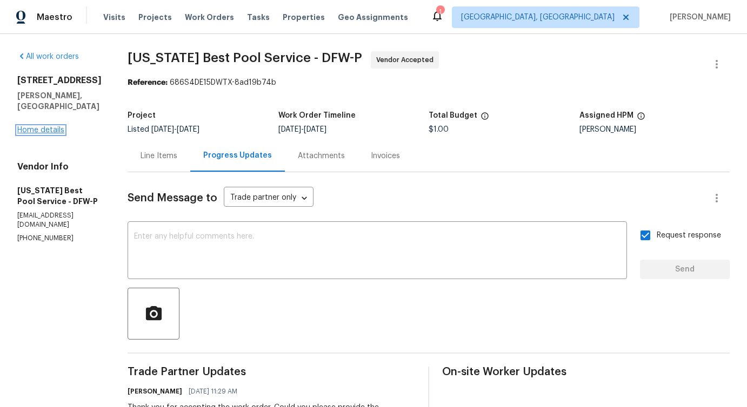
click at [45, 129] on link "Home details" at bounding box center [40, 130] width 47 height 8
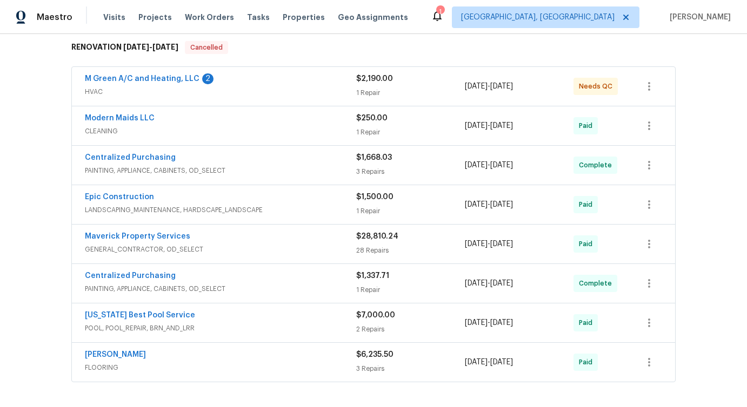
scroll to position [406, 0]
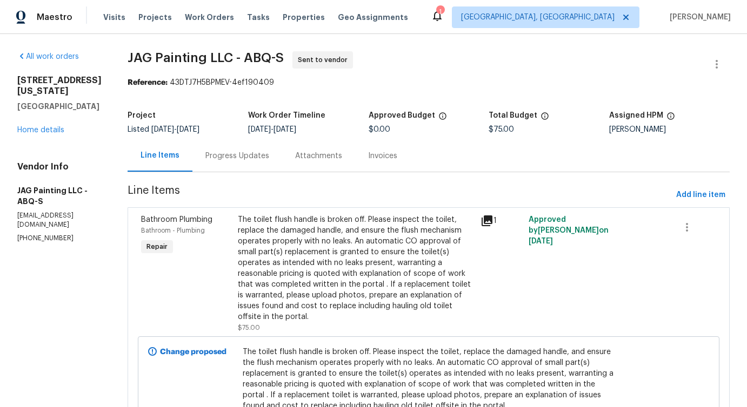
click at [239, 164] on div "Progress Updates" at bounding box center [237, 156] width 90 height 32
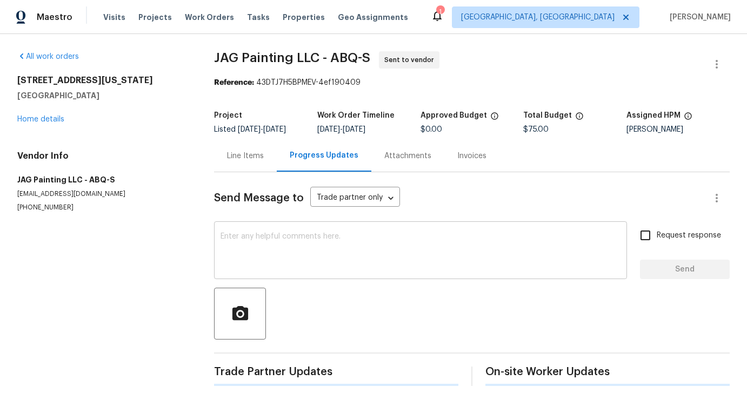
click at [275, 264] on textarea at bounding box center [420, 252] width 400 height 38
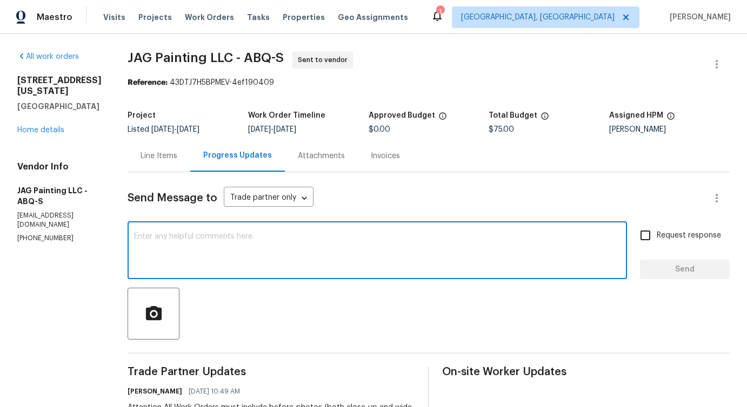
click at [158, 164] on div "Line Items" at bounding box center [159, 156] width 63 height 32
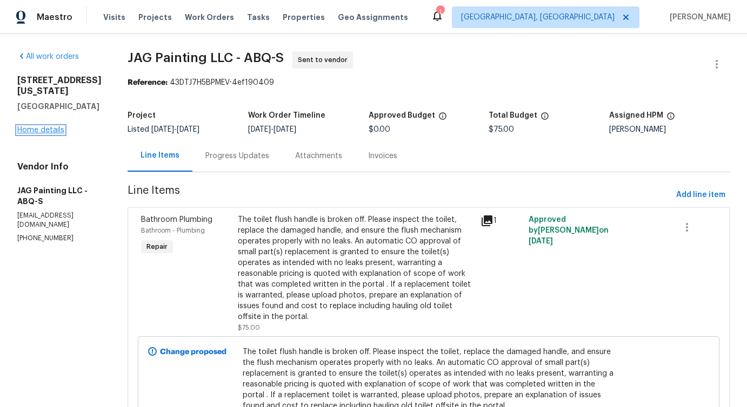
click at [28, 131] on link "Home details" at bounding box center [40, 130] width 47 height 8
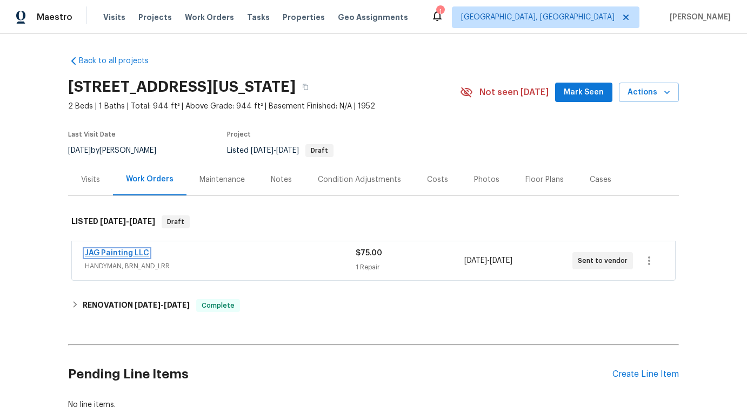
click at [122, 256] on link "JAG Painting LLC" at bounding box center [117, 254] width 64 height 8
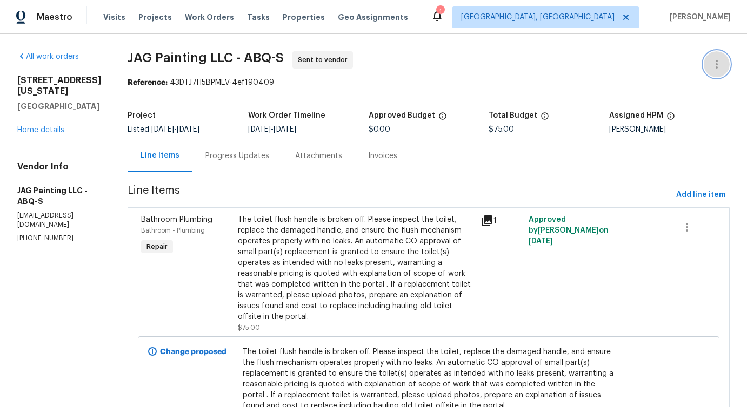
click at [713, 61] on icon "button" at bounding box center [716, 64] width 13 height 13
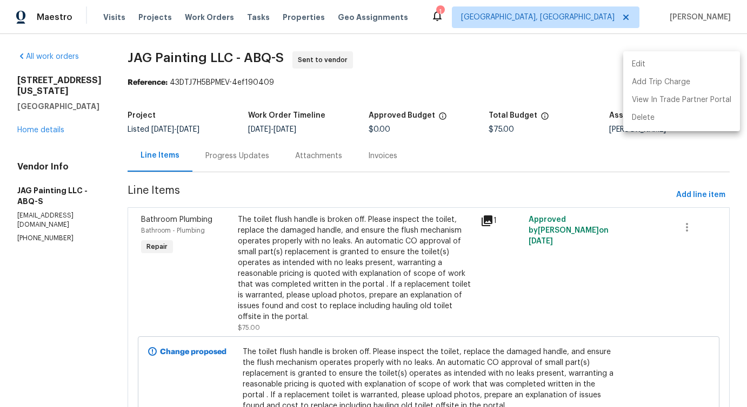
click at [655, 59] on li "Edit" at bounding box center [681, 65] width 117 height 18
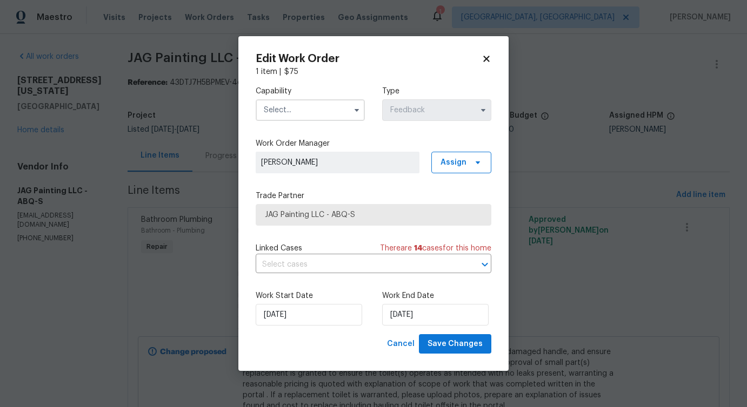
click at [304, 103] on input "text" at bounding box center [310, 110] width 109 height 22
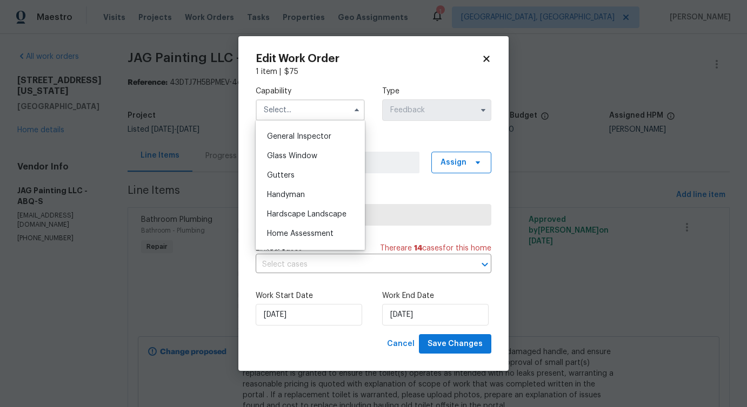
scroll to position [531, 0]
click at [305, 192] on div "Handyman" at bounding box center [310, 196] width 104 height 19
type input "Handyman"
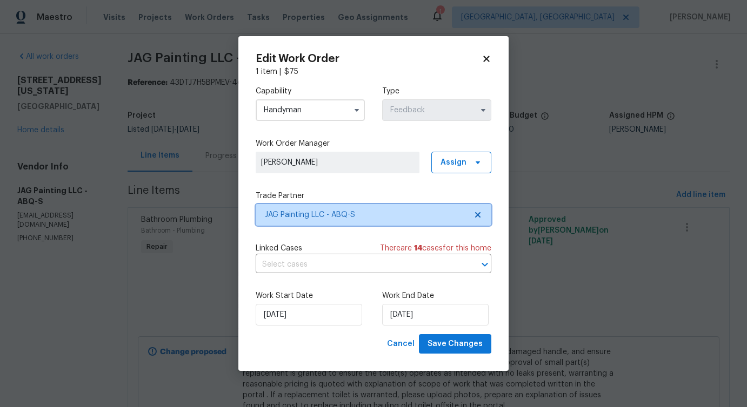
click at [319, 210] on span "JAG Painting LLC - ABQ-S" at bounding box center [366, 215] width 202 height 11
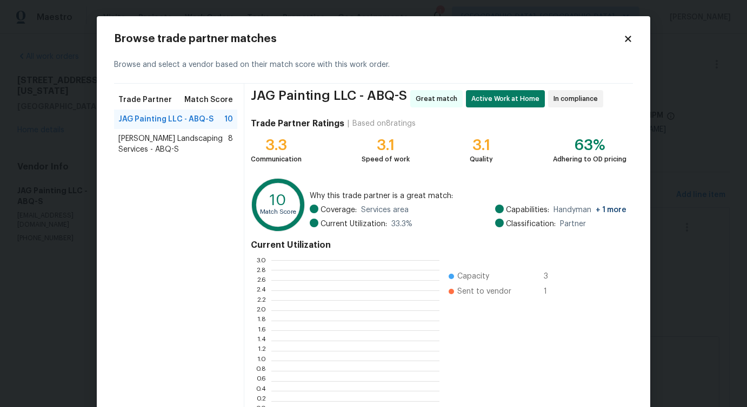
scroll to position [151, 168]
click at [156, 142] on span "Rodriguez Landscaping Services - ABQ-S" at bounding box center [173, 144] width 110 height 22
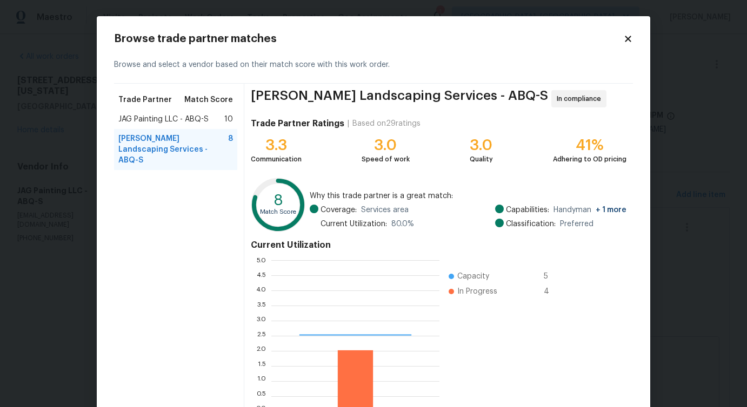
scroll to position [69, 0]
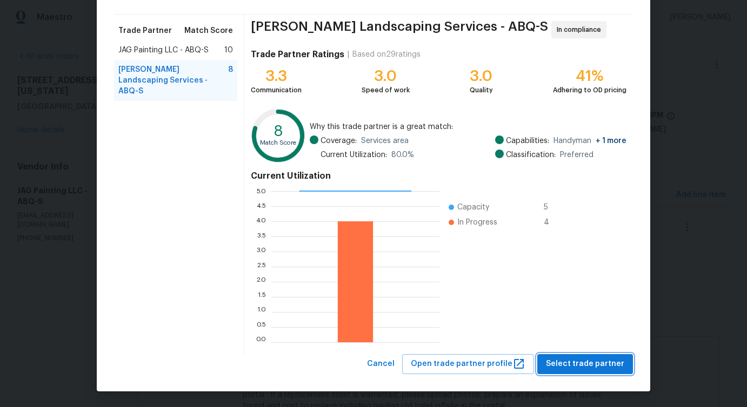
click at [574, 367] on span "Select trade partner" at bounding box center [585, 365] width 78 height 14
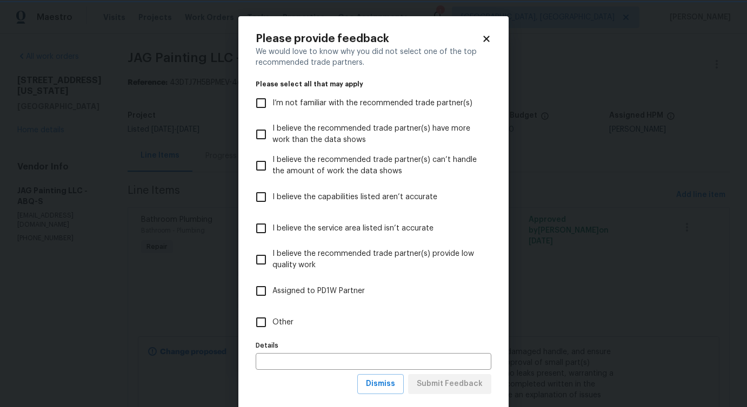
scroll to position [0, 0]
click at [290, 331] on label "Other" at bounding box center [366, 322] width 233 height 31
click at [272, 331] on input "Other" at bounding box center [261, 322] width 23 height 23
checkbox input "true"
click at [448, 379] on span "Submit Feedback" at bounding box center [450, 385] width 66 height 14
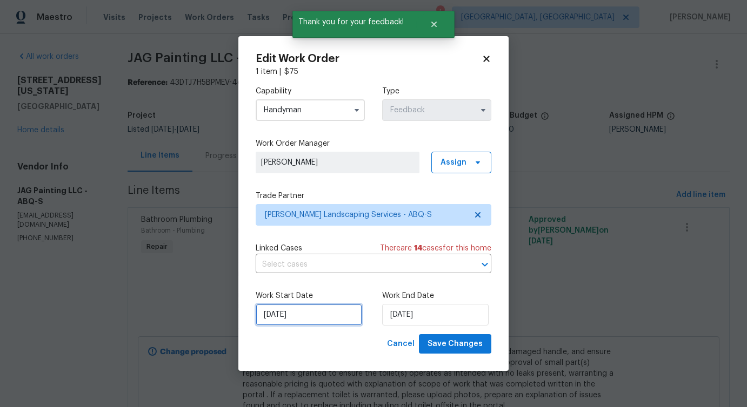
click at [306, 314] on input "10/13/2025" at bounding box center [309, 315] width 106 height 22
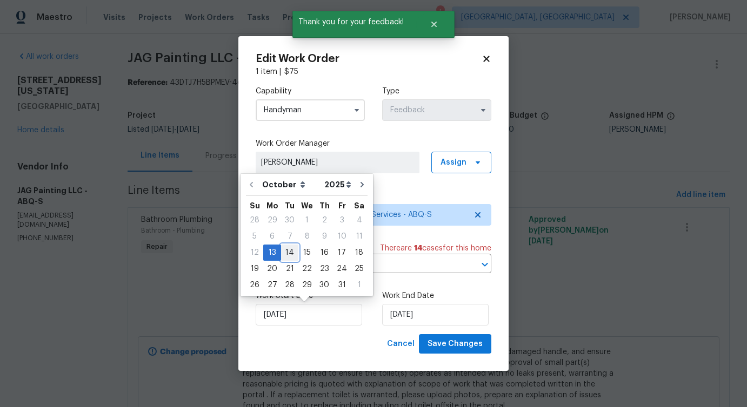
click at [287, 252] on div "14" at bounding box center [289, 252] width 17 height 15
type input "10/14/2025"
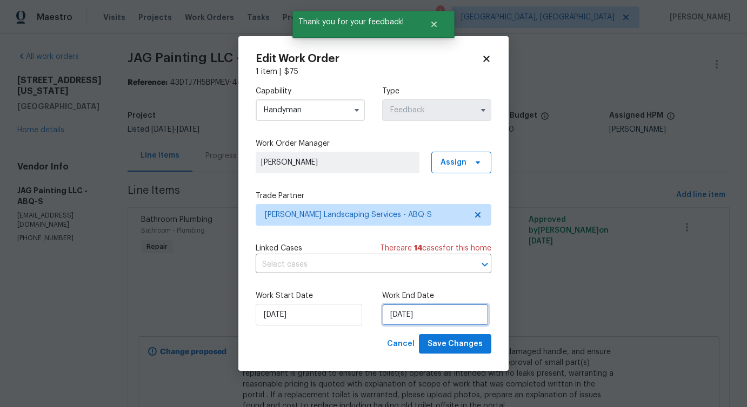
click at [414, 311] on input "10/15/2025" at bounding box center [435, 315] width 106 height 22
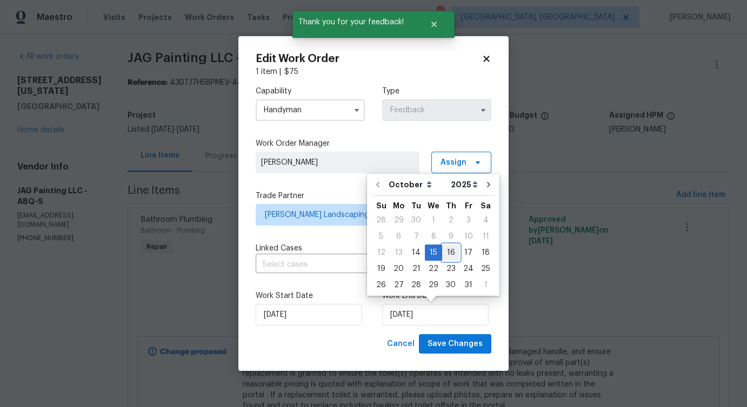
click at [445, 253] on div "16" at bounding box center [450, 252] width 17 height 15
type input "10/16/2025"
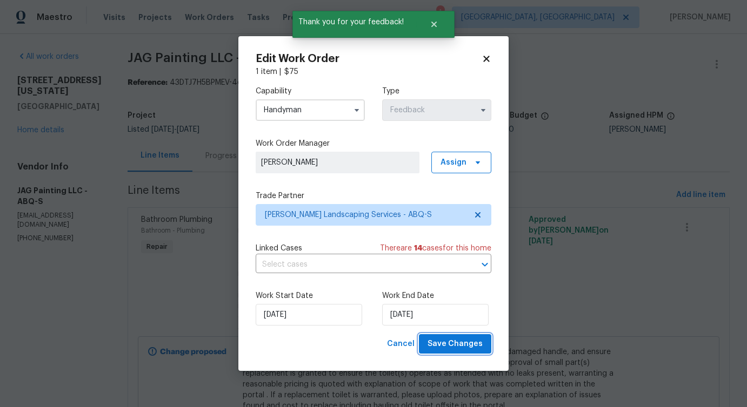
click at [454, 340] on span "Save Changes" at bounding box center [454, 345] width 55 height 14
click at [47, 279] on body "Maestro Visits Projects Work Orders Tasks Properties Geo Assignments 1 Detroit,…" at bounding box center [373, 203] width 747 height 407
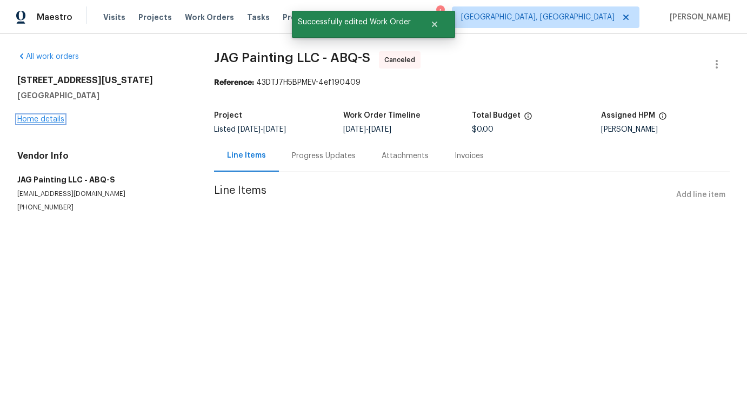
click at [41, 117] on link "Home details" at bounding box center [40, 120] width 47 height 8
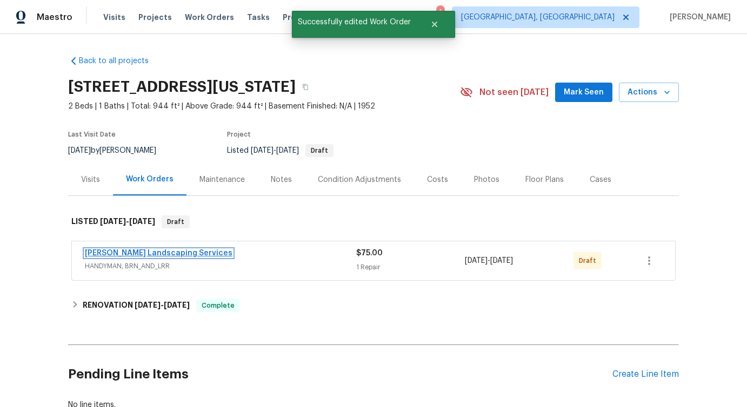
click at [131, 250] on link "Rodriguez Landscaping Services" at bounding box center [159, 254] width 148 height 8
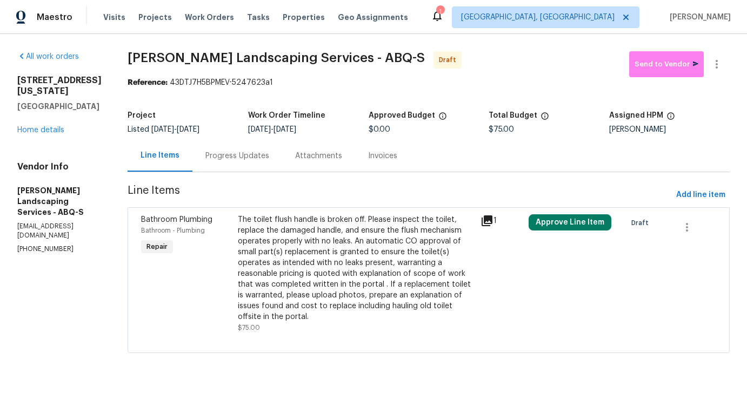
click at [293, 293] on div "The toilet flush handle is broken off. Please inspect the toilet, replace the d…" at bounding box center [356, 269] width 236 height 108
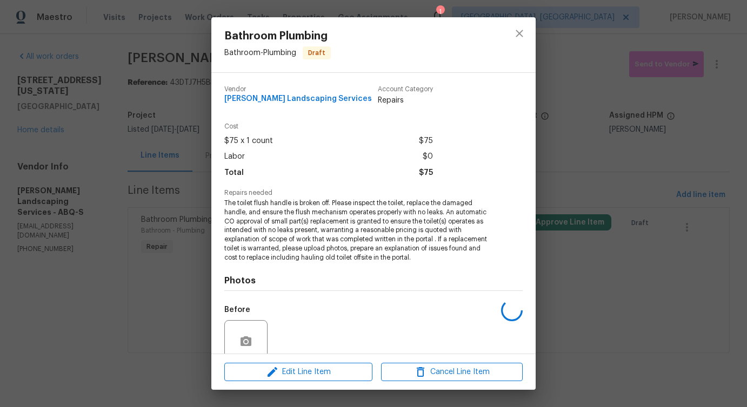
scroll to position [90, 0]
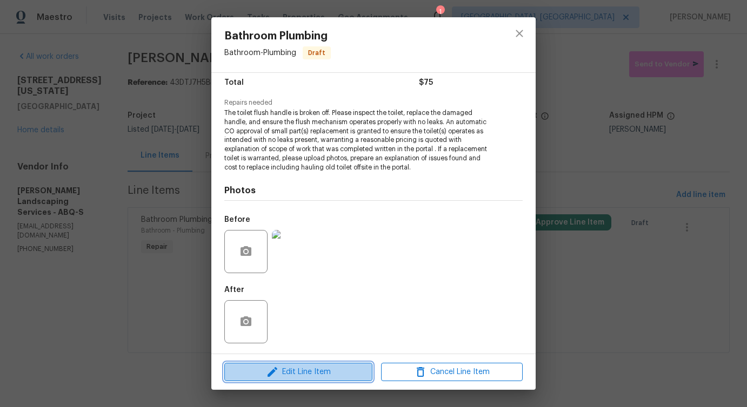
click at [292, 369] on span "Edit Line Item" at bounding box center [298, 373] width 142 height 14
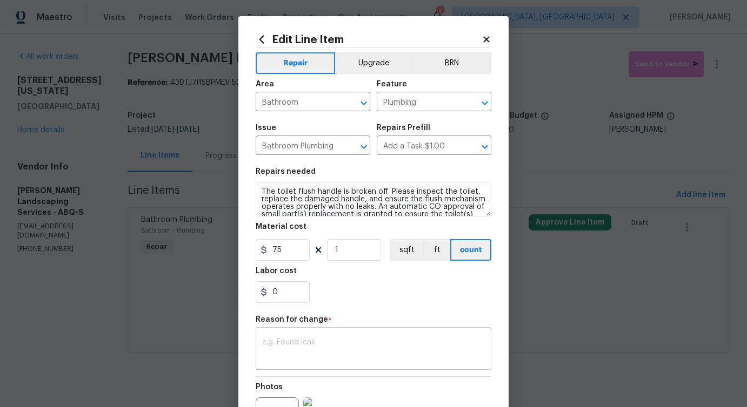
click at [296, 347] on textarea at bounding box center [373, 350] width 223 height 23
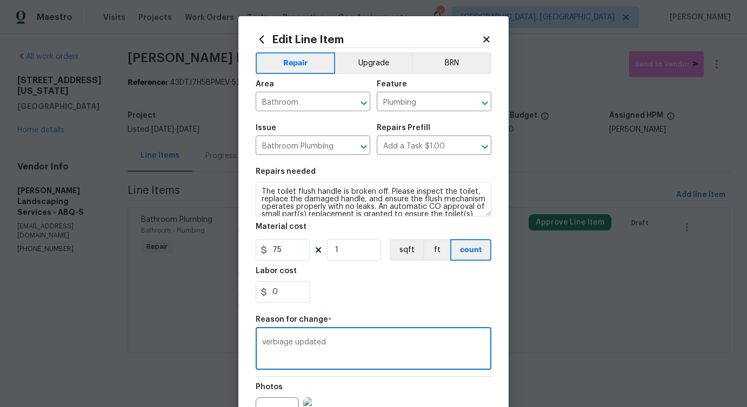
scroll to position [125, 0]
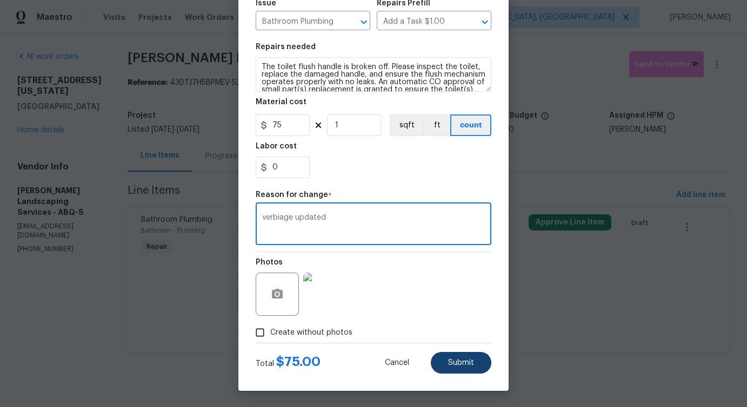
type textarea "verbiage updated"
click at [434, 356] on button "Submit" at bounding box center [461, 363] width 61 height 22
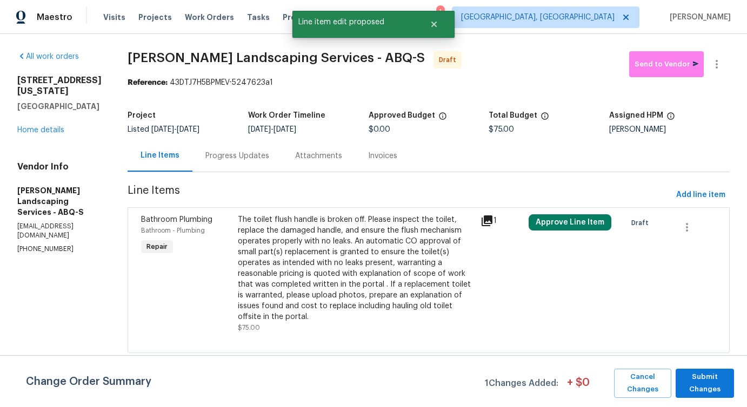
scroll to position [0, 0]
click at [689, 389] on span "Submit Changes" at bounding box center [705, 383] width 48 height 25
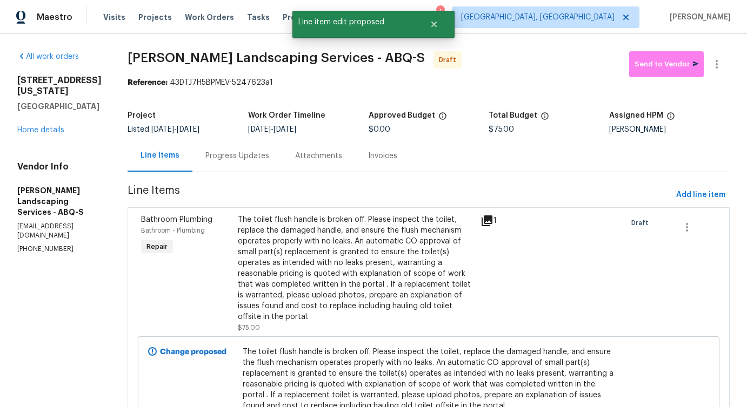
click at [278, 165] on div "Progress Updates" at bounding box center [237, 156] width 90 height 32
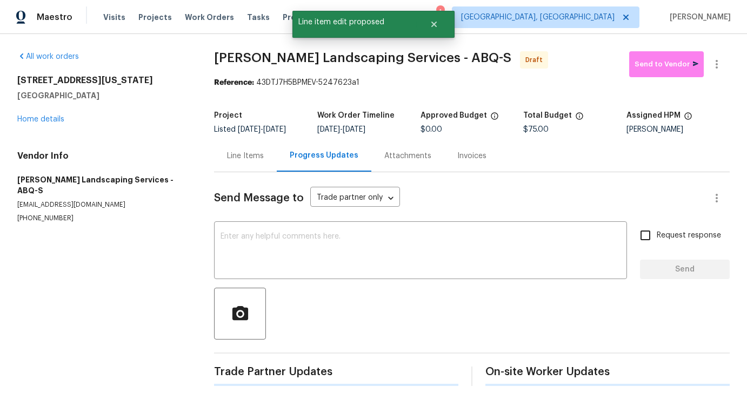
click at [298, 227] on div "Send Message to Trade partner only Trade partner only ​ x ​ Request response Se…" at bounding box center [471, 279] width 515 height 214
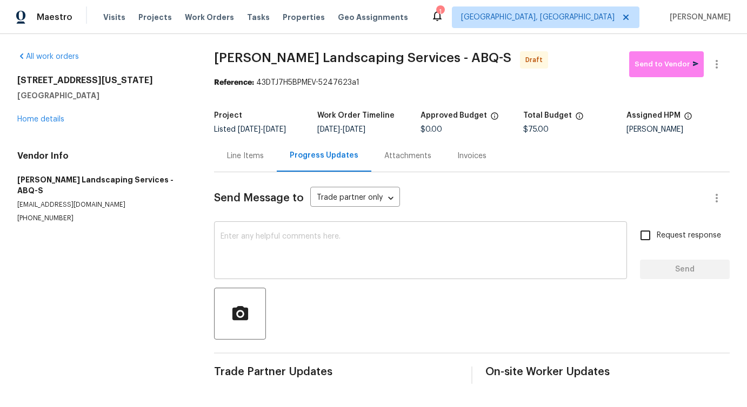
click at [353, 262] on textarea at bounding box center [420, 252] width 400 height 38
paste textarea "Hi this is Pavithra with Opendoor. I’m confirming you received the WO for the p…"
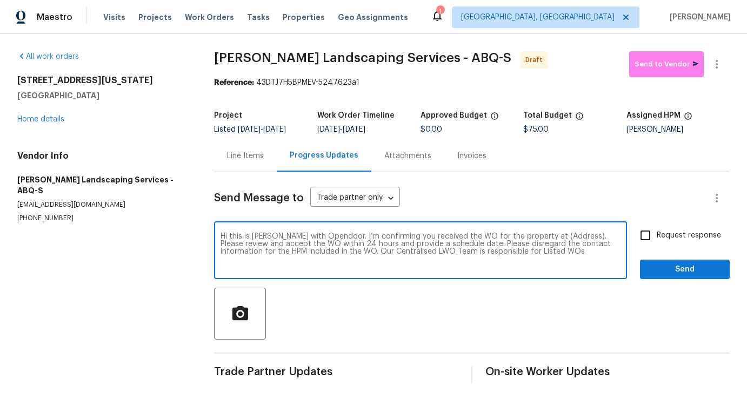
click at [549, 247] on textarea "Hi this is Pavithra with Opendoor. I’m confirming you received the WO for the p…" at bounding box center [420, 252] width 400 height 38
paste textarea "513 Florida St SE, Albuquerque, NM 87108"
type textarea "Hi this is Pavithra with Opendoor. I’m confirming you received the WO for the p…"
click at [662, 242] on span "Request response" at bounding box center [688, 235] width 64 height 11
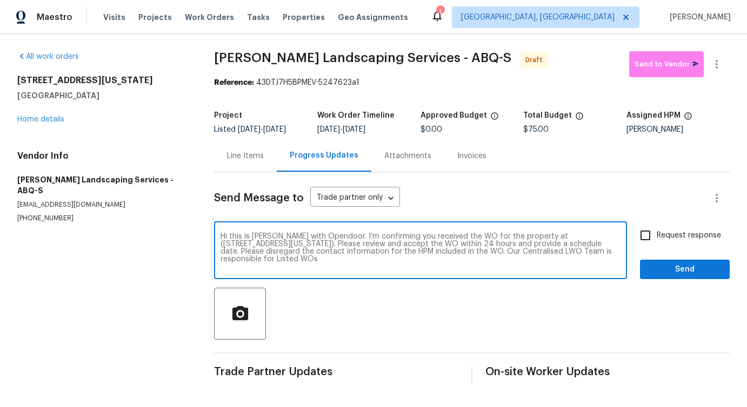
click at [656, 246] on input "Request response" at bounding box center [645, 235] width 23 height 23
checkbox input "true"
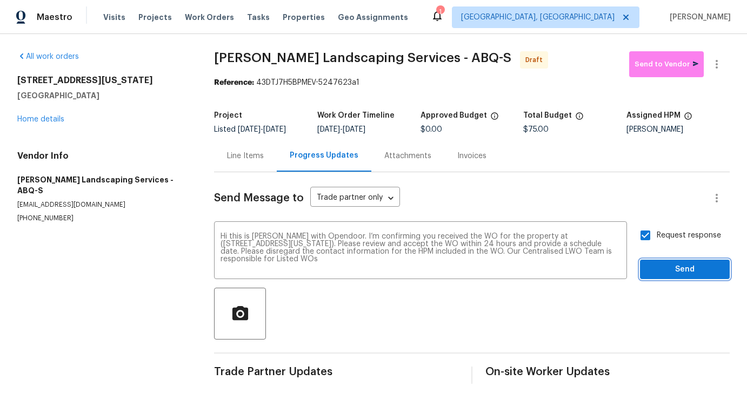
click at [671, 276] on span "Send" at bounding box center [684, 270] width 72 height 14
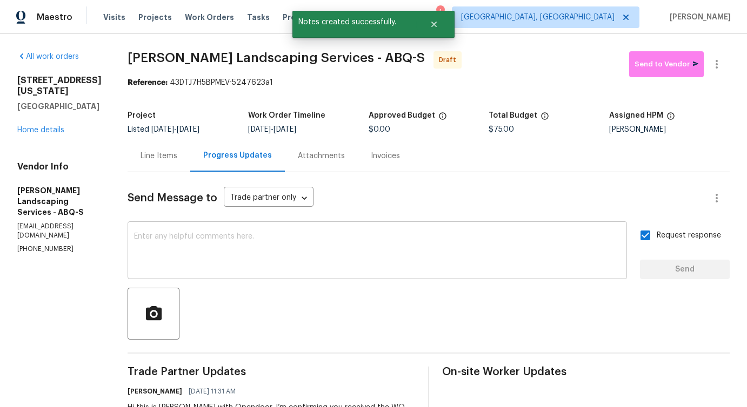
click at [384, 256] on textarea at bounding box center [377, 252] width 486 height 38
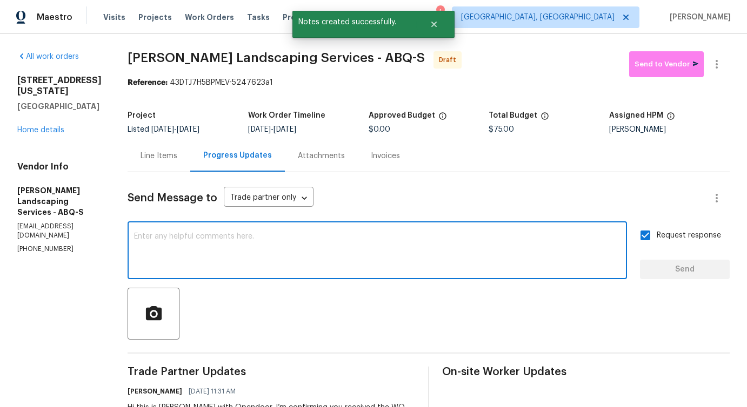
paste textarea "Attention All Work Orders must include before-photos (both close-up and wide-an…"
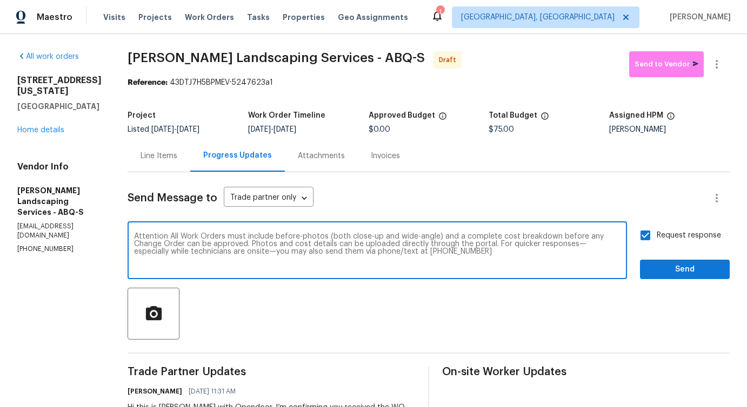
type textarea "Attention All Work Orders must include before-photos (both close-up and wide-an…"
click at [673, 262] on button "Send" at bounding box center [685, 270] width 90 height 20
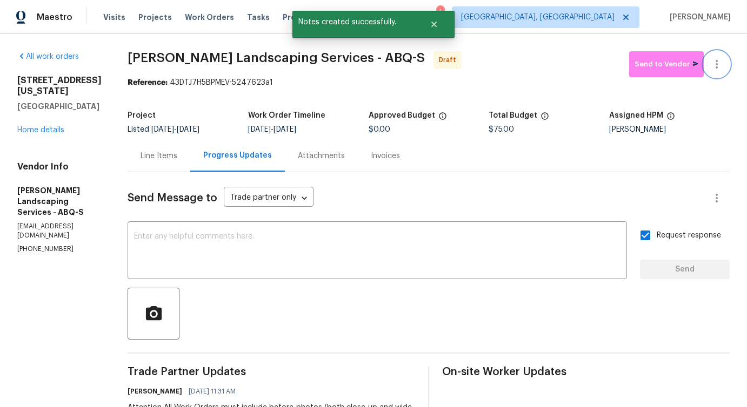
click at [711, 68] on icon "button" at bounding box center [716, 64] width 13 height 13
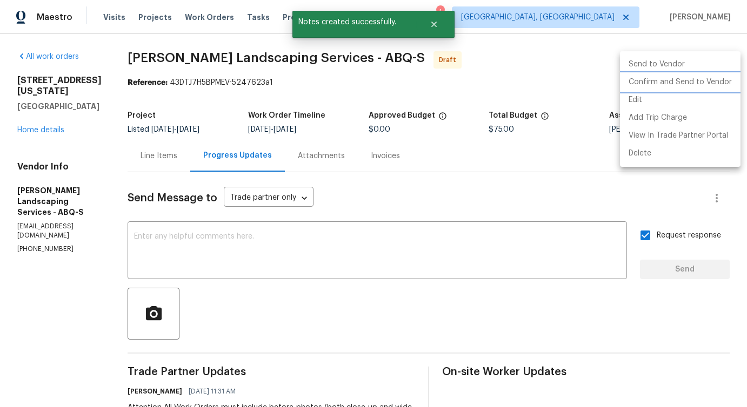
click at [683, 79] on li "Confirm and Send to Vendor" at bounding box center [680, 82] width 120 height 18
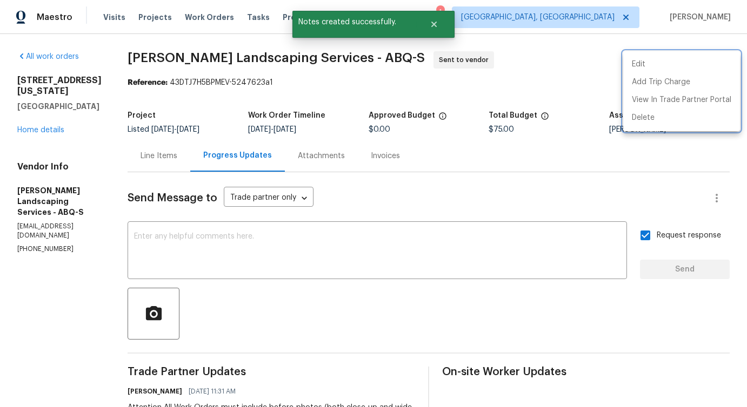
drag, startPoint x: 153, startPoint y: 55, endPoint x: 351, endPoint y: 62, distance: 197.9
click at [351, 62] on div at bounding box center [373, 203] width 747 height 407
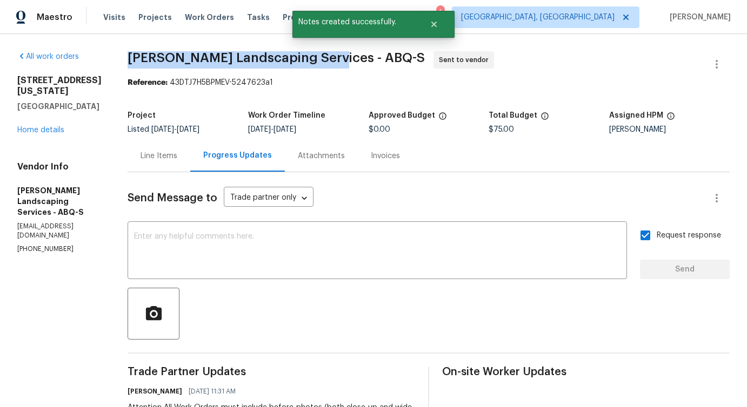
drag, startPoint x: 153, startPoint y: 61, endPoint x: 354, endPoint y: 57, distance: 201.0
click at [354, 57] on div "All work orders 513 Florida St SE Albuquerque, NM 87108 Home details Vendor Inf…" at bounding box center [373, 303] width 747 height 538
copy span "[PERSON_NAME] Landscaping Services"
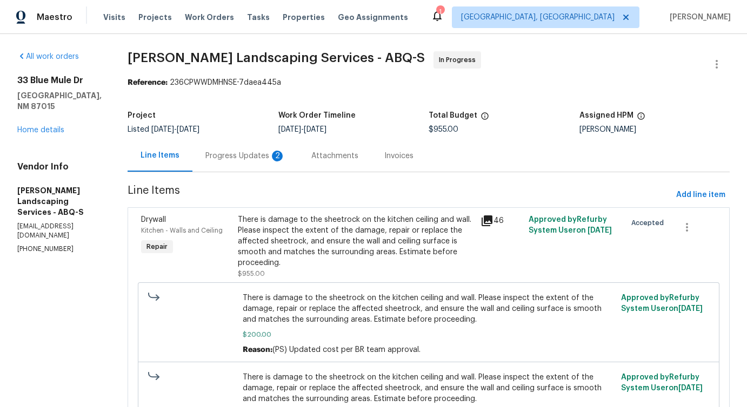
click at [275, 160] on div "Progress Updates 2" at bounding box center [245, 156] width 80 height 11
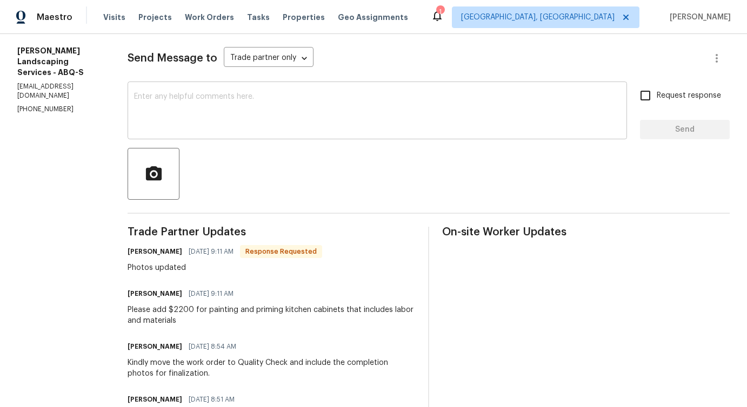
scroll to position [163, 0]
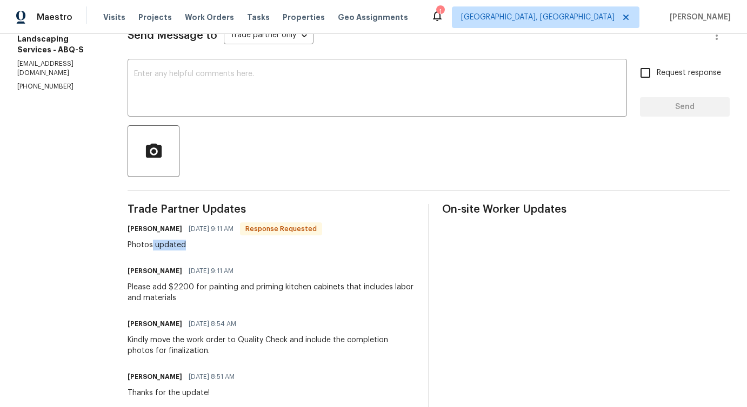
drag, startPoint x: 184, startPoint y: 245, endPoint x: 241, endPoint y: 245, distance: 56.7
click at [241, 245] on div "Photos updated" at bounding box center [225, 245] width 195 height 11
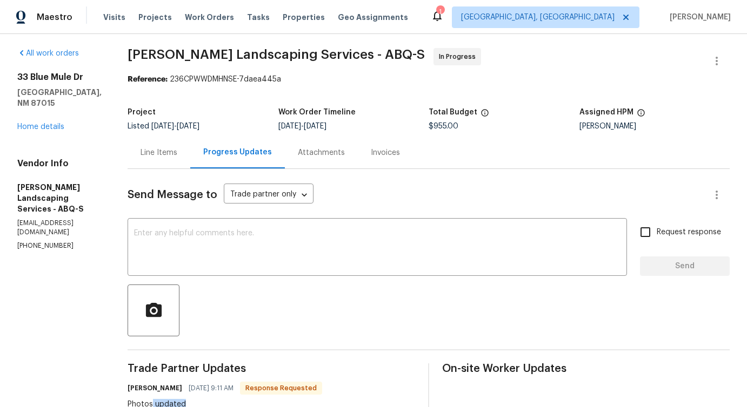
scroll to position [0, 0]
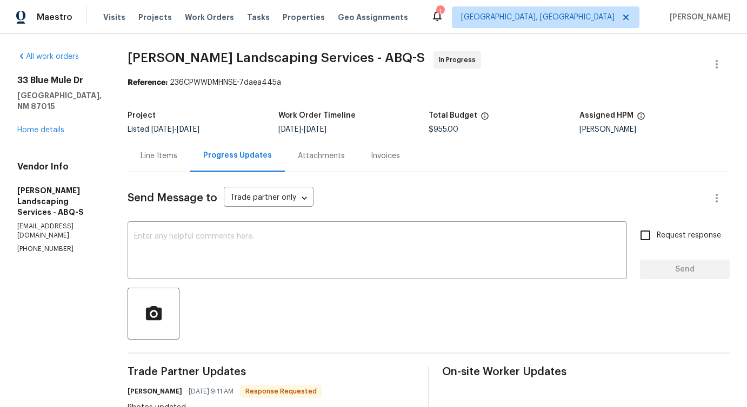
click at [190, 168] on div "Line Items" at bounding box center [159, 156] width 63 height 32
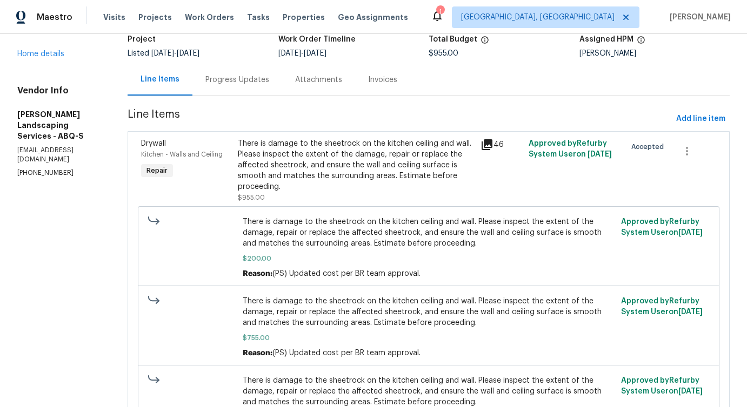
scroll to position [55, 0]
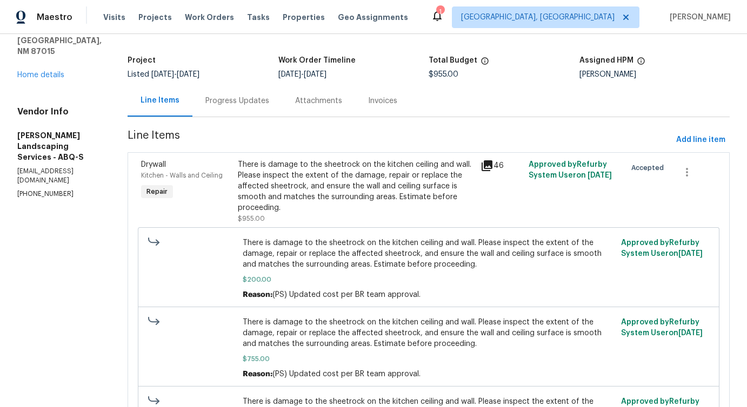
click at [304, 196] on div "There is damage to the sheetrock on the kitchen ceiling and wall. Please inspec…" at bounding box center [356, 186] width 236 height 54
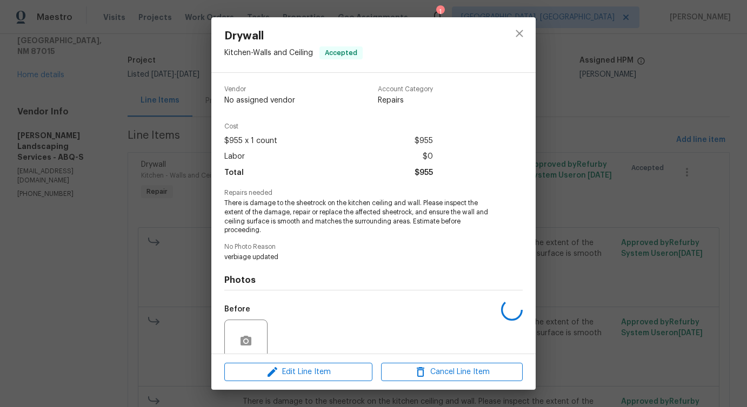
scroll to position [90, 0]
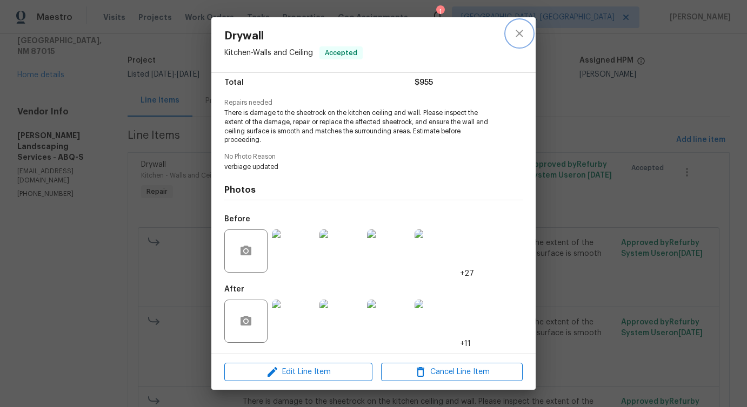
click at [518, 41] on button "close" at bounding box center [519, 34] width 26 height 26
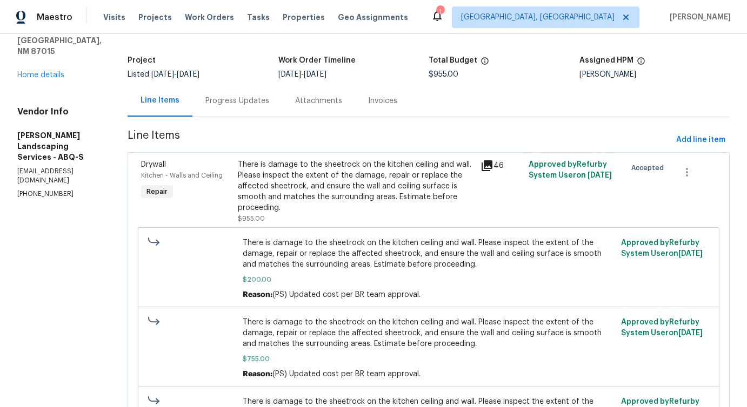
click at [238, 106] on div "Progress Updates" at bounding box center [237, 101] width 90 height 32
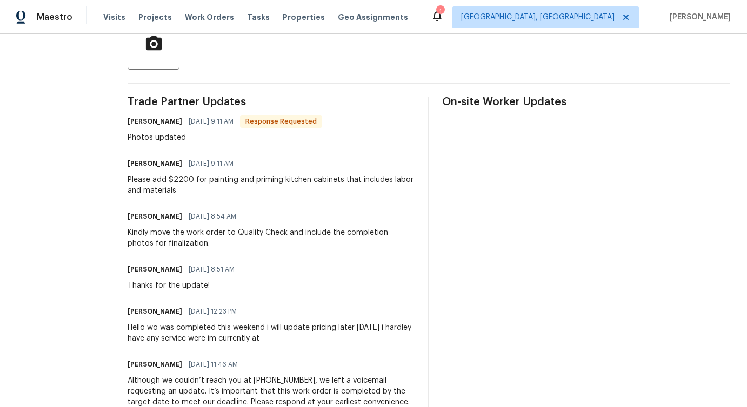
scroll to position [288, 0]
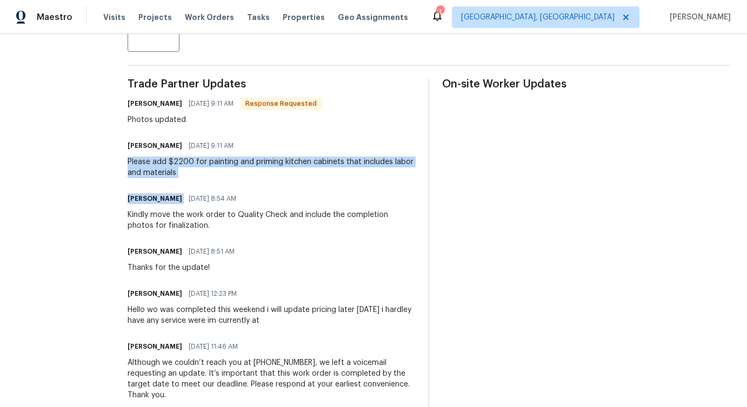
drag, startPoint x: 151, startPoint y: 166, endPoint x: 249, endPoint y: 188, distance: 100.2
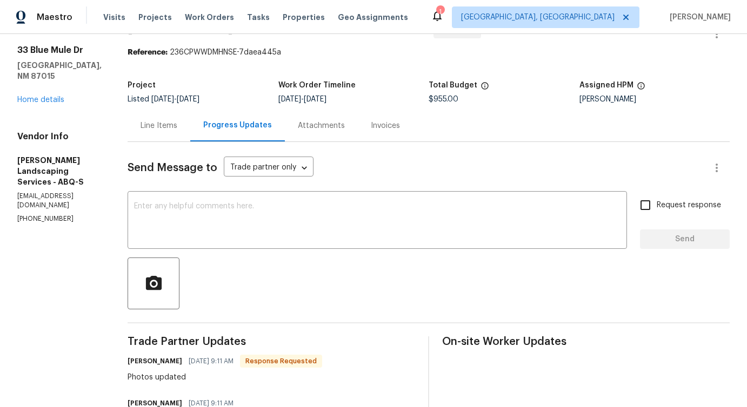
scroll to position [0, 0]
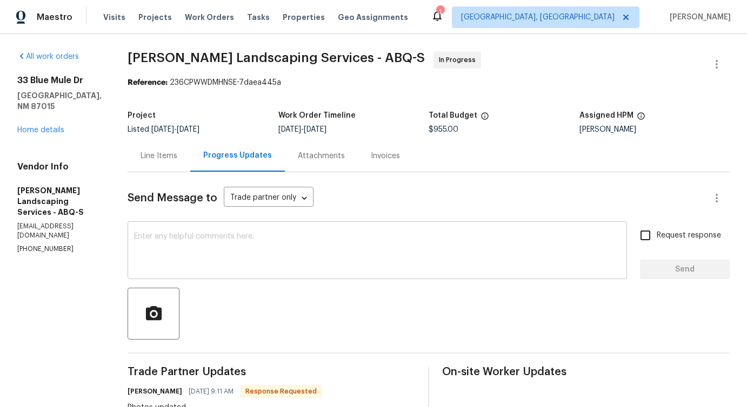
click at [293, 256] on textarea at bounding box center [377, 252] width 486 height 38
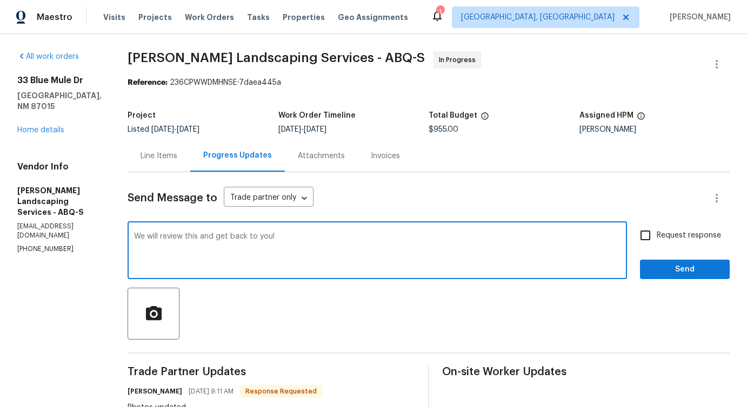
type textarea "We will review this and get back to you!"
click at [683, 270] on span "Send" at bounding box center [684, 270] width 72 height 14
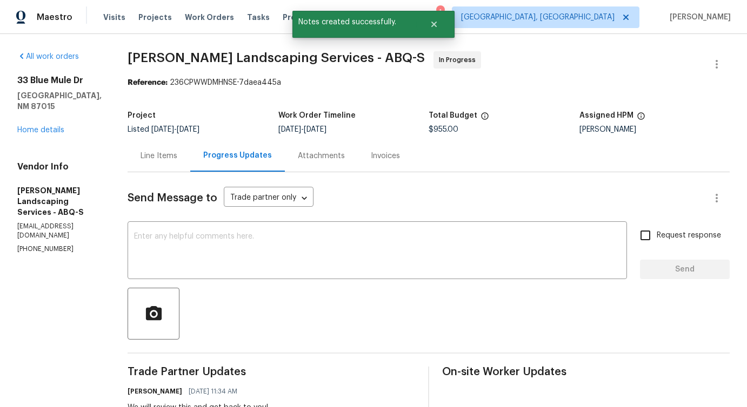
click at [174, 154] on div "Line Items" at bounding box center [158, 156] width 37 height 11
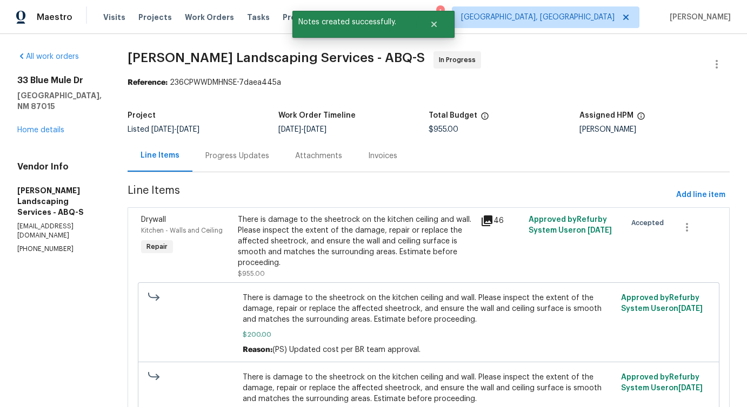
click at [379, 286] on div "There is damage to the sheetrock on the kitchen ceiling and wall. Please inspec…" at bounding box center [428, 324] width 581 height 83
click at [390, 258] on div "There is damage to the sheetrock on the kitchen ceiling and wall. Please inspec…" at bounding box center [356, 242] width 236 height 54
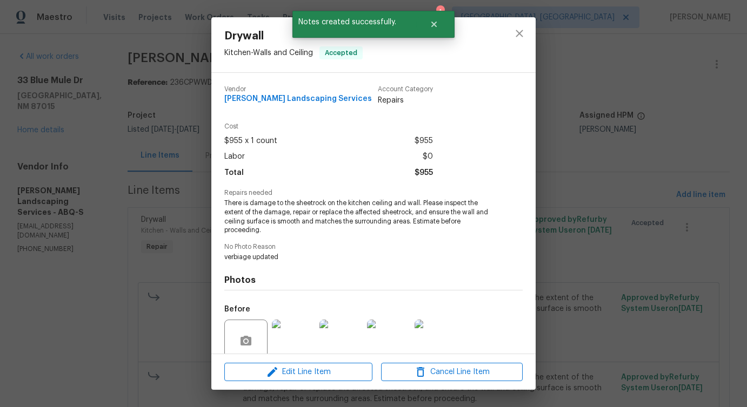
scroll to position [90, 0]
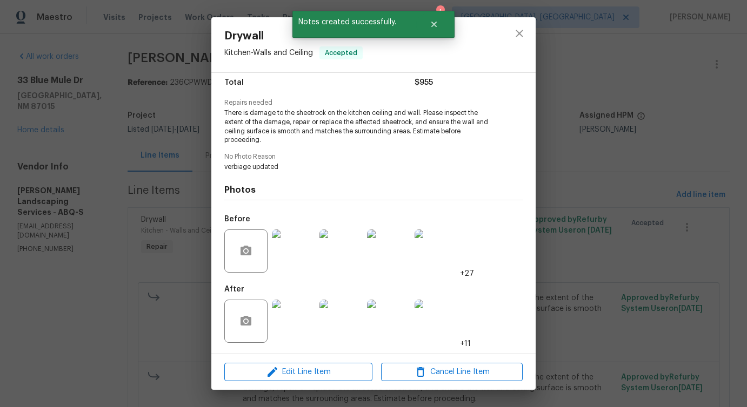
click at [305, 327] on img at bounding box center [293, 321] width 43 height 43
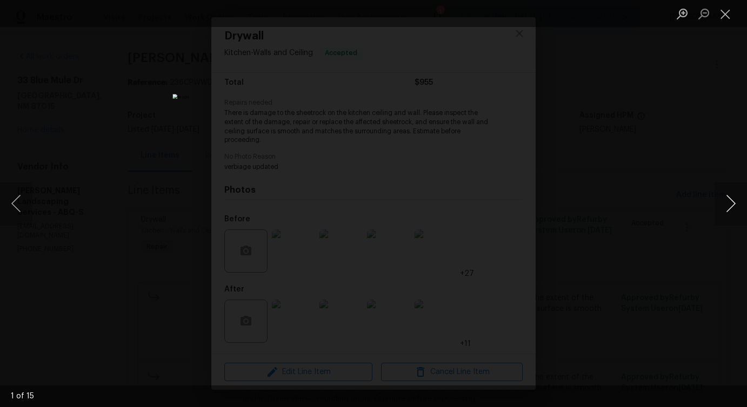
click at [729, 207] on button "Next image" at bounding box center [730, 203] width 32 height 43
click at [728, 207] on button "Next image" at bounding box center [730, 203] width 32 height 43
click at [725, 208] on button "Next image" at bounding box center [730, 203] width 32 height 43
click at [733, 210] on button "Next image" at bounding box center [730, 203] width 32 height 43
click at [729, 210] on button "Next image" at bounding box center [730, 203] width 32 height 43
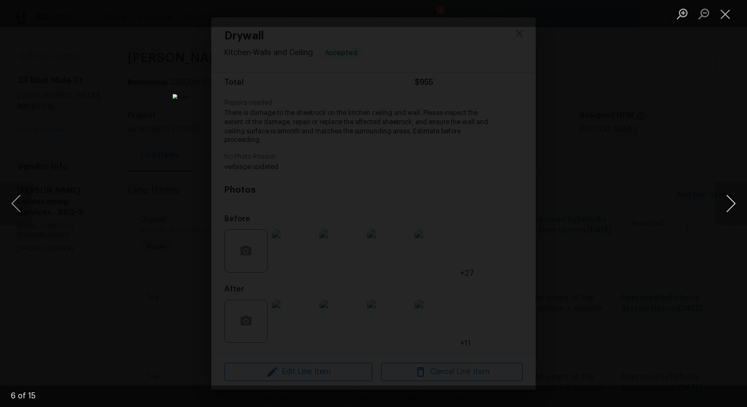
click at [727, 207] on button "Next image" at bounding box center [730, 203] width 32 height 43
click at [725, 206] on button "Next image" at bounding box center [730, 203] width 32 height 43
click at [736, 212] on button "Next image" at bounding box center [730, 203] width 32 height 43
click at [731, 212] on button "Next image" at bounding box center [730, 203] width 32 height 43
click at [726, 211] on button "Next image" at bounding box center [730, 203] width 32 height 43
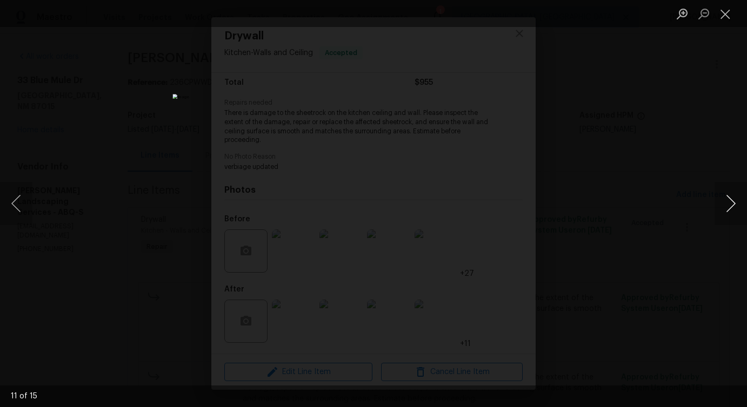
click at [726, 205] on button "Next image" at bounding box center [730, 203] width 32 height 43
click at [728, 209] on button "Next image" at bounding box center [730, 203] width 32 height 43
click at [731, 210] on button "Next image" at bounding box center [730, 203] width 32 height 43
click at [733, 209] on button "Next image" at bounding box center [730, 203] width 32 height 43
click at [22, 213] on button "Previous image" at bounding box center [16, 203] width 32 height 43
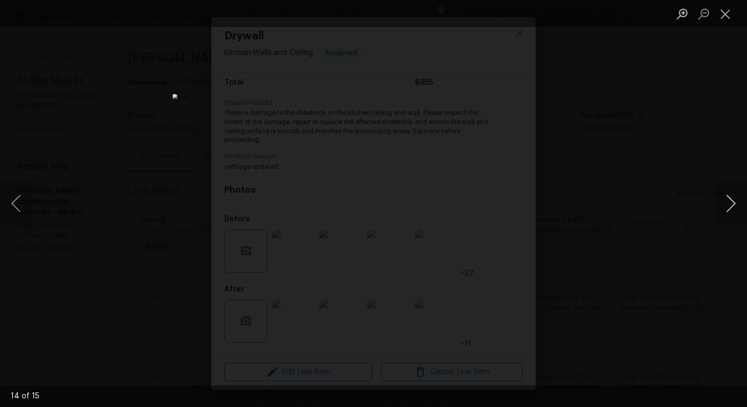
click at [730, 206] on button "Next image" at bounding box center [730, 203] width 32 height 43
click at [738, 9] on ul "Lightbox" at bounding box center [709, 13] width 76 height 27
click at [727, 15] on button "Close lightbox" at bounding box center [725, 13] width 22 height 19
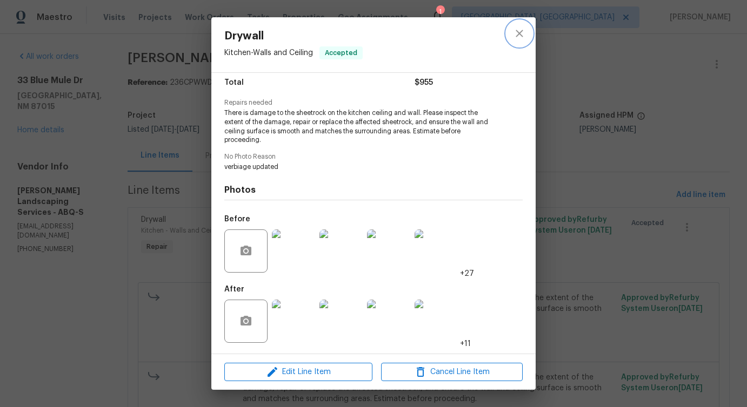
click at [525, 37] on icon "close" at bounding box center [519, 33] width 13 height 13
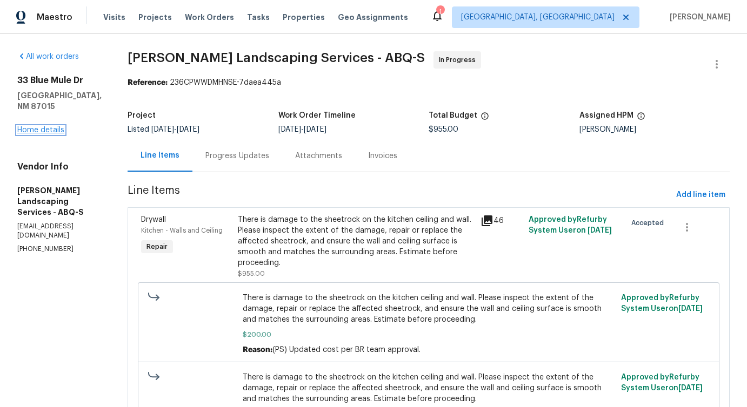
click at [50, 126] on link "Home details" at bounding box center [40, 130] width 47 height 8
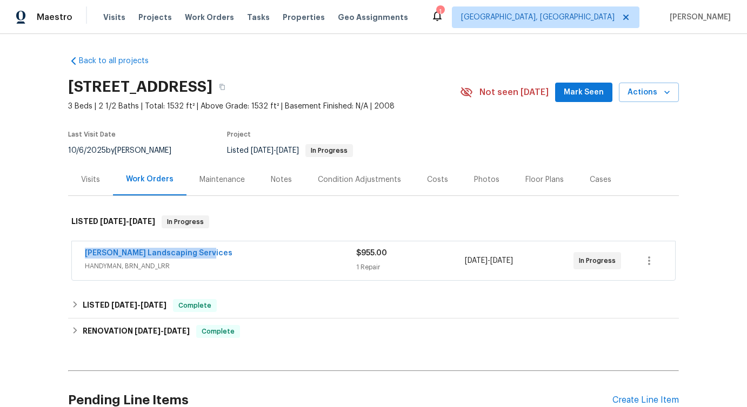
drag, startPoint x: 73, startPoint y: 255, endPoint x: 305, endPoint y: 254, distance: 231.3
click at [305, 254] on div "Rodriguez Landscaping Services HANDYMAN, BRN_AND_LRR $955.00 1 Repair 9/25/2025…" at bounding box center [373, 261] width 603 height 39
copy link "[PERSON_NAME] Landscaping Services"
click at [150, 253] on link "[PERSON_NAME] Landscaping Services" at bounding box center [159, 254] width 148 height 8
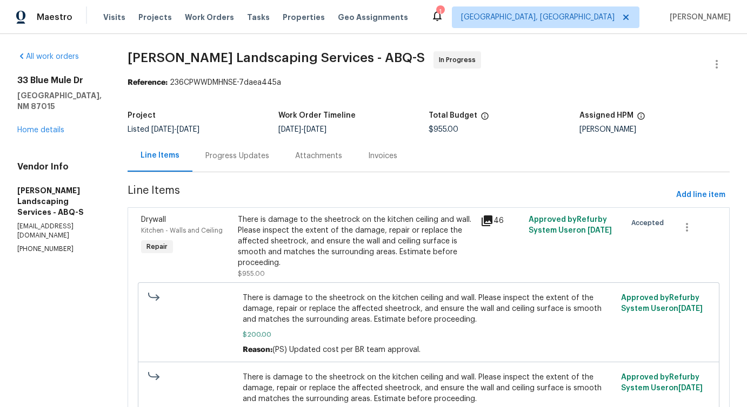
click at [282, 155] on div "Progress Updates" at bounding box center [237, 156] width 90 height 32
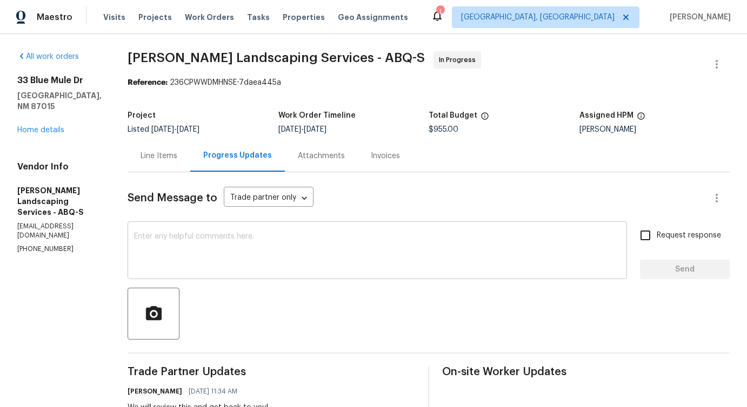
click at [286, 245] on textarea at bounding box center [377, 252] width 486 height 38
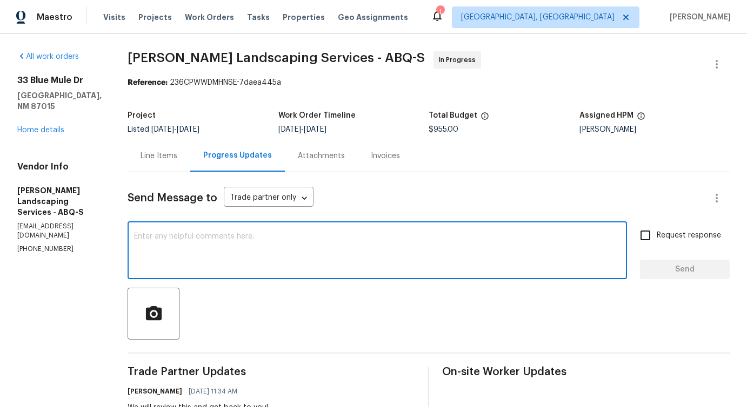
scroll to position [150, 0]
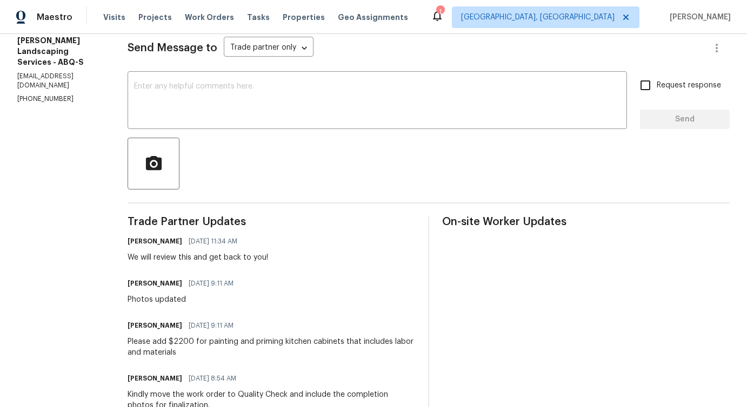
drag, startPoint x: 195, startPoint y: 342, endPoint x: 212, endPoint y: 342, distance: 16.7
click at [212, 342] on div "Please add $2200 for painting and priming kitchen cabinets that includes labor …" at bounding box center [271, 348] width 287 height 22
drag, startPoint x: 193, startPoint y: 341, endPoint x: 216, endPoint y: 338, distance: 22.9
click at [216, 338] on div "Please add $2200 for painting and priming kitchen cabinets that includes labor …" at bounding box center [271, 348] width 287 height 22
copy div "$2200"
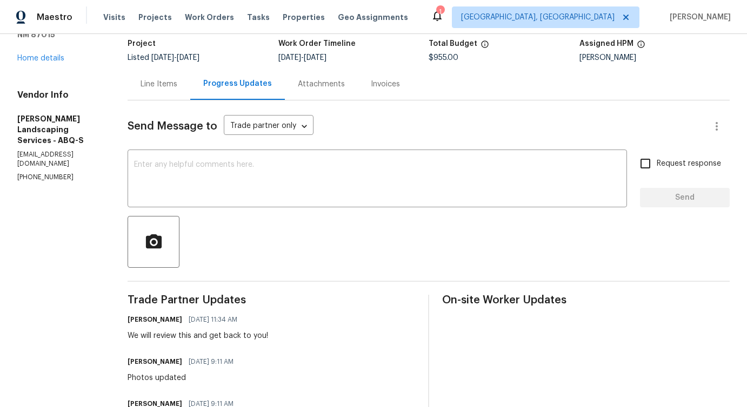
scroll to position [0, 0]
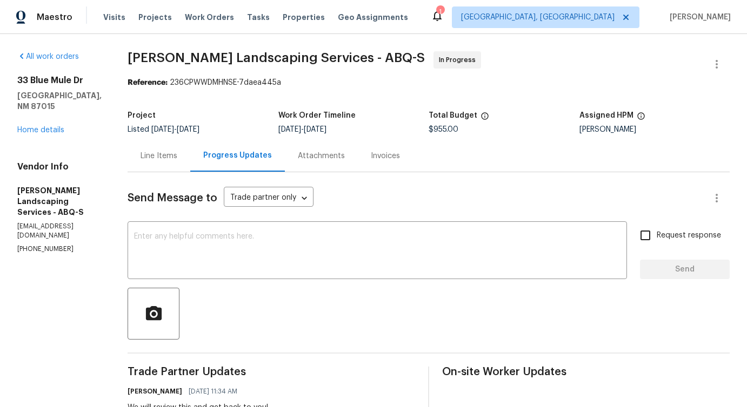
click at [454, 132] on span "$955.00" at bounding box center [443, 130] width 30 height 8
drag, startPoint x: 441, startPoint y: 128, endPoint x: 459, endPoint y: 131, distance: 18.1
click at [458, 131] on span "$955.00" at bounding box center [443, 130] width 30 height 8
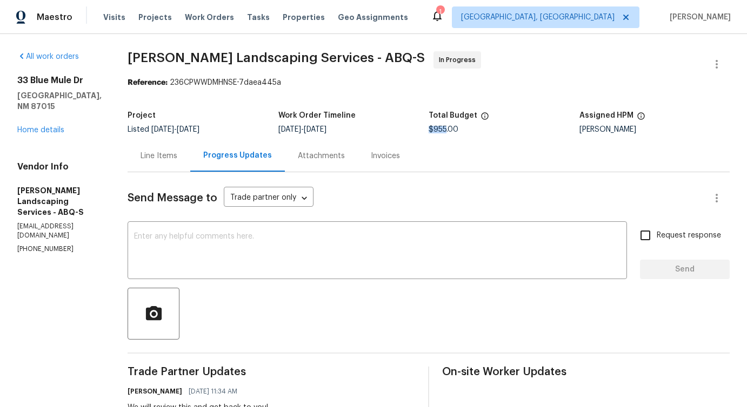
copy span "$955"
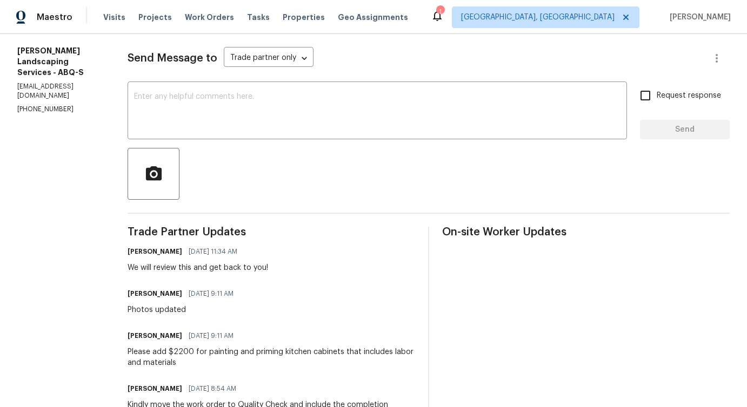
scroll to position [167, 0]
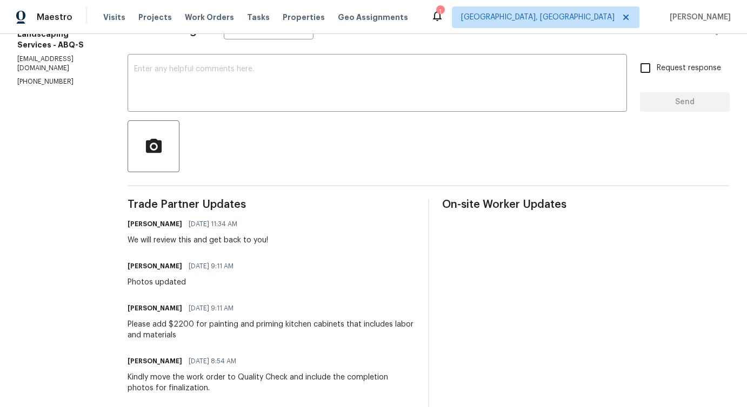
click at [185, 323] on div "Please add $2200 for painting and priming kitchen cabinets that includes labor …" at bounding box center [271, 330] width 287 height 22
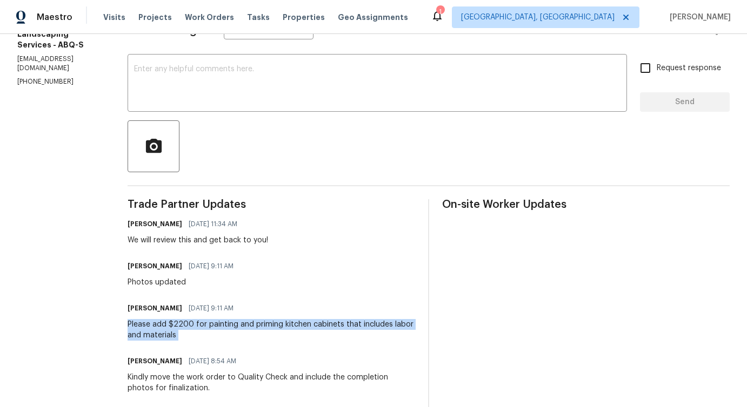
copy div "Please add $2200 for painting and priming kitchen cabinets that includes labor …"
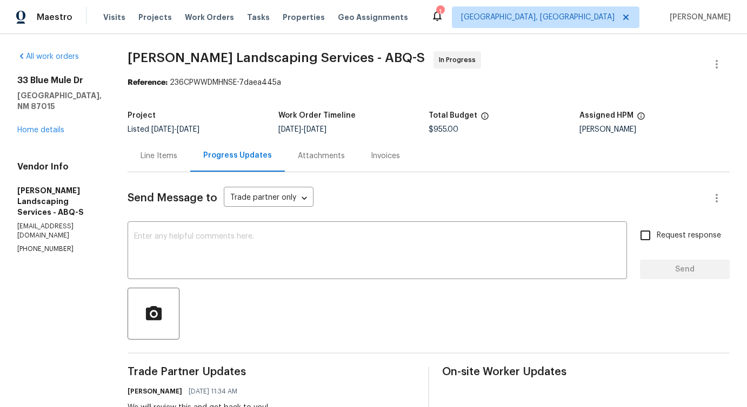
click at [177, 158] on div "Line Items" at bounding box center [158, 156] width 37 height 11
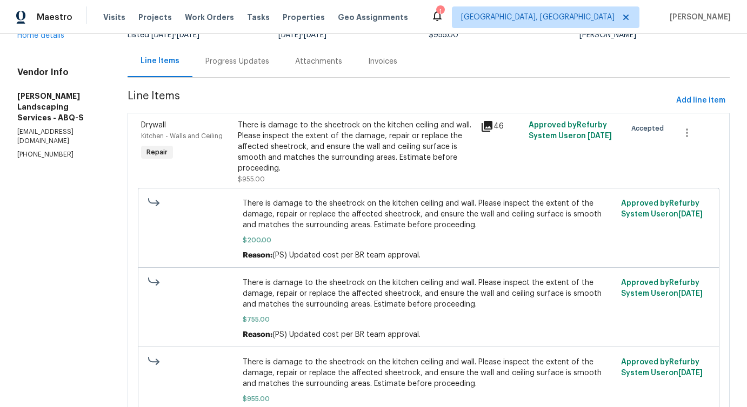
scroll to position [159, 0]
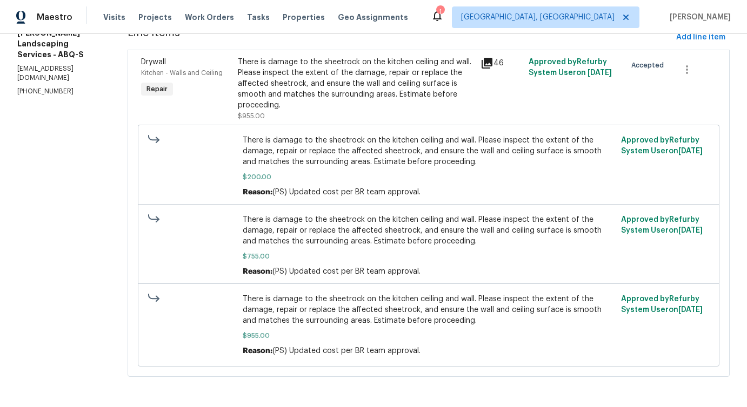
click at [334, 316] on span "There is damage to the sheetrock on the kitchen ceiling and wall. Please inspec…" at bounding box center [429, 310] width 372 height 32
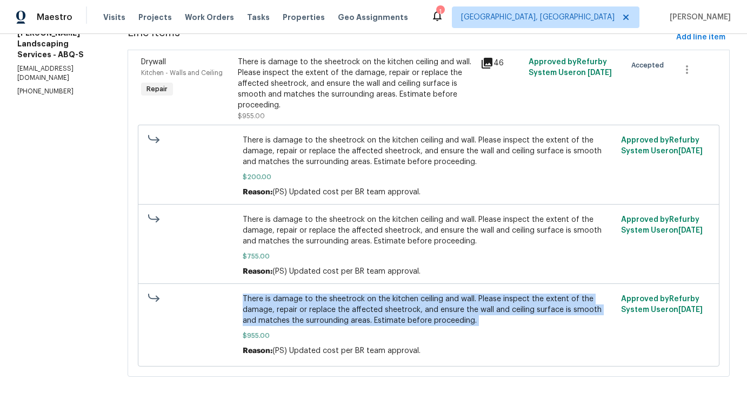
copy span "There is damage to the sheetrock on the kitchen ceiling and wall. Please inspec…"
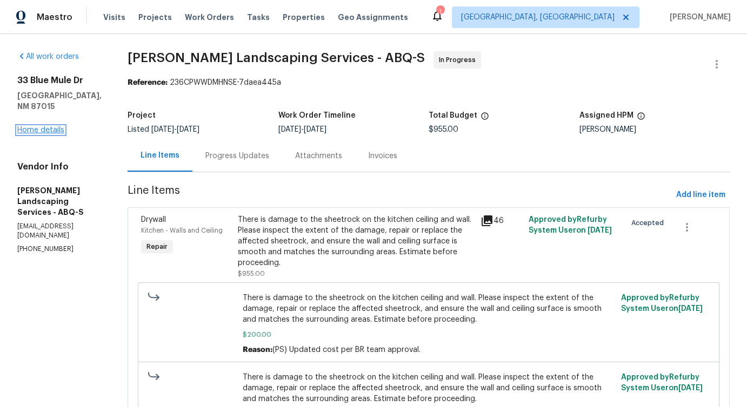
click at [42, 126] on link "Home details" at bounding box center [40, 130] width 47 height 8
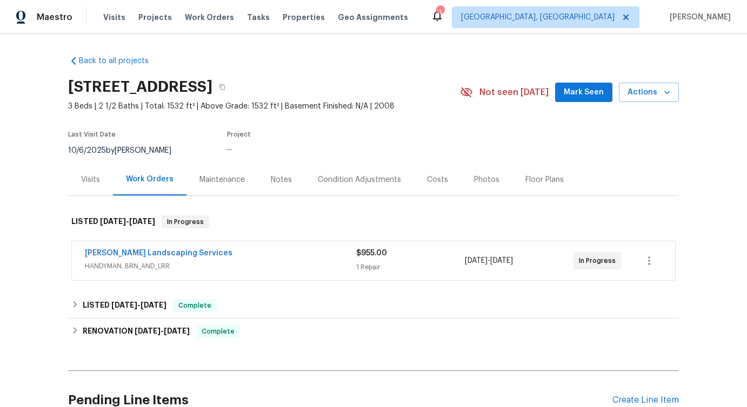
scroll to position [78, 0]
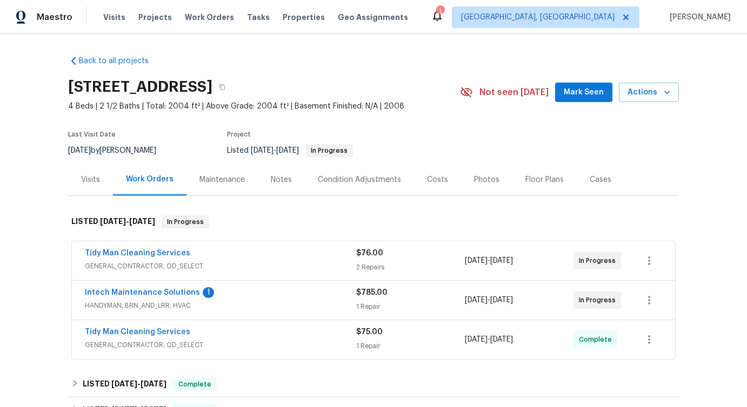
click at [130, 287] on span "Intech Maintenance Solutions" at bounding box center [142, 292] width 115 height 11
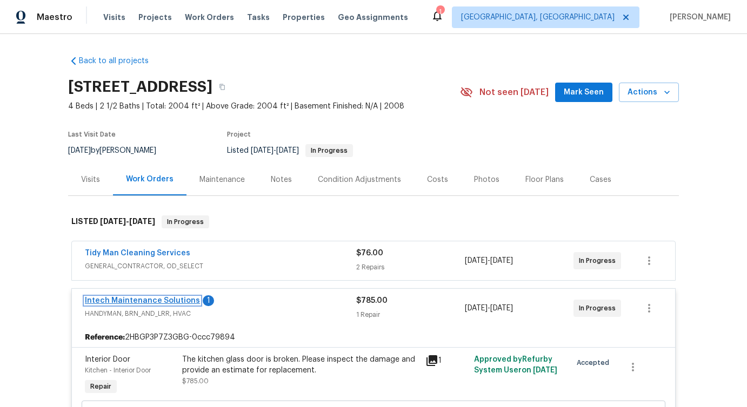
click at [130, 300] on link "Intech Maintenance Solutions" at bounding box center [142, 301] width 115 height 8
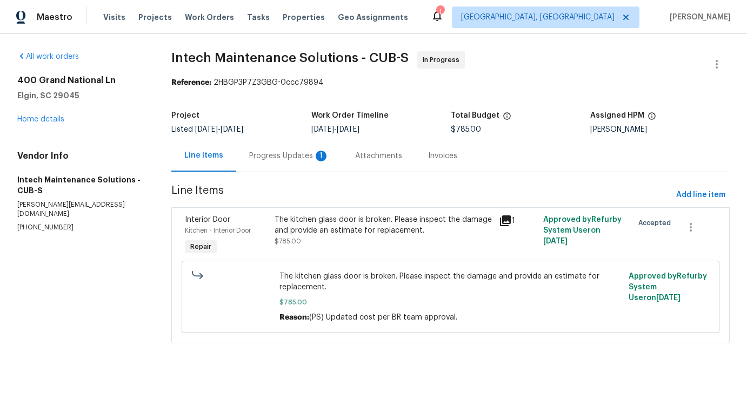
click at [286, 157] on div "Progress Updates 1" at bounding box center [289, 156] width 80 height 11
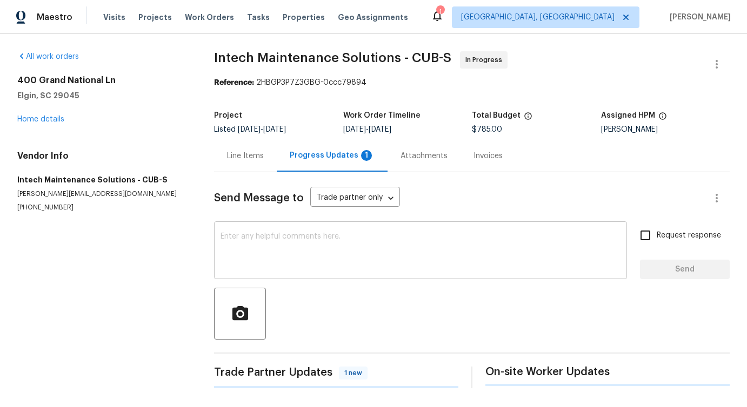
click at [294, 254] on textarea at bounding box center [420, 252] width 400 height 38
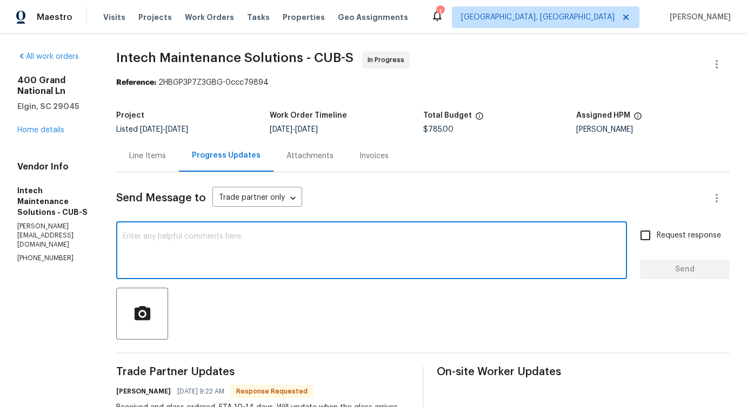
click at [265, 246] on textarea at bounding box center [372, 252] width 498 height 38
type textarea "Thanks for the update!"
click at [681, 276] on span "Send" at bounding box center [684, 270] width 72 height 14
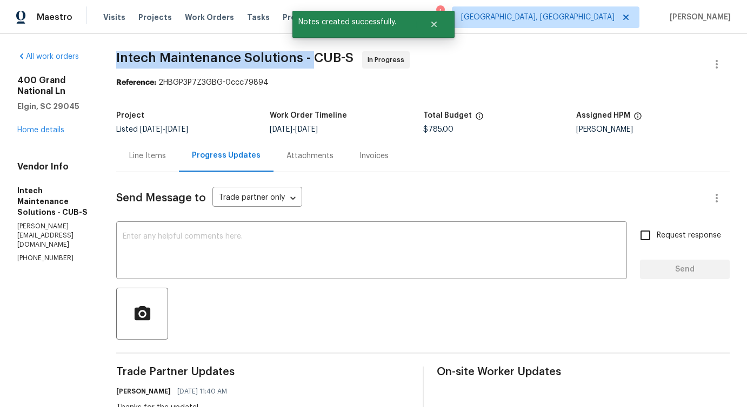
drag, startPoint x: 113, startPoint y: 55, endPoint x: 313, endPoint y: 59, distance: 200.0
copy span "Intech Maintenance Solutions -"
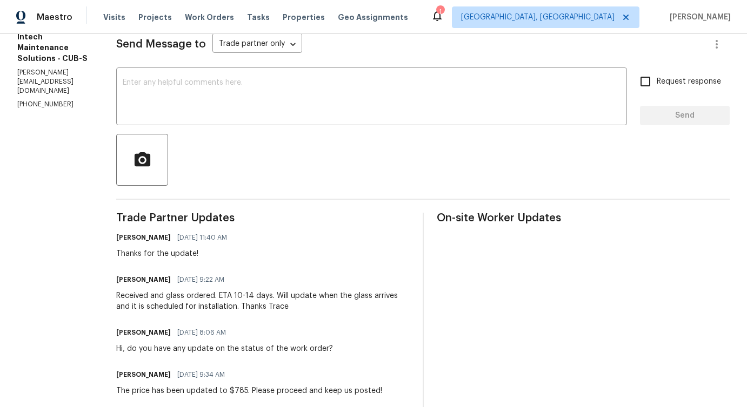
scroll to position [153, 0]
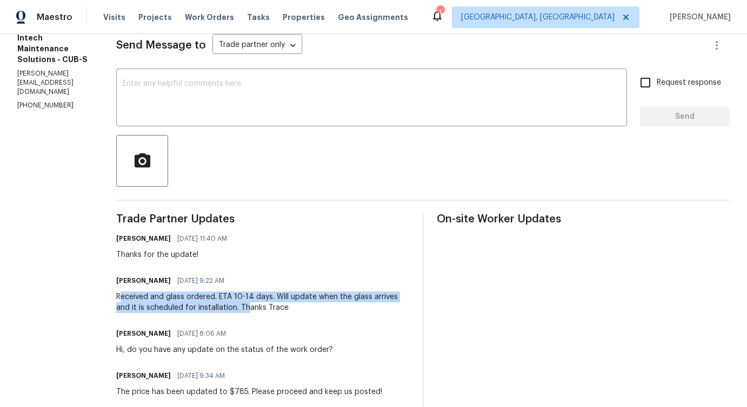
drag, startPoint x: 122, startPoint y: 298, endPoint x: 251, endPoint y: 307, distance: 129.5
click at [251, 307] on div "Received and glass ordered. ETA 10-14 days. Will update when the glass arrives …" at bounding box center [262, 303] width 293 height 22
click at [240, 309] on div "Received and glass ordered. ETA 10-14 days. Will update when the glass arrives …" at bounding box center [262, 303] width 293 height 22
drag, startPoint x: 116, startPoint y: 295, endPoint x: 308, endPoint y: 312, distance: 193.1
click at [309, 312] on div "All work orders [STREET_ADDRESS] Home details Vendor Info Intech Maintenance So…" at bounding box center [373, 371] width 747 height 981
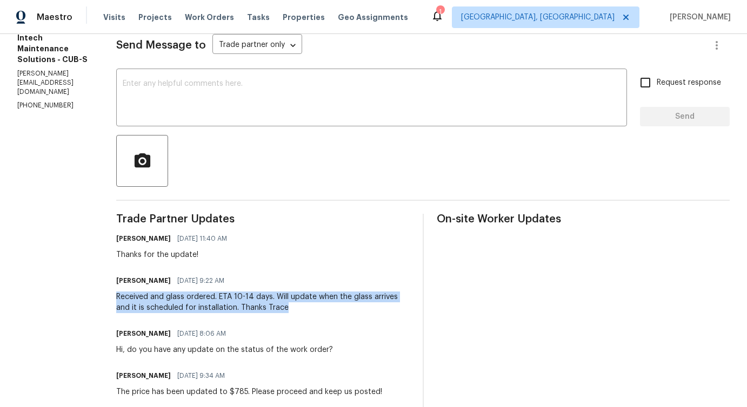
copy div "Received and glass ordered. ETA 10-14 days. Will update when the glass arrives …"
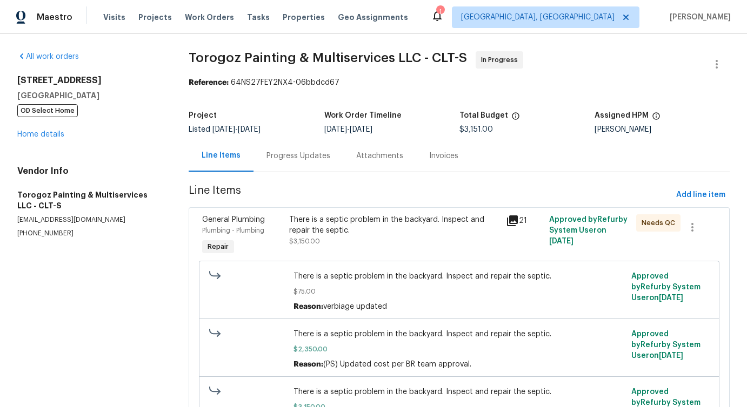
click at [291, 162] on div "Progress Updates" at bounding box center [298, 156] width 90 height 32
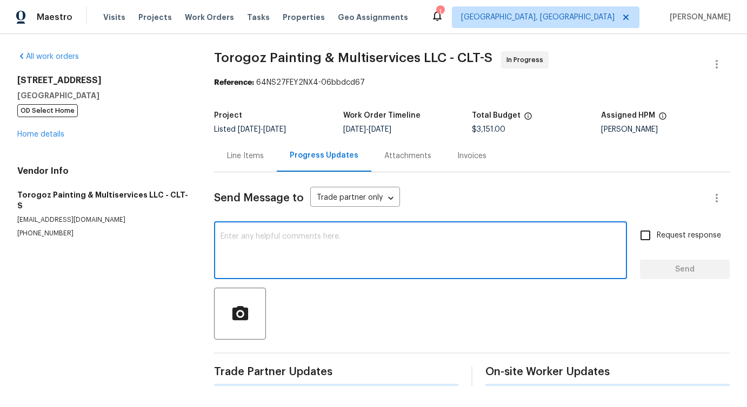
click at [313, 259] on textarea at bounding box center [420, 252] width 400 height 38
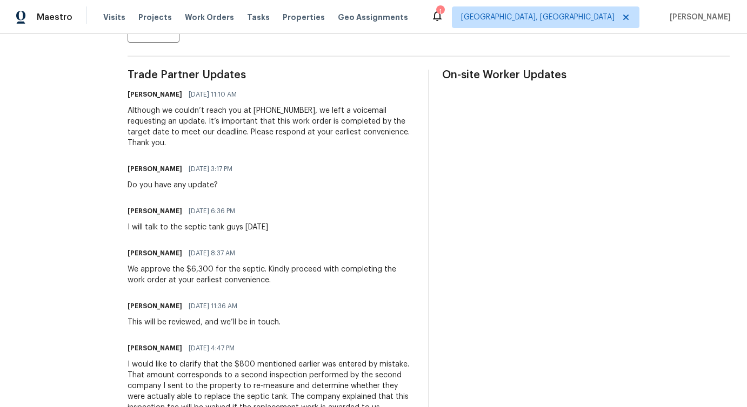
scroll to position [332, 0]
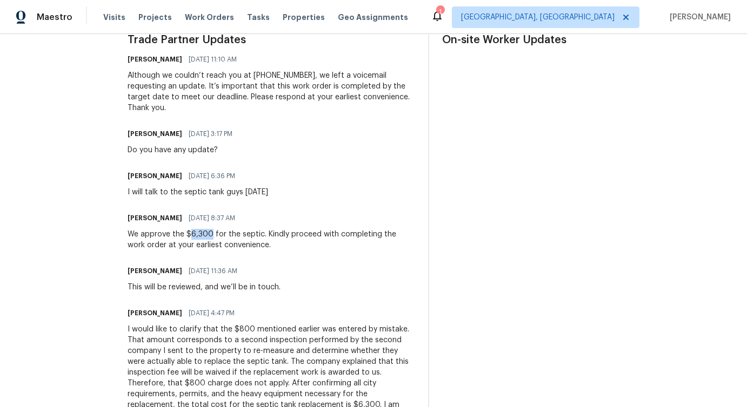
drag, startPoint x: 213, startPoint y: 235, endPoint x: 237, endPoint y: 236, distance: 23.8
click at [237, 236] on div "We approve the $6,300 for the septic. Kindly proceed with completing the work o…" at bounding box center [271, 240] width 287 height 22
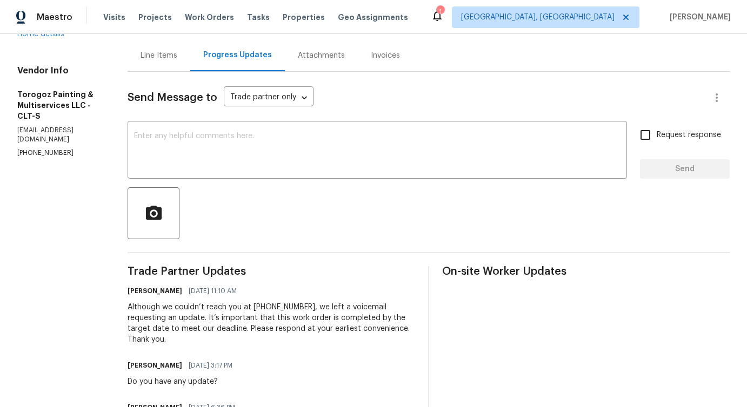
scroll to position [0, 0]
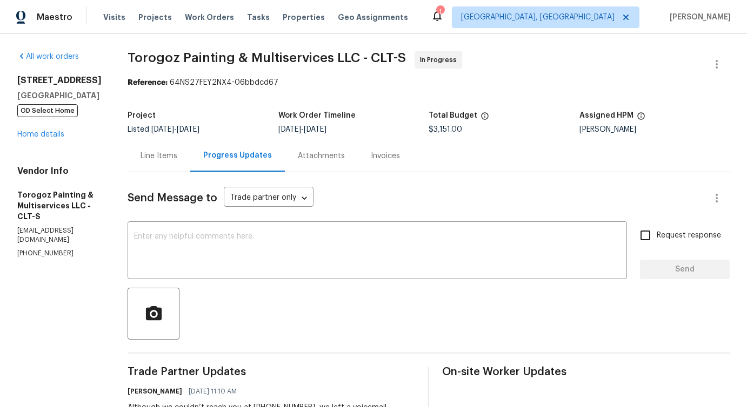
click at [185, 170] on div "Line Items" at bounding box center [159, 156] width 63 height 32
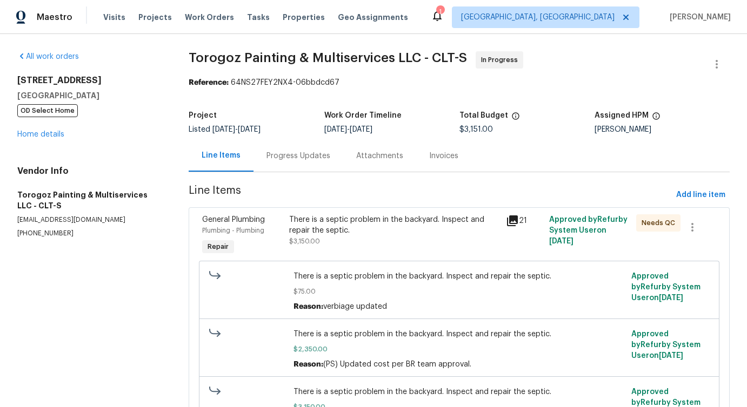
click at [292, 149] on div "Progress Updates" at bounding box center [298, 156] width 90 height 32
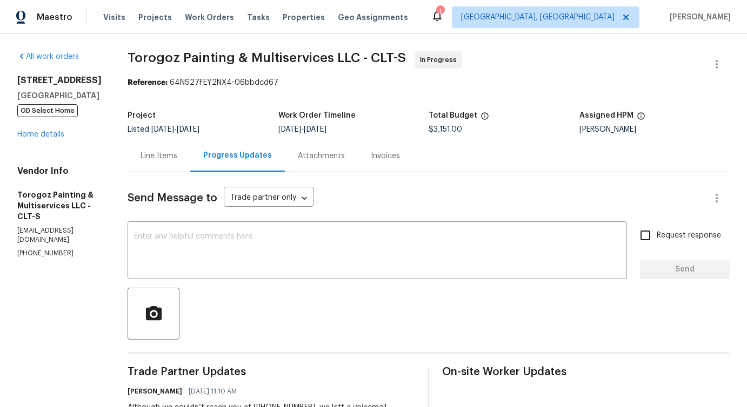
click at [189, 150] on div "Line Items" at bounding box center [159, 156] width 63 height 32
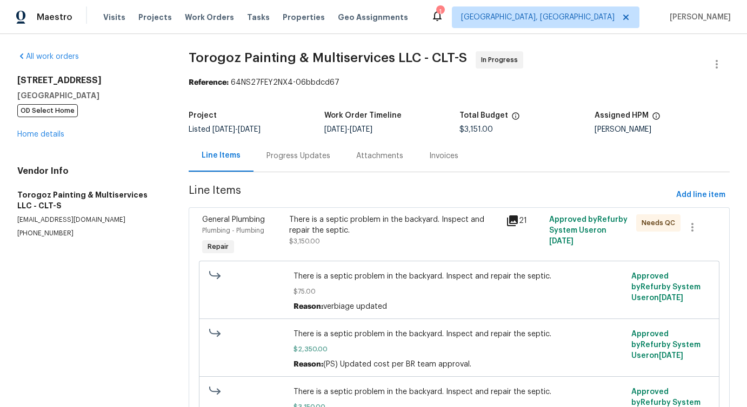
click at [39, 139] on div "141 Edenvale Rd Rock Hill, SC 29730 OD Select Home Home details" at bounding box center [89, 107] width 145 height 65
click at [46, 135] on link "Home details" at bounding box center [40, 135] width 47 height 8
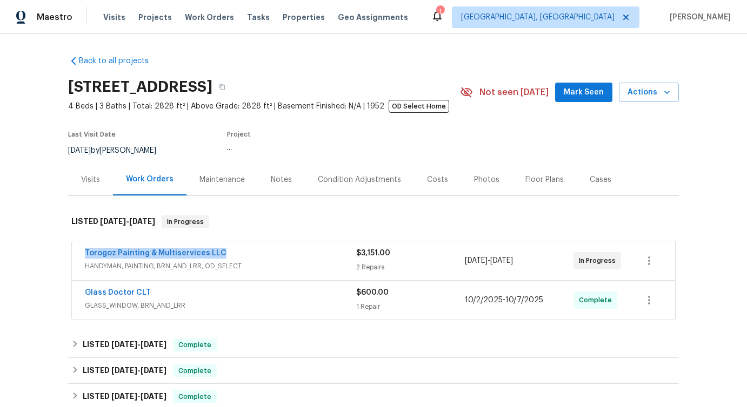
drag, startPoint x: 73, startPoint y: 255, endPoint x: 325, endPoint y: 254, distance: 251.8
click at [327, 254] on div "Torogoz Painting & Multiservices LLC HANDYMAN, PAINTING, BRN_AND_LRR, OD_SELECT…" at bounding box center [373, 261] width 604 height 40
copy link "Torogoz Painting & Multiservices LLC"
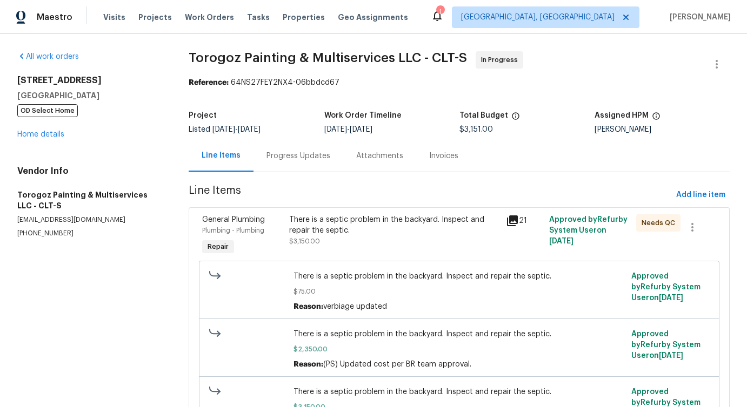
click at [286, 158] on div "Progress Updates" at bounding box center [298, 156] width 64 height 11
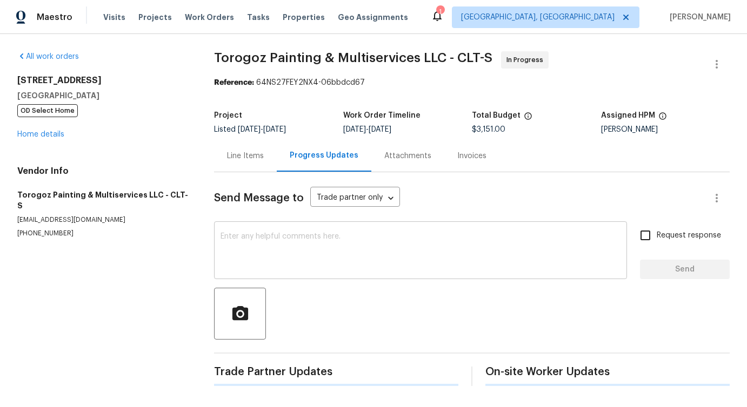
click at [296, 271] on div "x ​" at bounding box center [420, 251] width 413 height 55
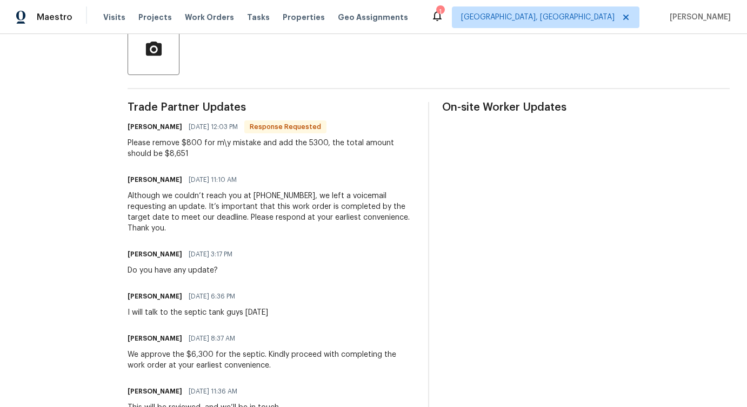
scroll to position [237, 0]
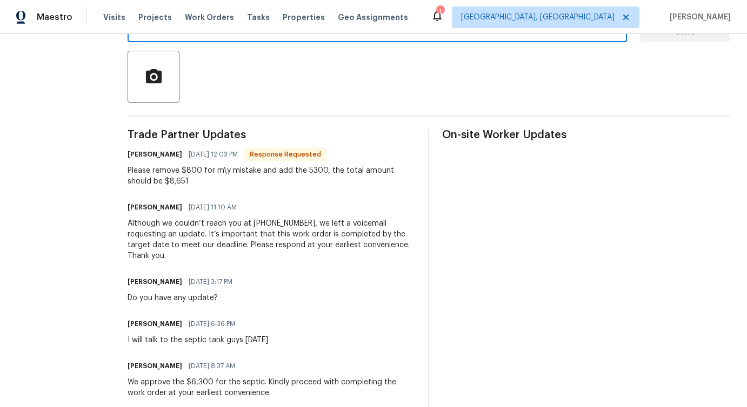
click at [204, 172] on div "Please remove $800 for m\y mistake and add the 5300, the total amount should be…" at bounding box center [271, 176] width 287 height 22
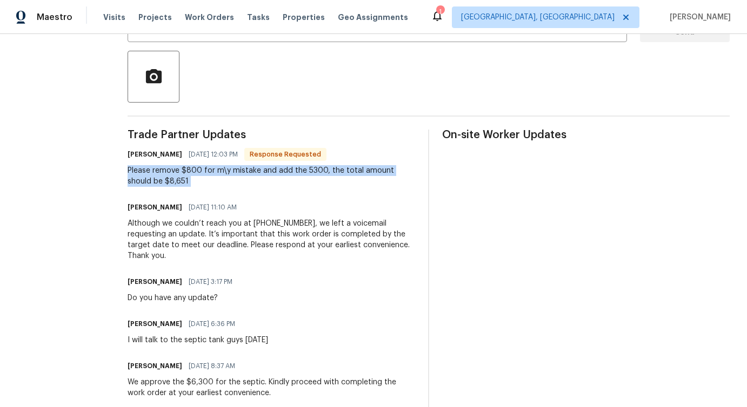
copy div "Please remove $800 for m\y mistake and add the 5300, the total amount should be…"
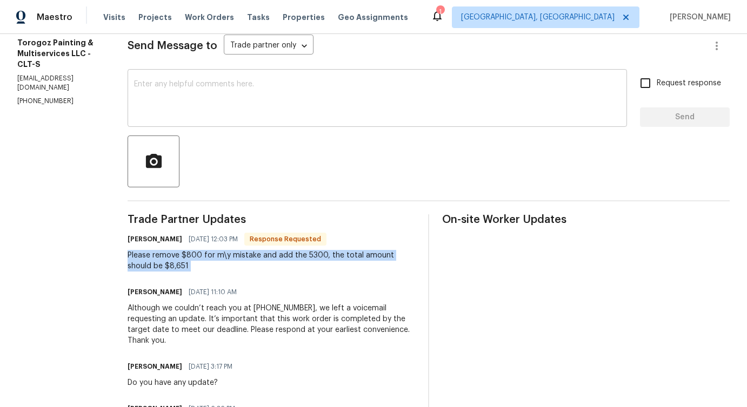
scroll to position [129, 0]
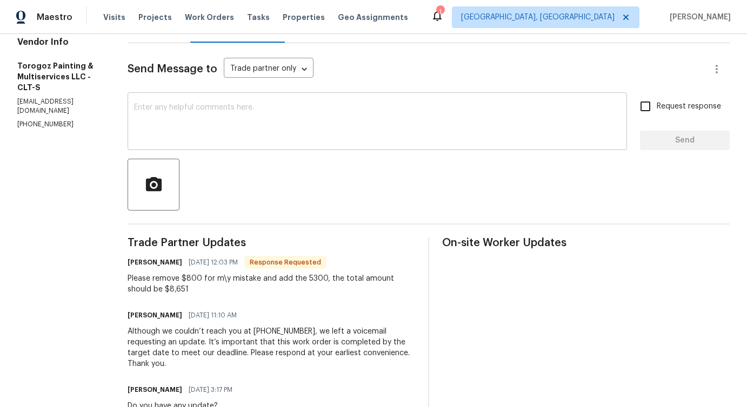
click at [244, 118] on textarea at bounding box center [377, 123] width 486 height 38
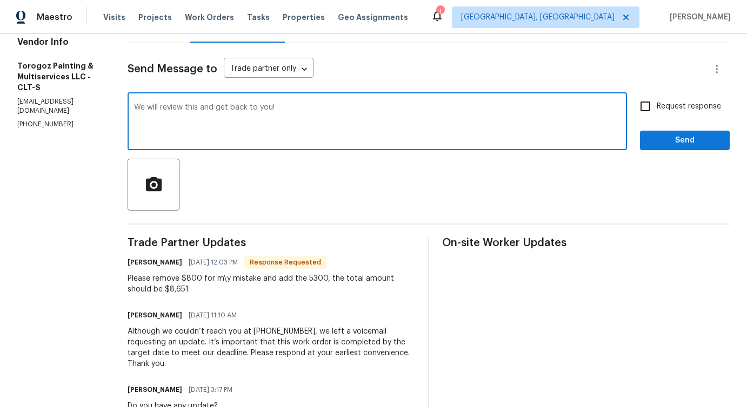
click at [225, 108] on textarea "We will review this and get back to you!" at bounding box center [377, 123] width 486 height 38
type textarea "We will review this and get back to you!"
click at [679, 135] on span "Send" at bounding box center [684, 141] width 72 height 14
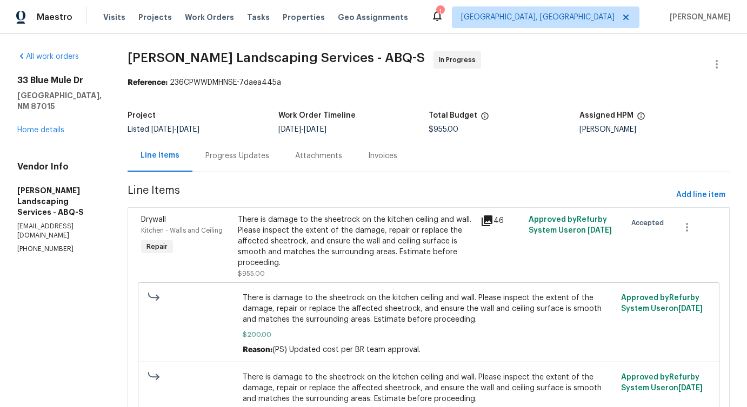
click at [279, 149] on div "Progress Updates" at bounding box center [237, 156] width 90 height 32
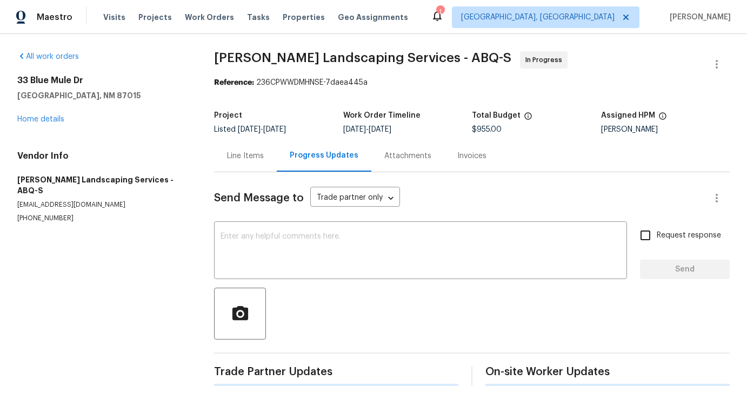
click at [311, 302] on div at bounding box center [471, 314] width 515 height 52
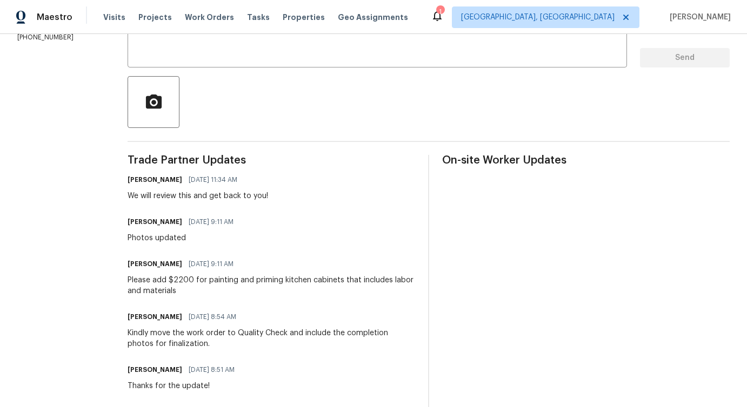
scroll to position [222, 0]
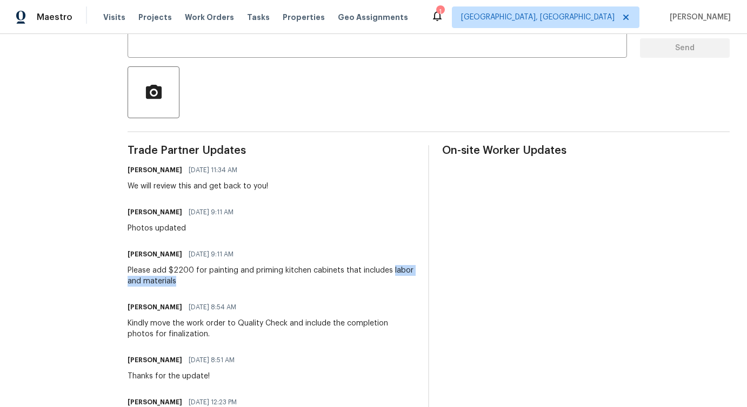
drag, startPoint x: 144, startPoint y: 277, endPoint x: 244, endPoint y: 277, distance: 99.4
click at [238, 272] on div "Please add $2200 for painting and priming kitchen cabinets that includes labor …" at bounding box center [271, 276] width 287 height 22
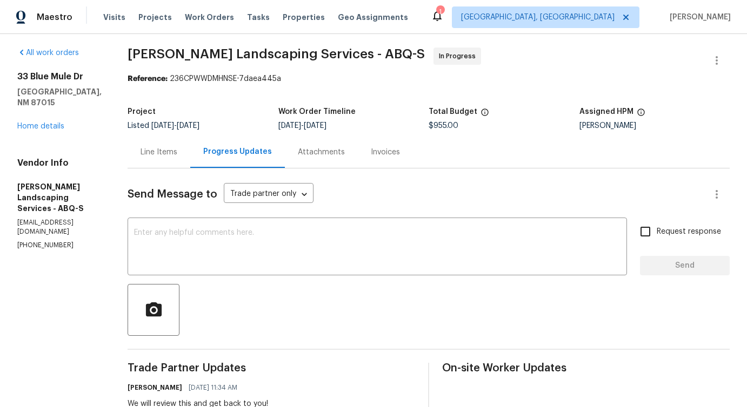
scroll to position [0, 0]
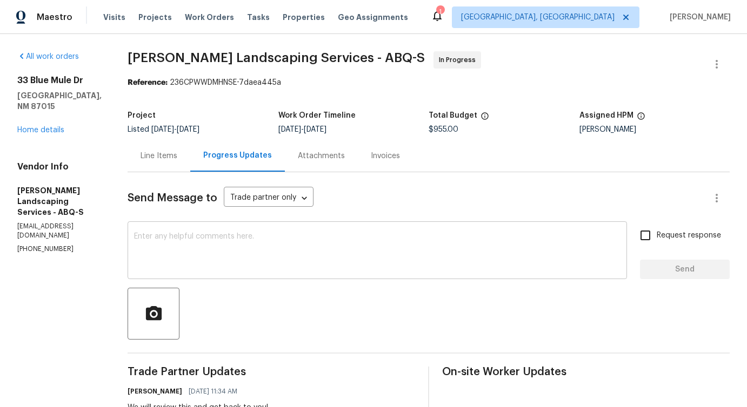
click at [279, 257] on textarea at bounding box center [377, 252] width 486 height 38
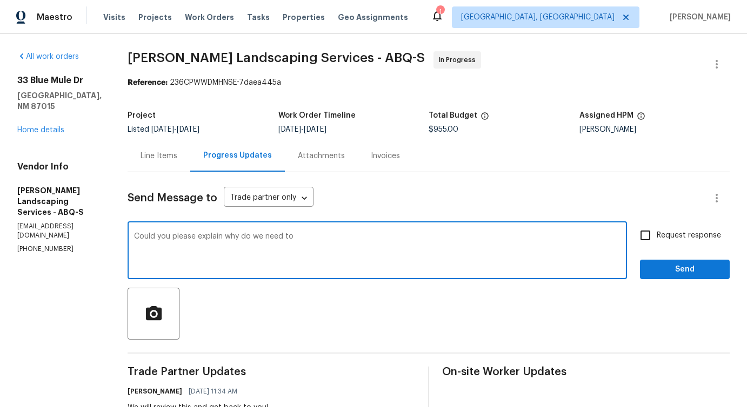
click at [358, 242] on textarea "Could you please explain why do we need to" at bounding box center [377, 252] width 486 height 38
drag, startPoint x: 251, startPoint y: 237, endPoint x: 382, endPoint y: 237, distance: 131.3
click at [383, 237] on textarea "Could you please explain why do we need to" at bounding box center [377, 252] width 486 height 38
paste textarea
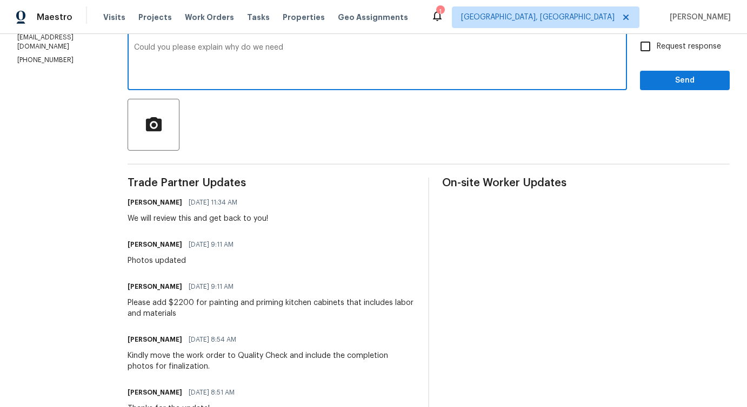
scroll to position [208, 0]
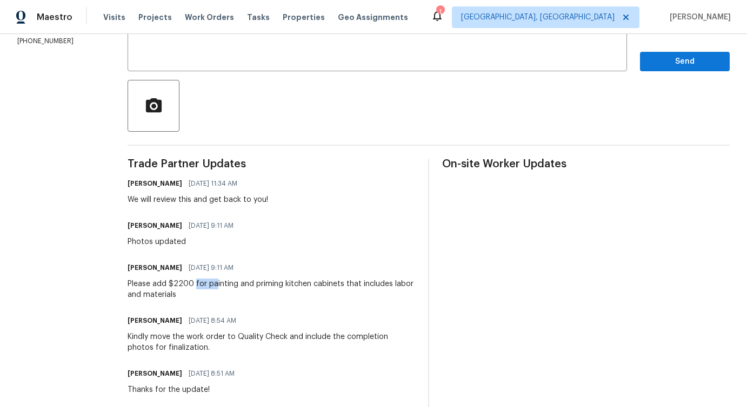
drag, startPoint x: 217, startPoint y: 285, endPoint x: 238, endPoint y: 285, distance: 20.5
click at [238, 285] on div "Please add $2200 for painting and priming kitchen cabinets that includes labor …" at bounding box center [271, 290] width 287 height 22
click at [197, 283] on div "Please add $2200 for painting and priming kitchen cabinets that includes labor …" at bounding box center [271, 290] width 287 height 22
drag, startPoint x: 227, startPoint y: 285, endPoint x: 366, endPoint y: 285, distance: 138.3
click at [366, 285] on div "Please add $2200 for painting and priming kitchen cabinets that includes labor …" at bounding box center [271, 290] width 287 height 22
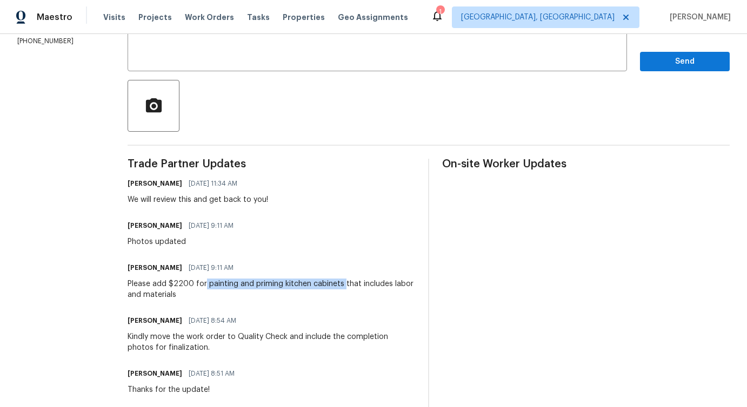
copy div "painting and priming kitchen cabinets"
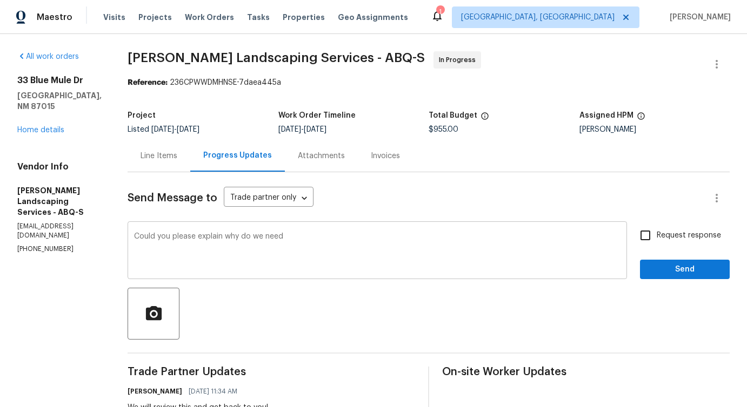
click at [309, 248] on textarea "Could you please explain why do we need" at bounding box center [377, 252] width 486 height 38
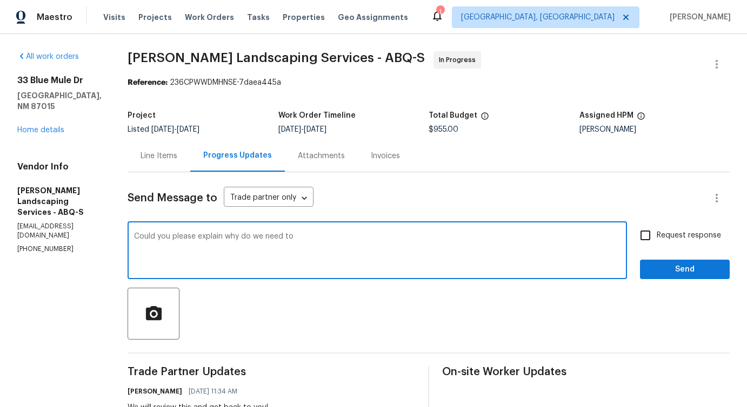
paste textarea "painting and priming kitchen cabinets"
type textarea "Could you please explain why do we need to painting and priming kitchen cabinet…"
click at [462, 237] on textarea "Could you please explain why do we need to painting and priming kitchen cabinet…" at bounding box center [377, 252] width 486 height 38
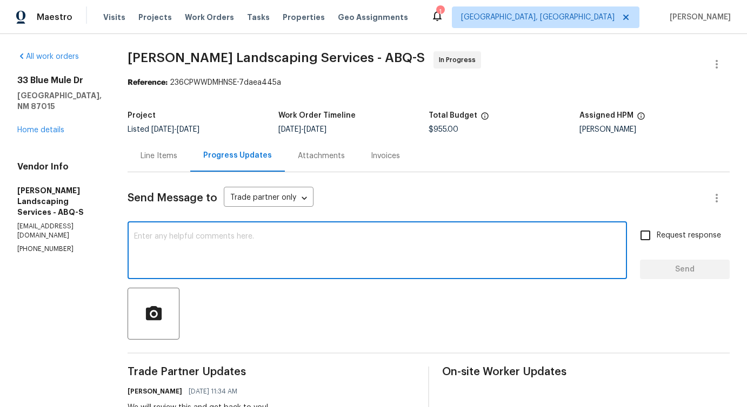
click at [372, 241] on textarea at bounding box center [377, 252] width 486 height 38
paste textarea "Could you please explain why painting and priming the kitchen cabinets is neces…"
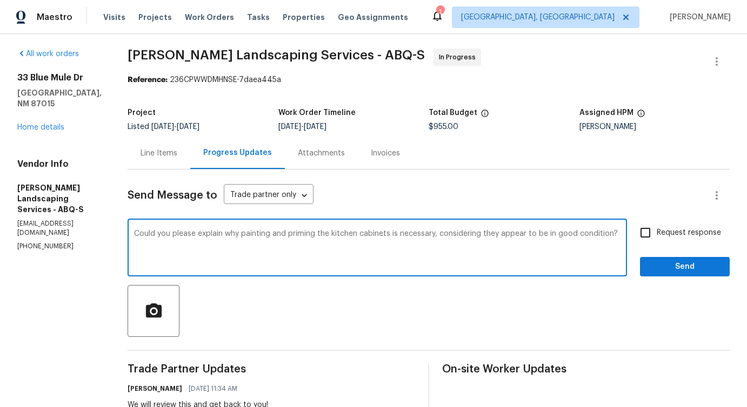
scroll to position [20, 0]
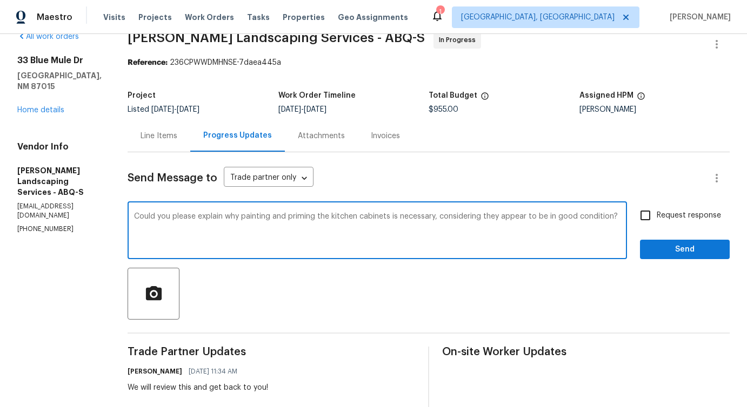
click at [500, 234] on textarea "Could you please explain why painting and priming the kitchen cabinets is neces…" at bounding box center [377, 232] width 486 height 38
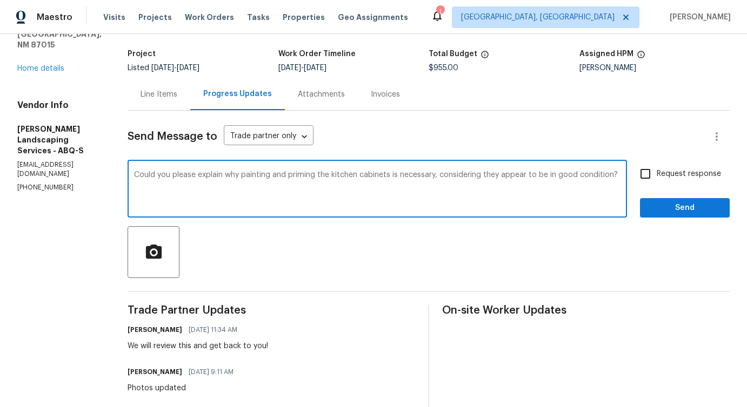
scroll to position [62, 0]
click at [451, 184] on textarea "Could you please explain why painting and priming the kitchen cabinets is neces…" at bounding box center [377, 190] width 486 height 38
type textarea "Could you please explain why painting and priming the kitchen cabinets is neces…"
click at [648, 177] on input "Request response" at bounding box center [645, 173] width 23 height 23
checkbox input "true"
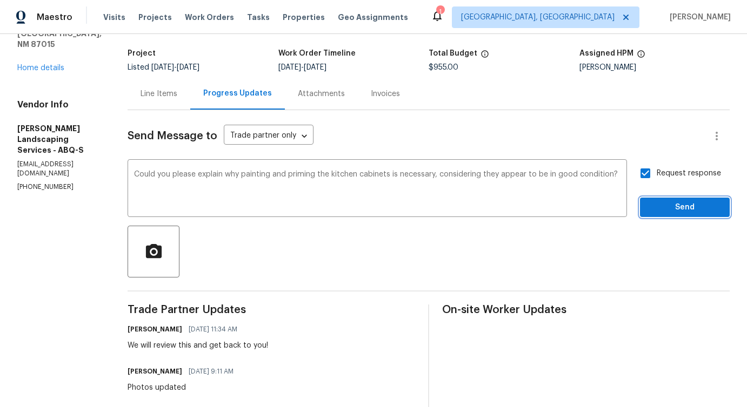
click at [672, 210] on span "Send" at bounding box center [684, 208] width 72 height 14
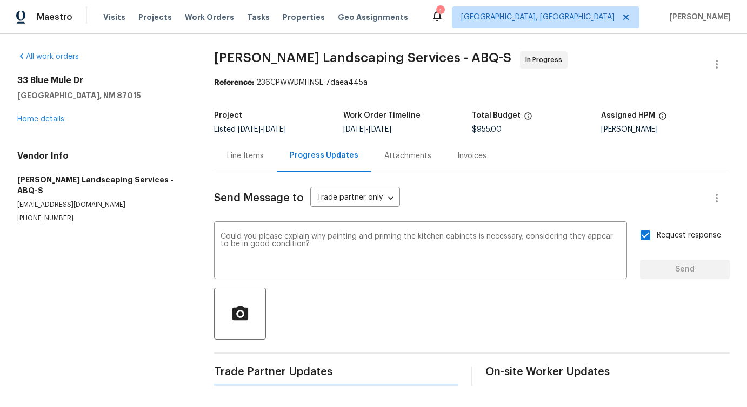
scroll to position [0, 0]
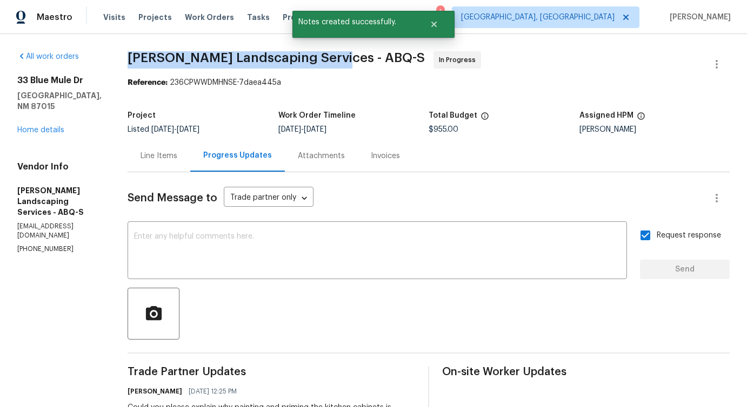
drag, startPoint x: 152, startPoint y: 58, endPoint x: 356, endPoint y: 63, distance: 203.8
click at [356, 63] on span "[PERSON_NAME] Landscaping Services - ABQ-S" at bounding box center [276, 57] width 297 height 13
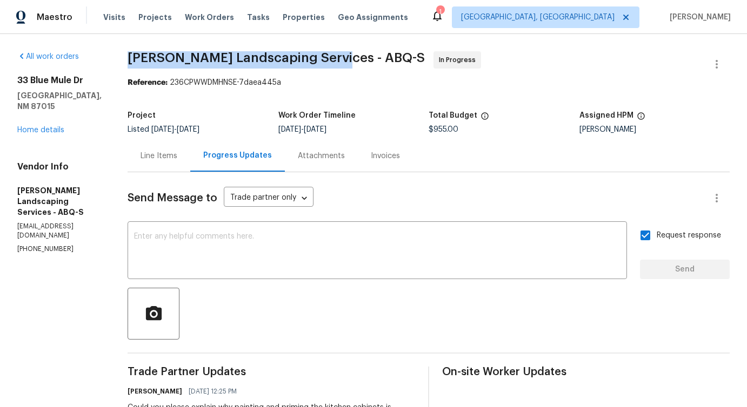
drag, startPoint x: 155, startPoint y: 52, endPoint x: 360, endPoint y: 57, distance: 205.9
click at [360, 57] on span "[PERSON_NAME] Landscaping Services - ABQ-S" at bounding box center [276, 57] width 297 height 13
copy span "[PERSON_NAME] Landscaping Services -"
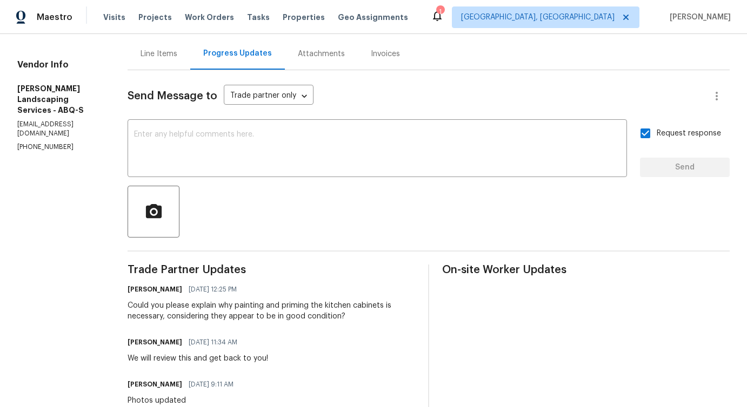
scroll to position [105, 0]
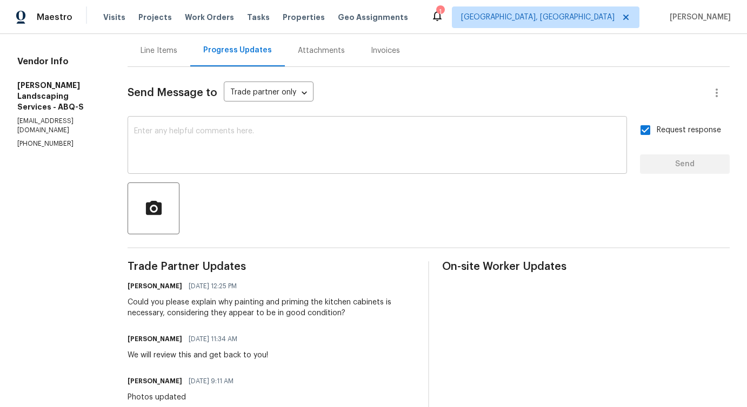
click at [352, 135] on textarea at bounding box center [377, 147] width 486 height 38
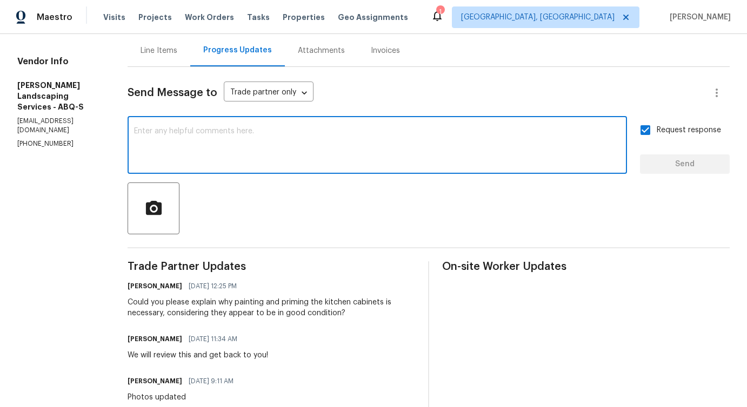
click at [406, 155] on textarea at bounding box center [377, 147] width 486 height 38
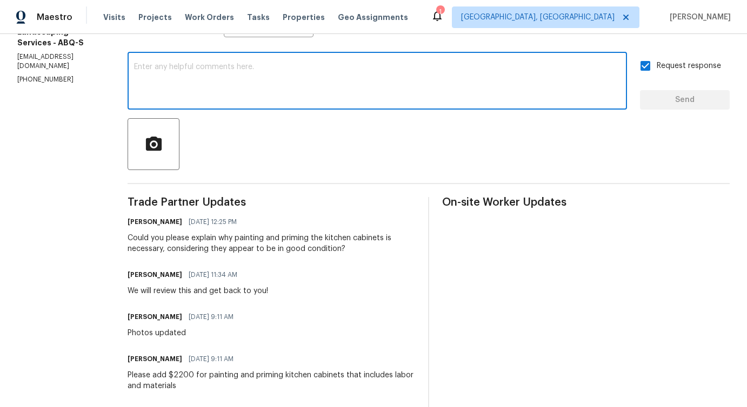
scroll to position [200, 0]
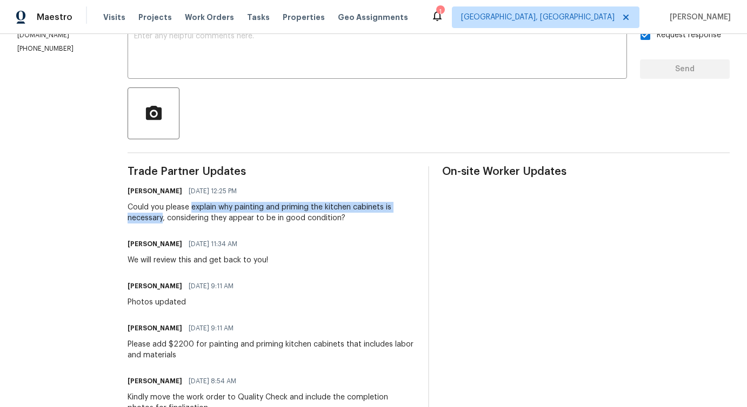
drag, startPoint x: 216, startPoint y: 210, endPoint x: 187, endPoint y: 217, distance: 29.5
click at [187, 217] on div "Could you please explain why painting and priming the kitchen cabinets is neces…" at bounding box center [271, 213] width 287 height 22
copy div "explain why painting and priming the kitchen cabinets is necessary"
